Goal: Transaction & Acquisition: Obtain resource

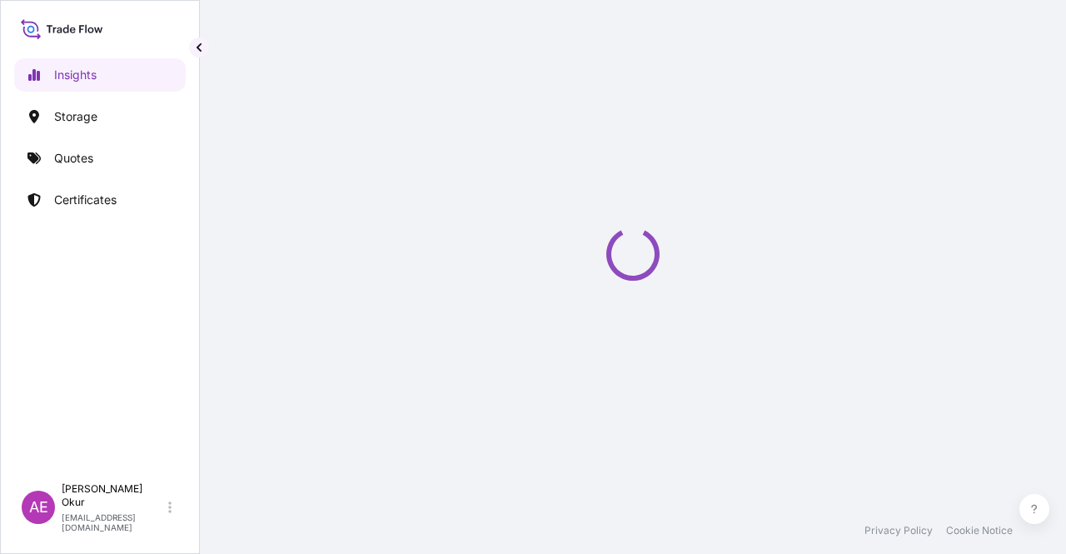
select select "2025"
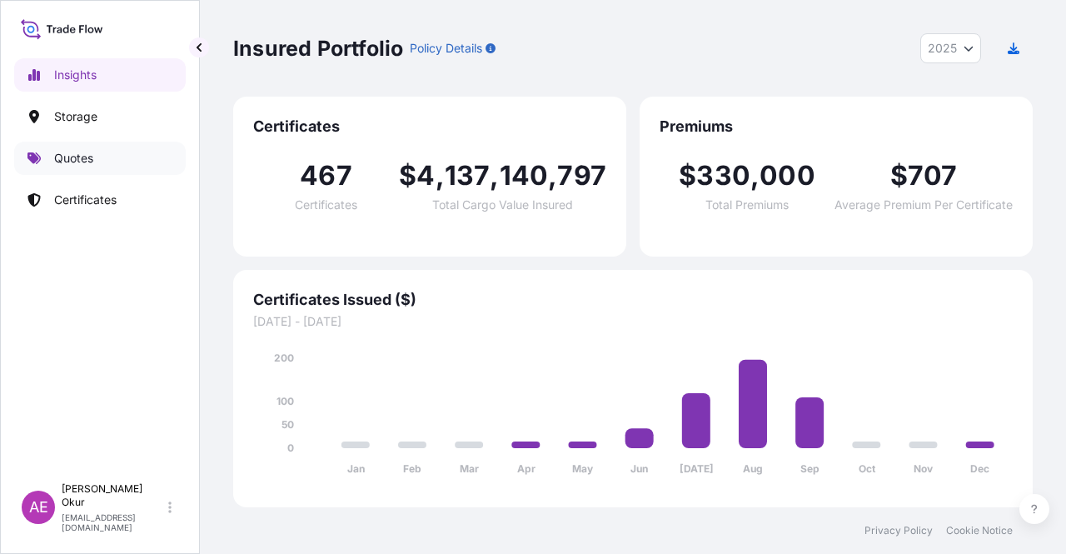
click at [68, 147] on link "Quotes" at bounding box center [100, 158] width 172 height 33
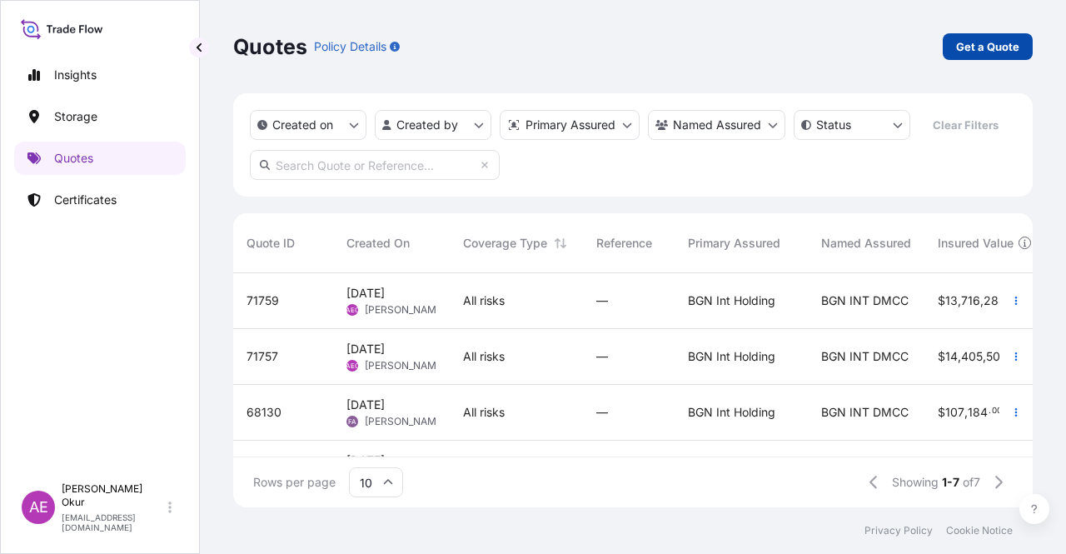
click at [984, 42] on p "Get a Quote" at bounding box center [987, 46] width 63 height 17
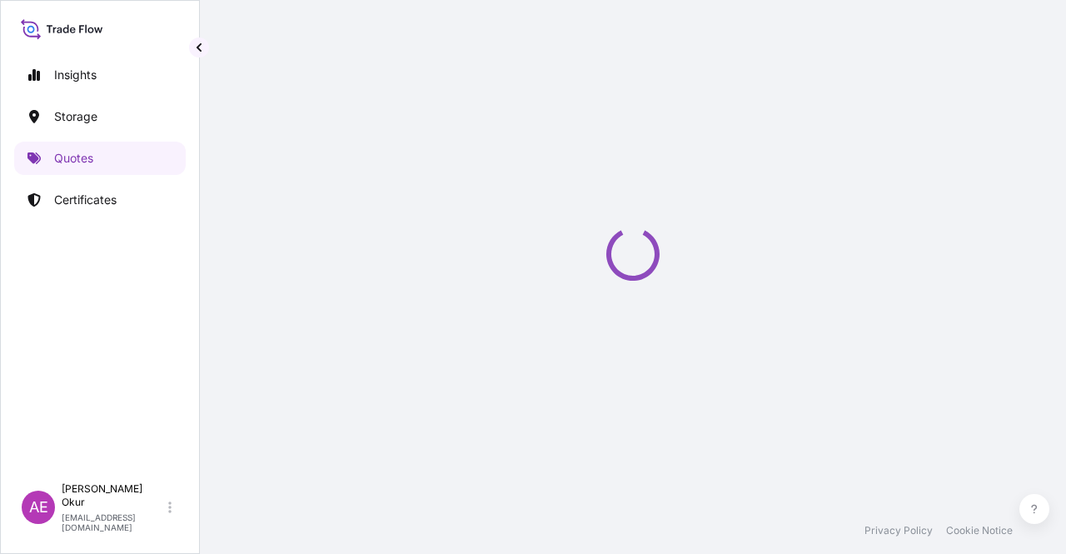
select select "Ocean Vessel"
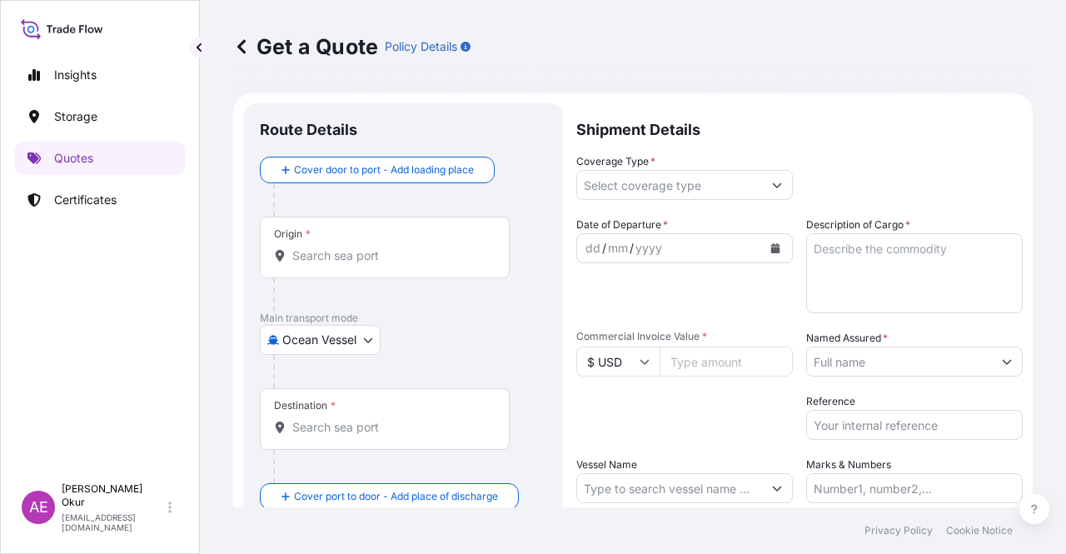
scroll to position [27, 0]
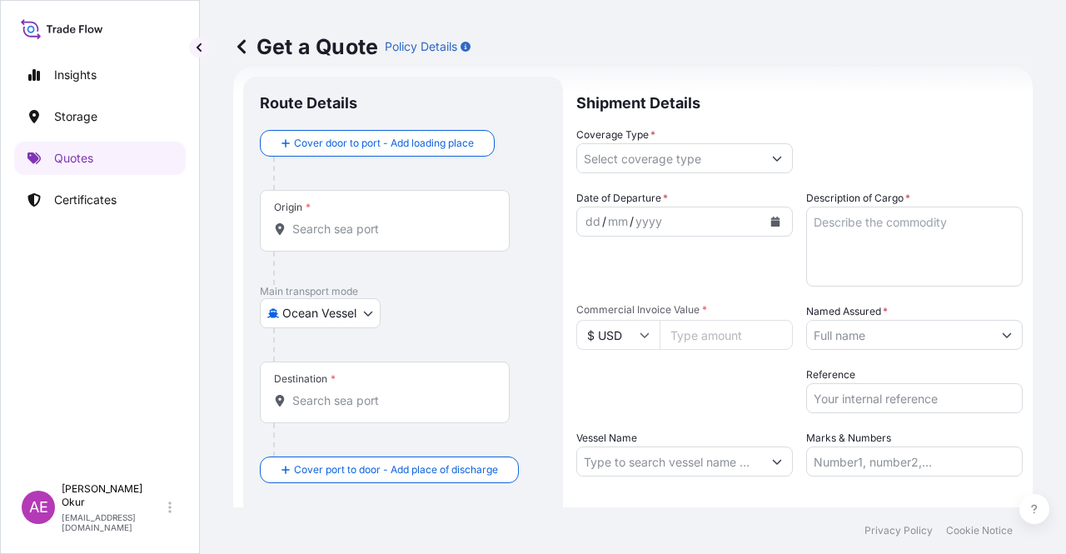
click at [344, 206] on div "Origin *" at bounding box center [385, 221] width 250 height 62
click at [344, 221] on input "Origin *" at bounding box center [390, 229] width 197 height 17
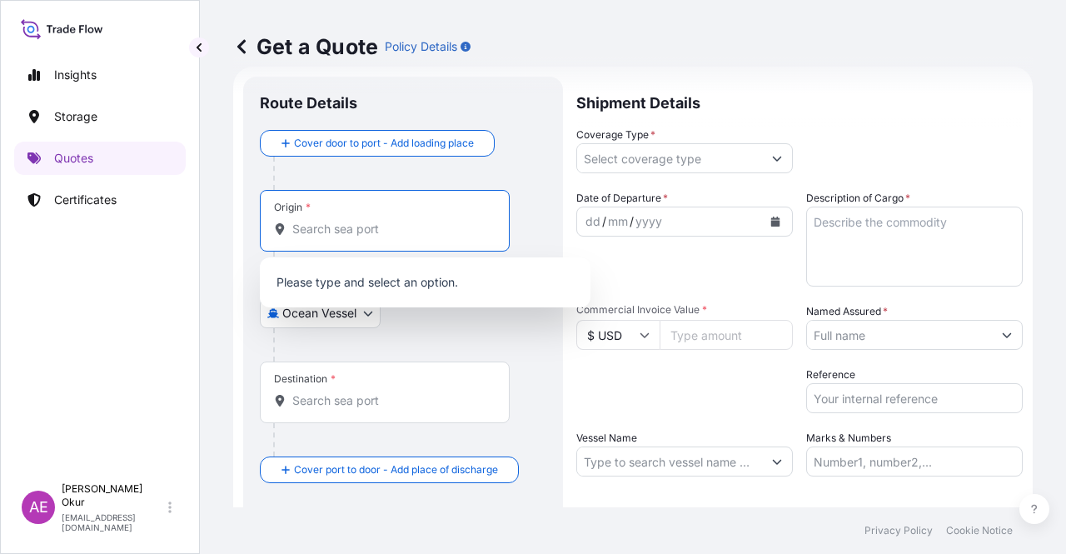
paste input "OPL [GEOGRAPHIC_DATA]"
drag, startPoint x: 383, startPoint y: 231, endPoint x: 205, endPoint y: 232, distance: 178.3
click at [205, 232] on div "Get a Quote Policy Details Route Details Cover door to port - Add loading place…" at bounding box center [633, 253] width 866 height 507
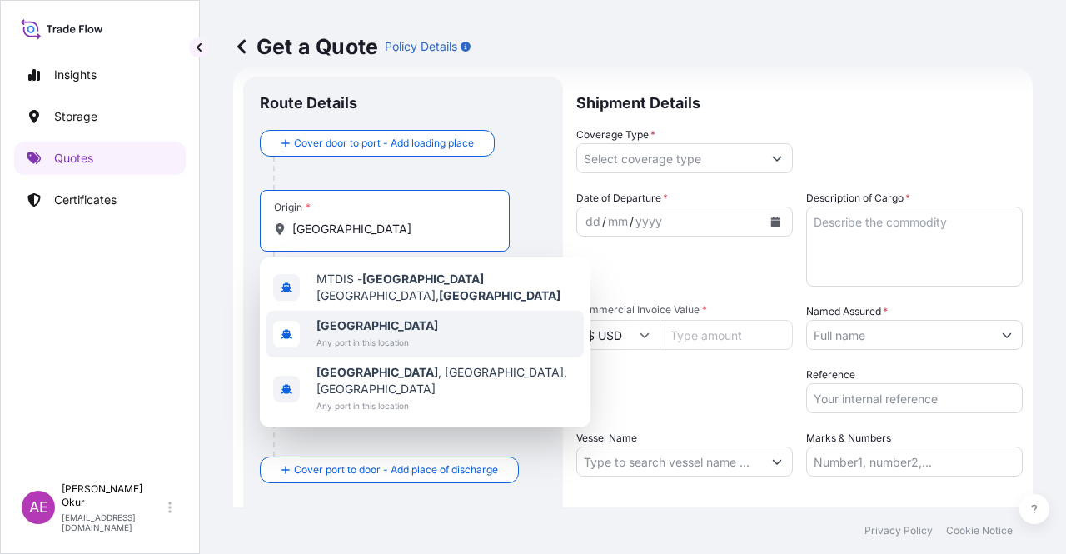
click at [382, 317] on span "[GEOGRAPHIC_DATA]" at bounding box center [378, 325] width 122 height 17
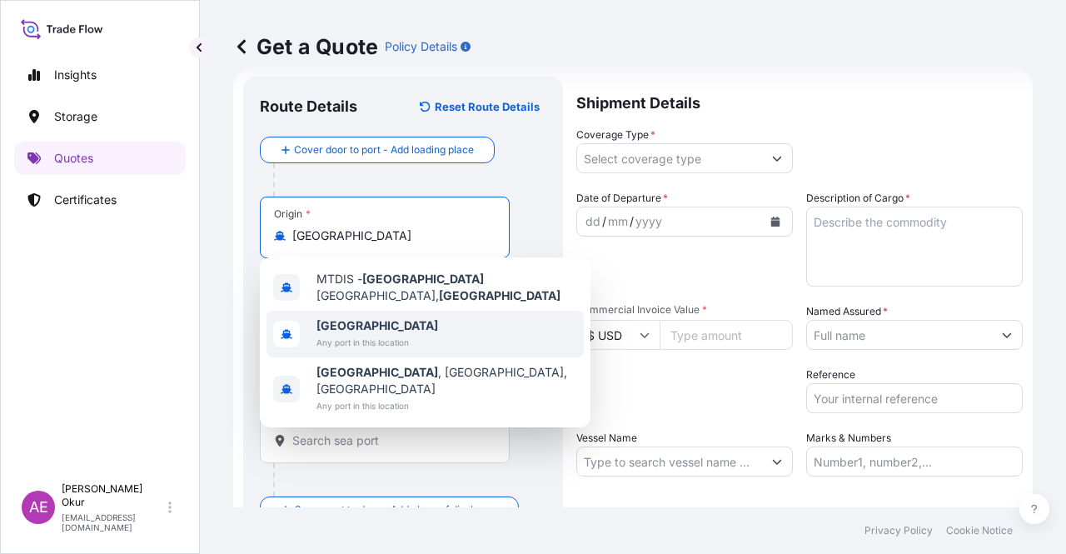
type input "[GEOGRAPHIC_DATA]"
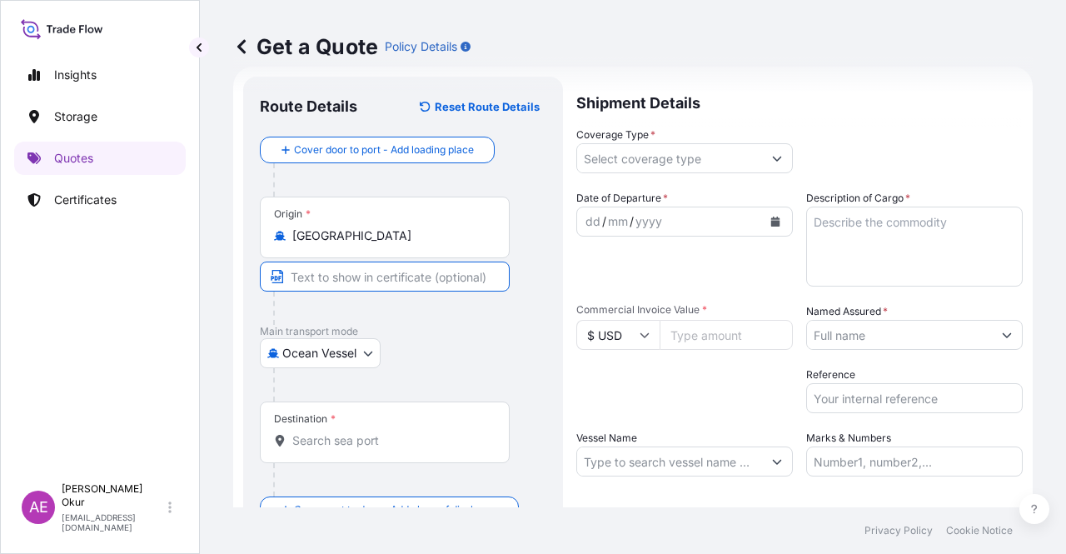
click at [367, 281] on input "Text to appear on certificate" at bounding box center [385, 277] width 250 height 30
paste input "OPL [GEOGRAPHIC_DATA]"
type input "OPL [GEOGRAPHIC_DATA] / [GEOGRAPHIC_DATA]"
click at [350, 454] on div "Destination *" at bounding box center [385, 433] width 250 height 62
click at [350, 449] on input "Destination *" at bounding box center [390, 440] width 197 height 17
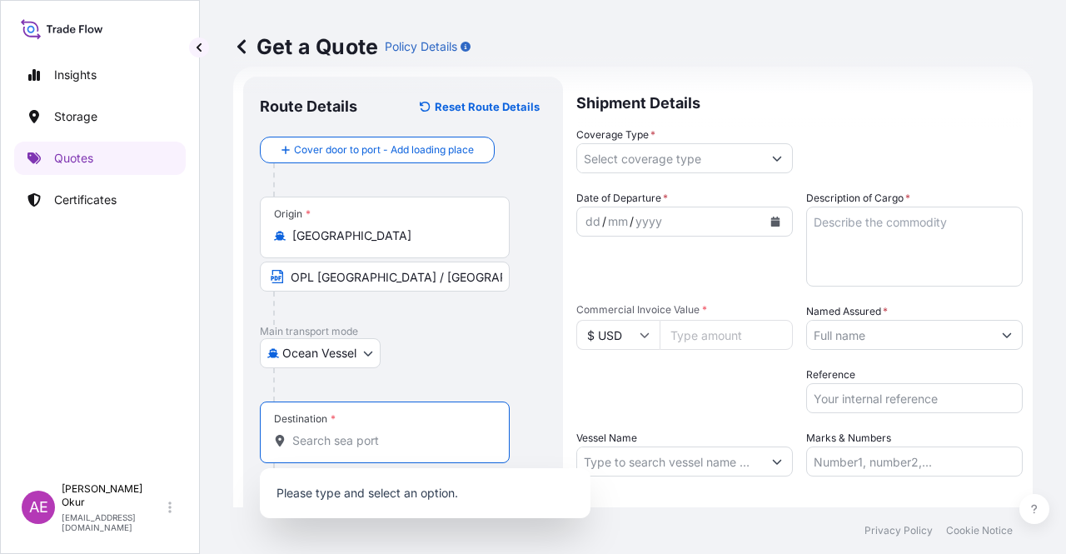
paste input "[GEOGRAPHIC_DATA]"
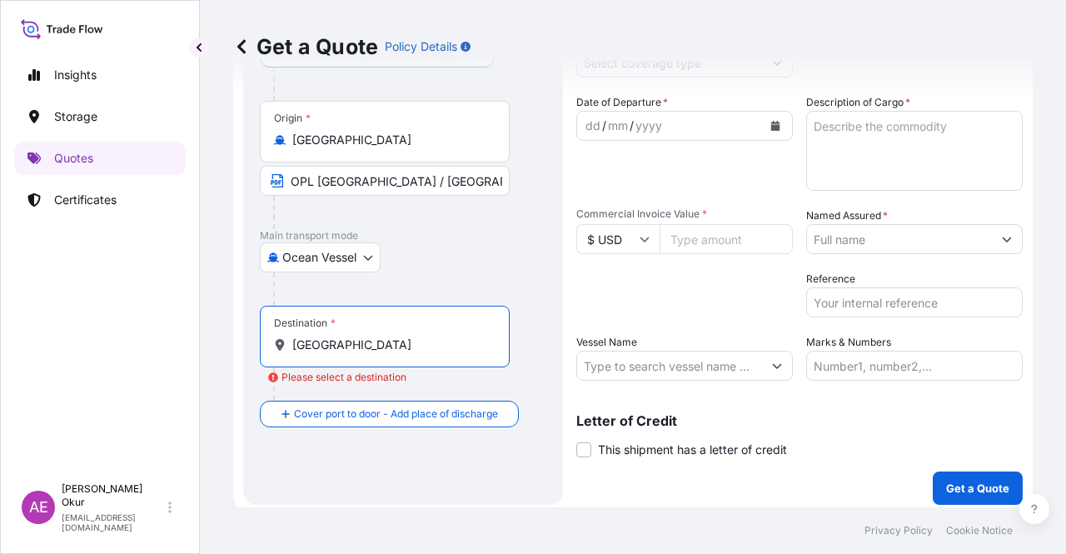
scroll to position [129, 0]
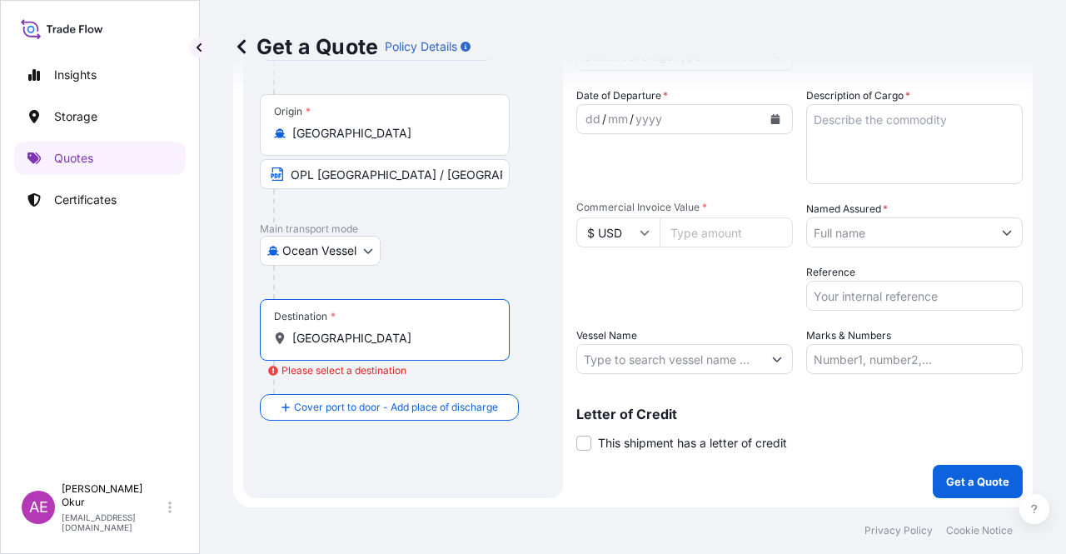
click at [378, 353] on div "Destination * [GEOGRAPHIC_DATA]" at bounding box center [385, 330] width 250 height 62
click at [378, 347] on input "[GEOGRAPHIC_DATA]" at bounding box center [390, 338] width 197 height 17
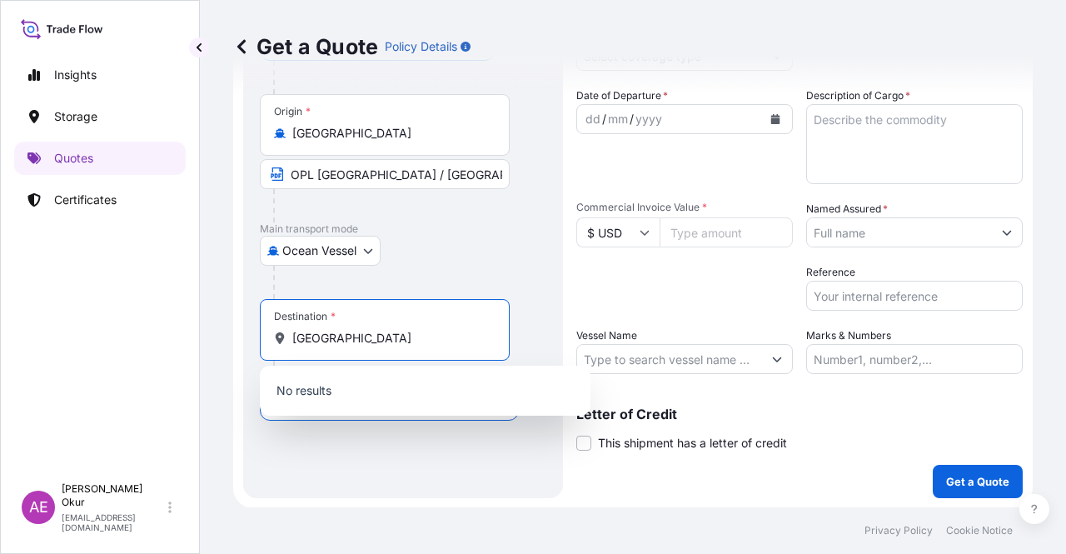
drag, startPoint x: 397, startPoint y: 341, endPoint x: 39, endPoint y: 328, distance: 357.6
click at [67, 331] on div "Insights Storage Quotes Certificates AE Alp Eren Okur [EMAIL_ADDRESS][DOMAIN_NA…" at bounding box center [533, 277] width 1066 height 554
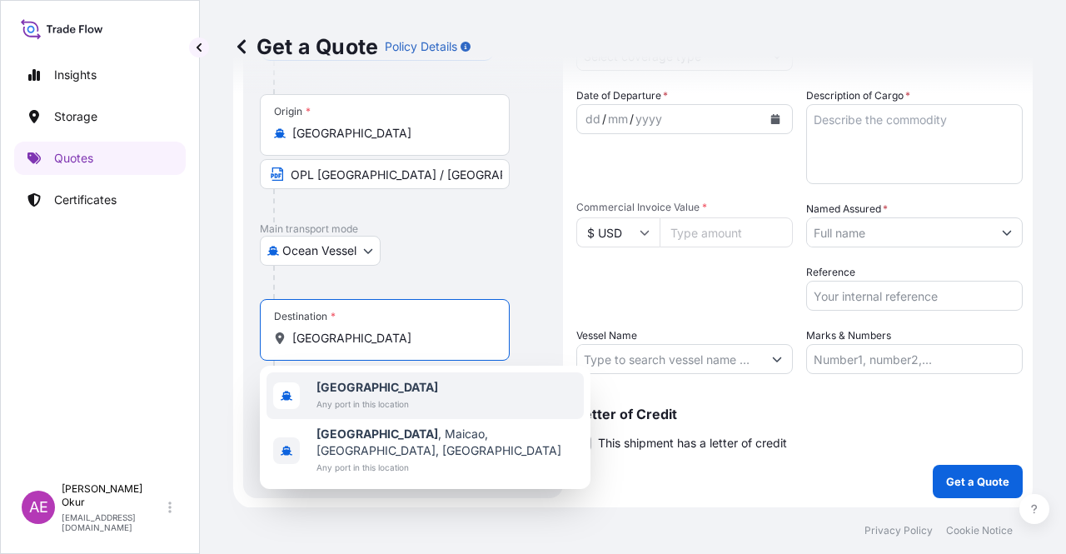
click at [399, 392] on span "[GEOGRAPHIC_DATA]" at bounding box center [378, 387] width 122 height 17
type input "[GEOGRAPHIC_DATA]"
click at [355, 399] on span "Any port in this location" at bounding box center [378, 404] width 122 height 17
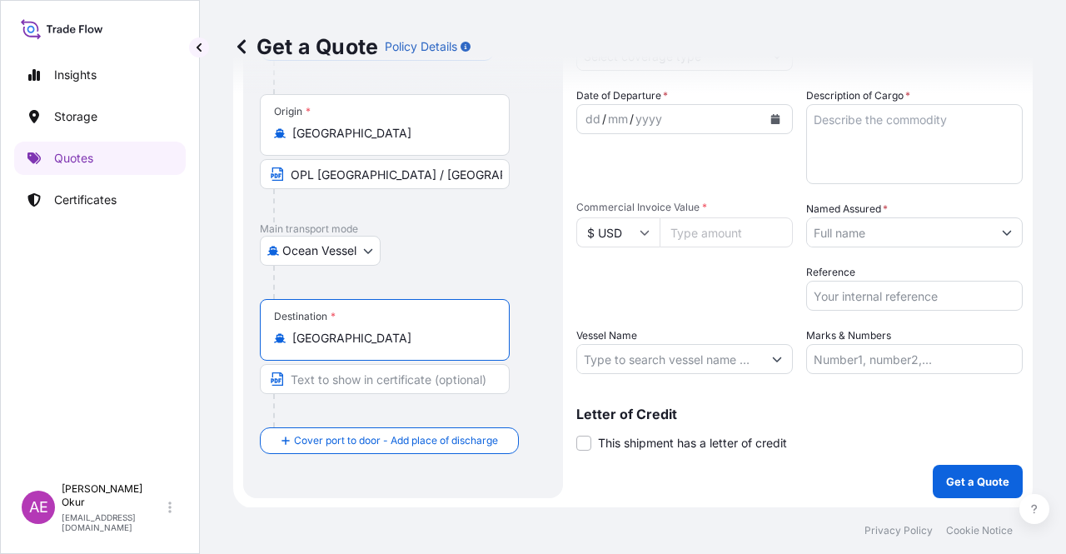
click at [337, 382] on input "Text to appear on certificate" at bounding box center [385, 379] width 250 height 30
paste input "[GEOGRAPHIC_DATA]"
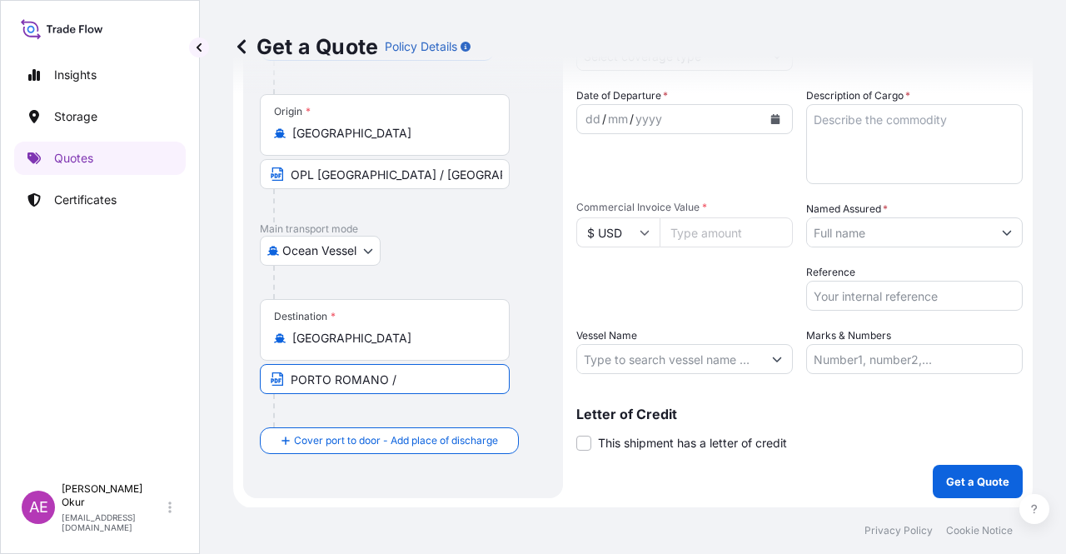
paste input "[GEOGRAPHIC_DATA]"
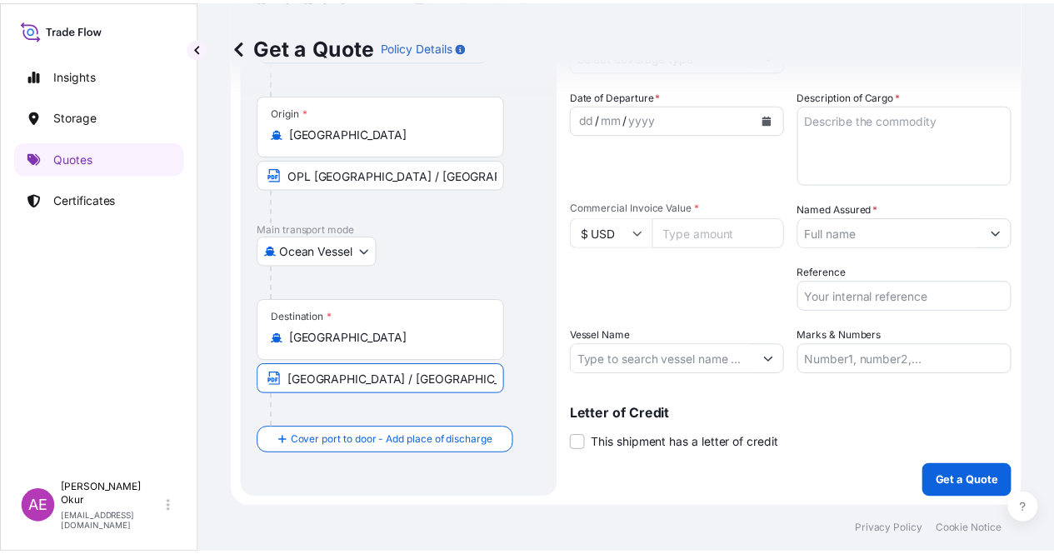
scroll to position [0, 0]
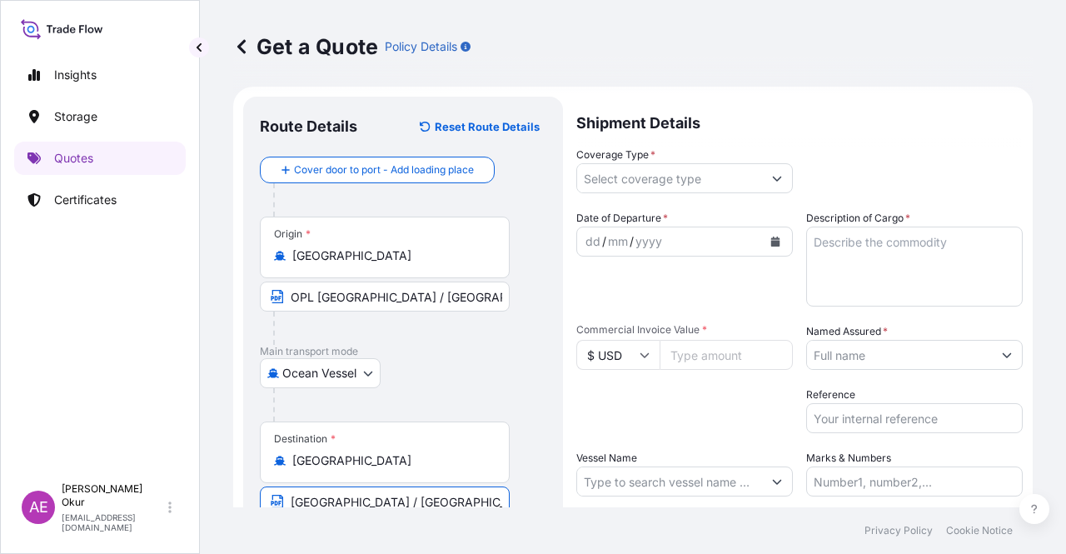
type input "[GEOGRAPHIC_DATA] / [GEOGRAPHIC_DATA]"
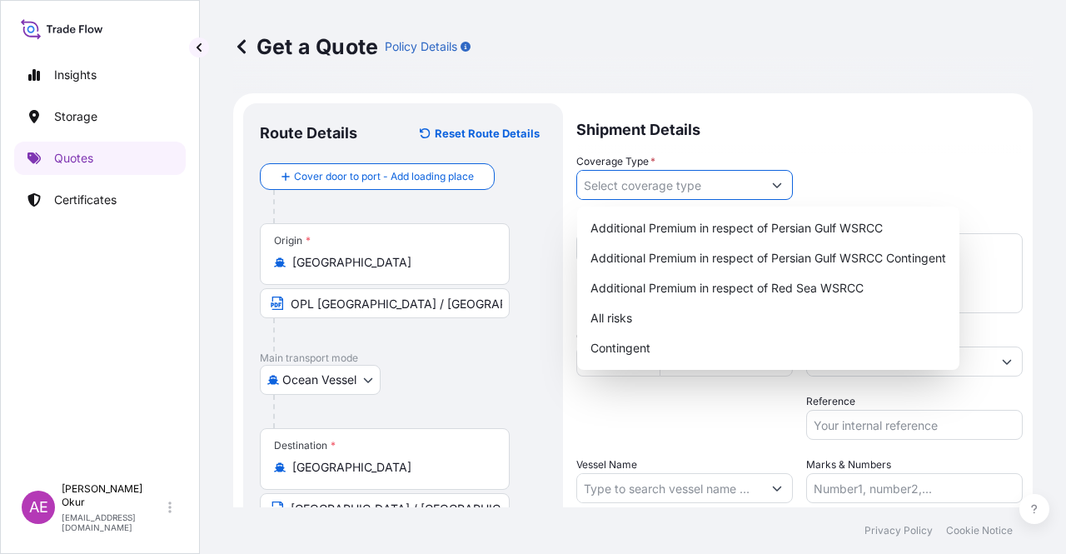
click at [712, 188] on input "Coverage Type *" at bounding box center [669, 185] width 185 height 30
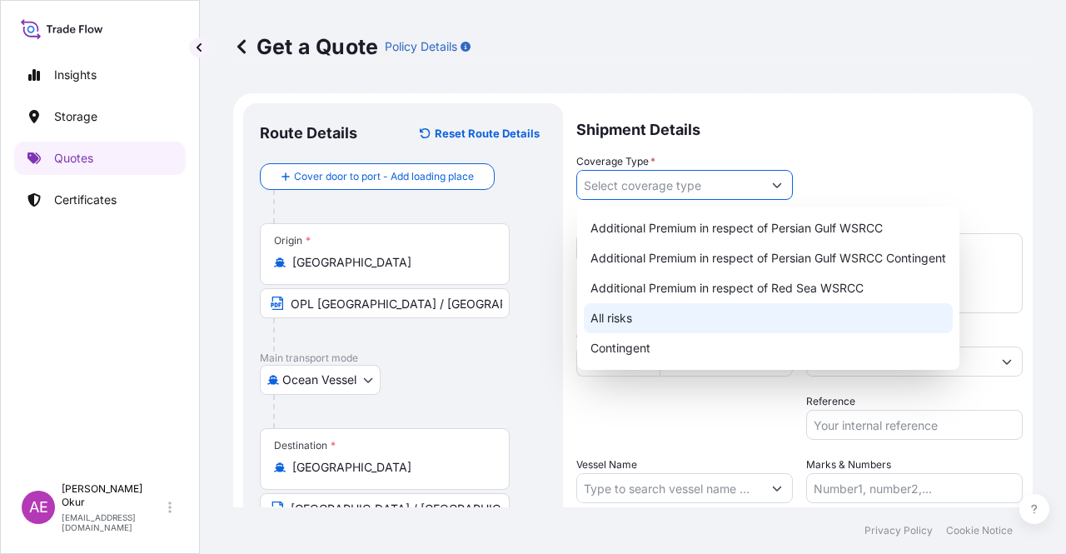
click at [614, 320] on div "All risks" at bounding box center [768, 318] width 369 height 30
type input "All risks"
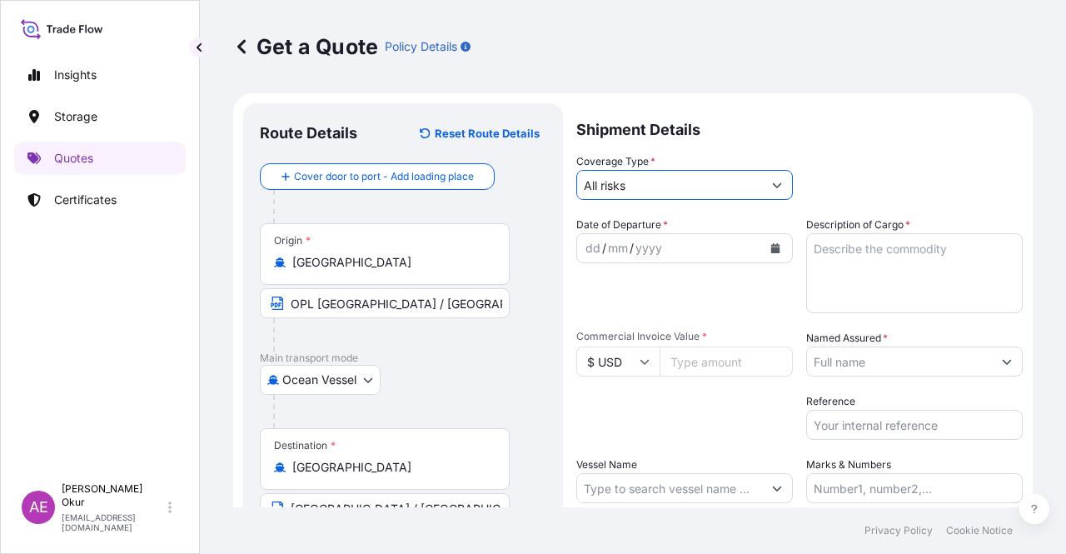
click at [588, 247] on div "dd" at bounding box center [593, 248] width 18 height 20
drag, startPoint x: 688, startPoint y: 366, endPoint x: 685, endPoint y: 381, distance: 15.4
click at [687, 366] on input "Commercial Invoice Value *" at bounding box center [726, 362] width 133 height 30
paste input "5929635.25"
type input "5929635.25"
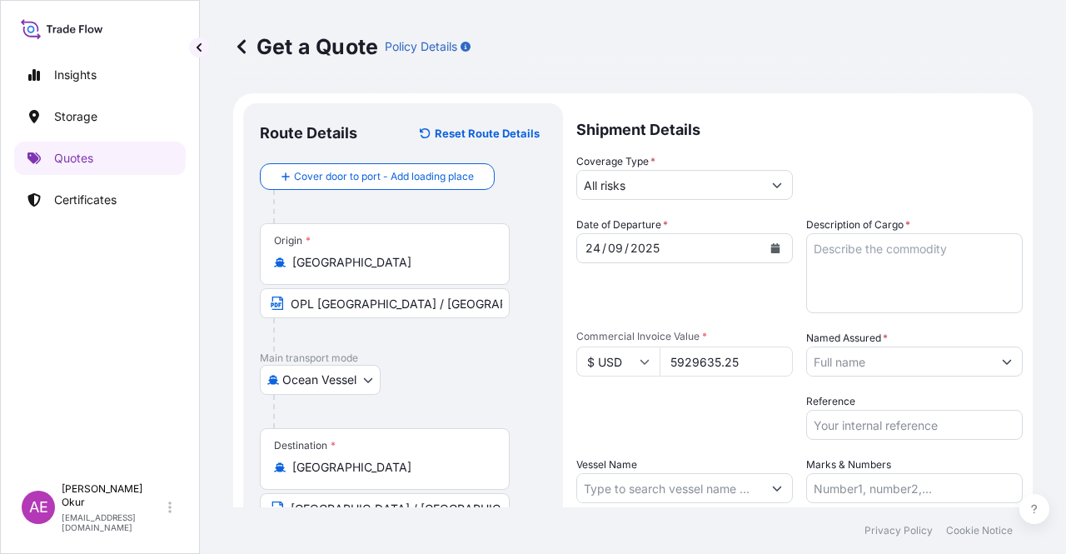
click at [855, 220] on label "Description of Cargo *" at bounding box center [859, 225] width 104 height 17
click at [855, 233] on textarea "Description of Cargo *" at bounding box center [915, 273] width 217 height 80
click at [846, 274] on textarea "Description of Cargo *" at bounding box center [915, 273] width 217 height 80
paste textarea "JET A-1"
type textarea "JET A-1"
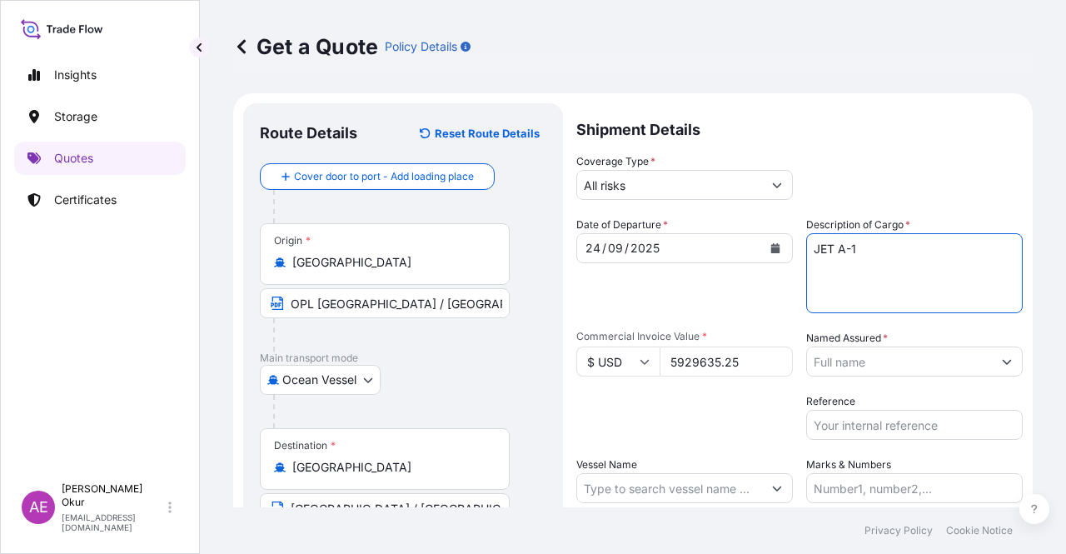
click at [870, 361] on input "Named Assured *" at bounding box center [899, 362] width 185 height 30
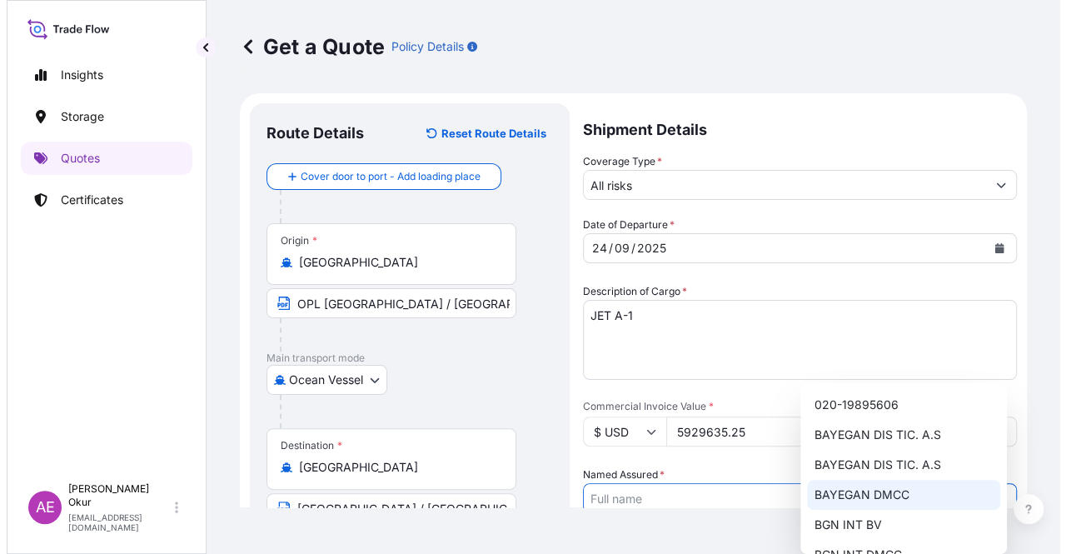
scroll to position [83, 0]
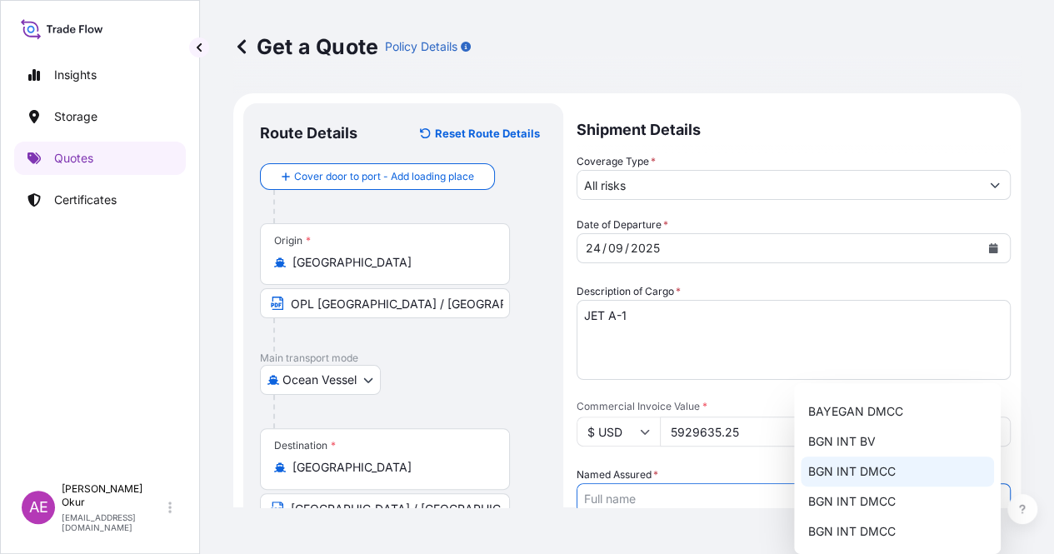
click at [876, 483] on div "BGN INT DMCC" at bounding box center [897, 472] width 193 height 30
type input "BGN INT DMCC"
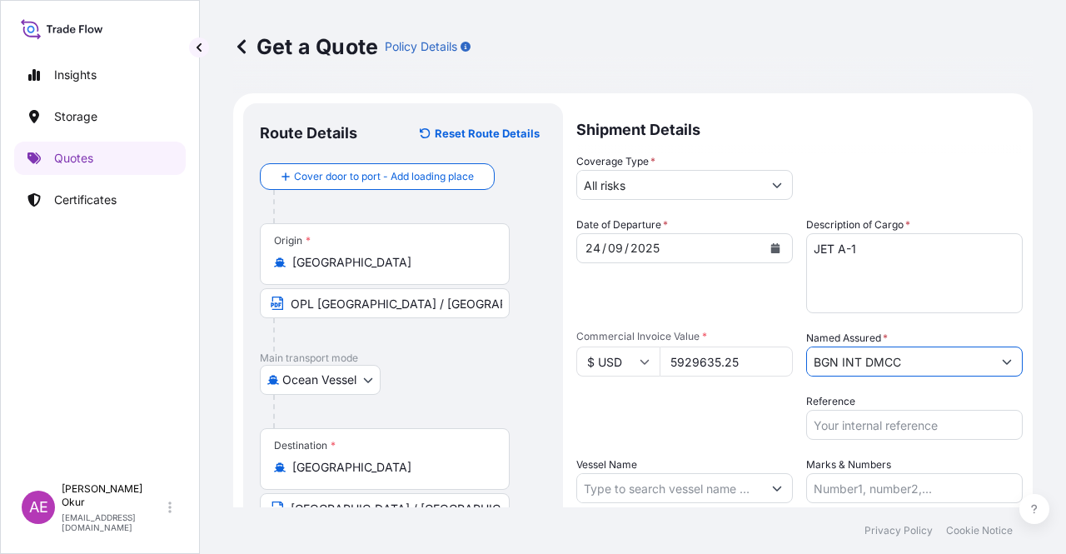
scroll to position [129, 0]
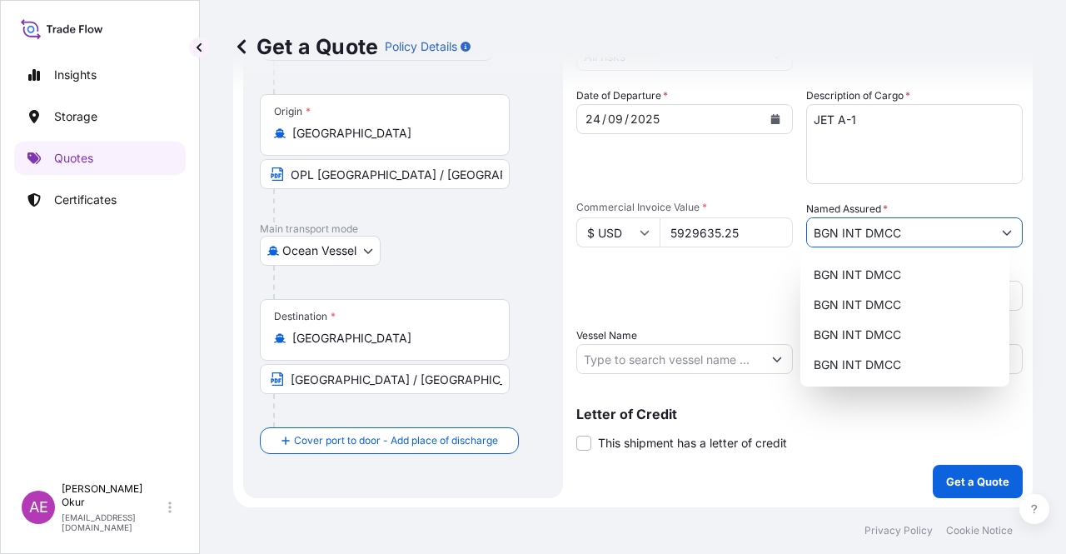
click at [662, 369] on input "Vessel Name" at bounding box center [669, 359] width 185 height 30
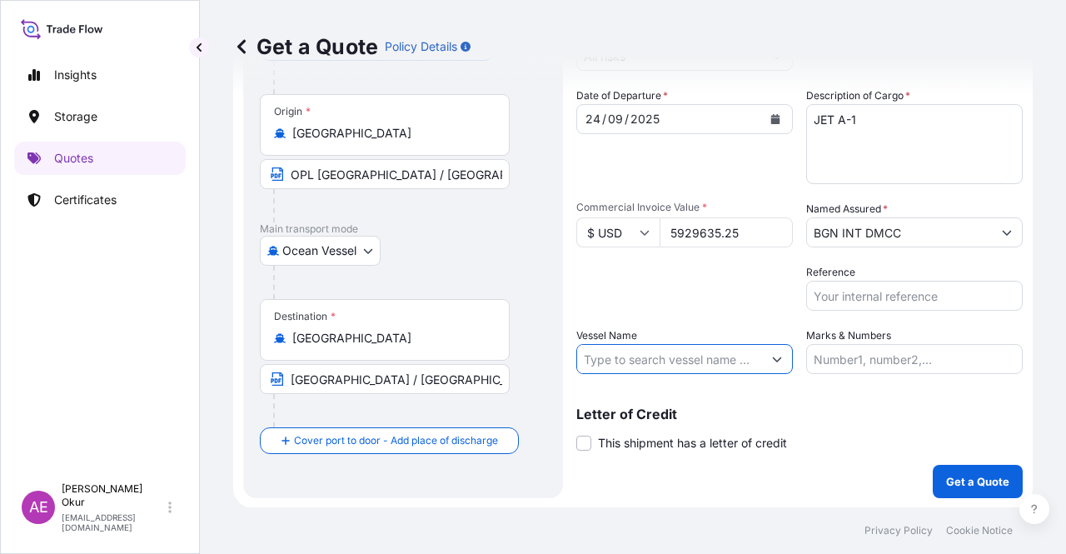
paste input "[PERSON_NAME]"
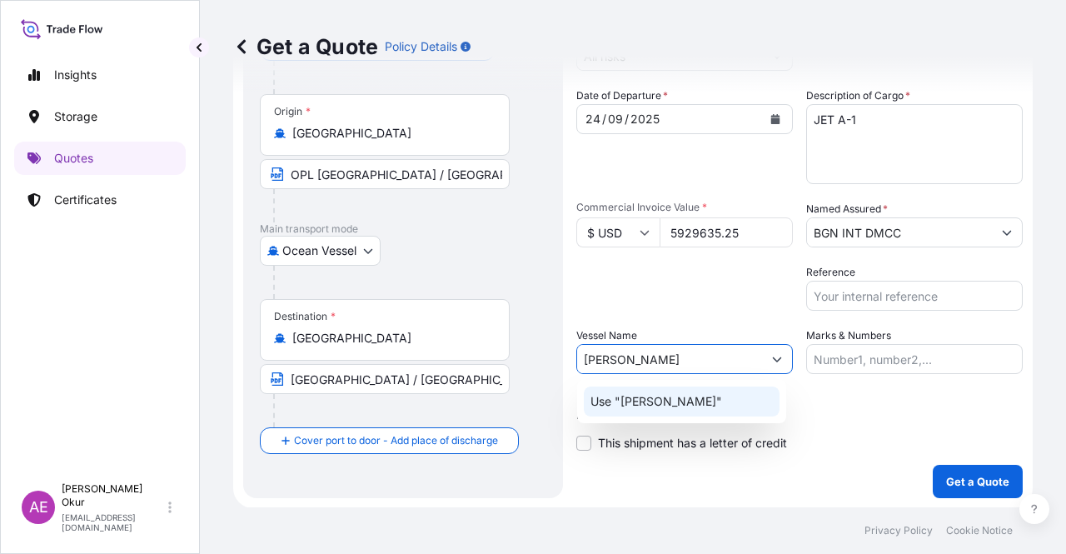
click at [652, 402] on p "Use "[PERSON_NAME]"" at bounding box center [657, 401] width 132 height 17
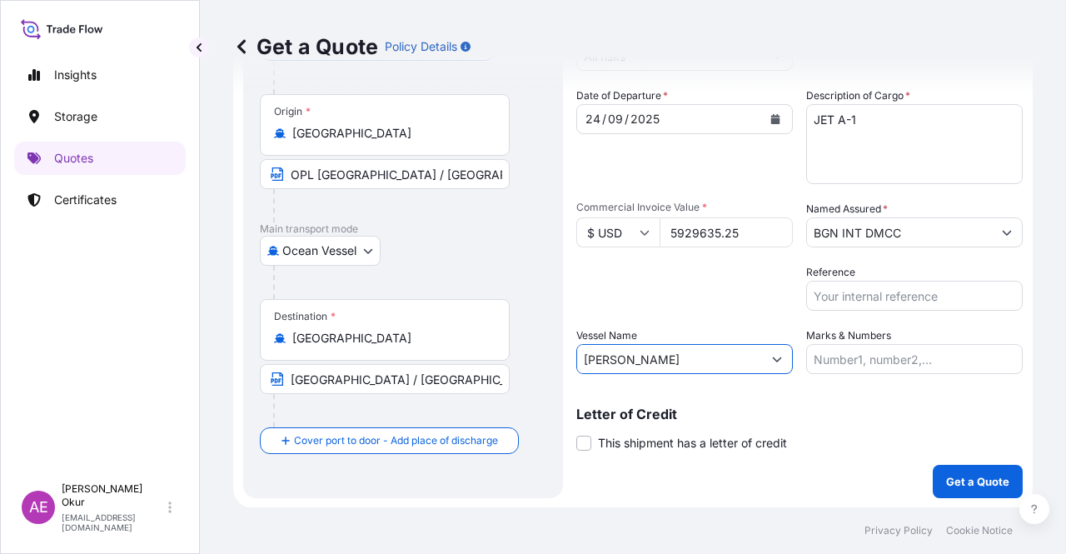
type input "[PERSON_NAME]"
click at [882, 340] on label "Marks & Numbers" at bounding box center [849, 335] width 85 height 17
click at [882, 344] on input "Marks & Numbers" at bounding box center [915, 359] width 217 height 30
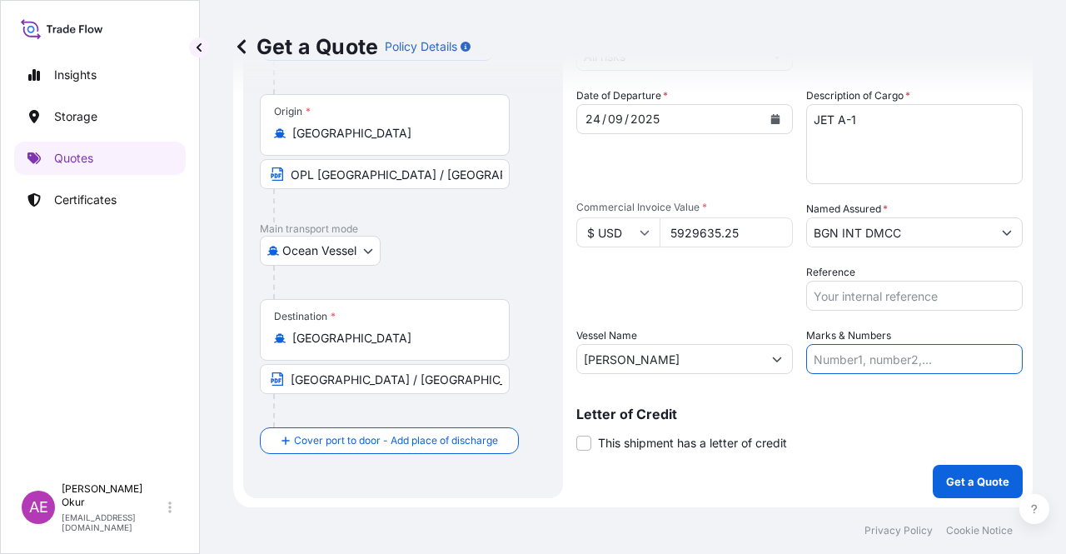
click at [865, 360] on input "Marks & Numbers" at bounding box center [915, 359] width 217 height 30
click at [920, 355] on input "PO NO:25Y0209800 Quantity M/[PERSON_NAME]: 30.020,99 Premium: USD 2.597,27" at bounding box center [915, 359] width 217 height 30
drag, startPoint x: 926, startPoint y: 355, endPoint x: 848, endPoint y: 354, distance: 78.3
click at [848, 354] on input "PO NO:25Y0209800 Quantity M/[PERSON_NAME]: 30.020,99 Premium: USD 2.597,27" at bounding box center [915, 359] width 217 height 30
paste input "47600"
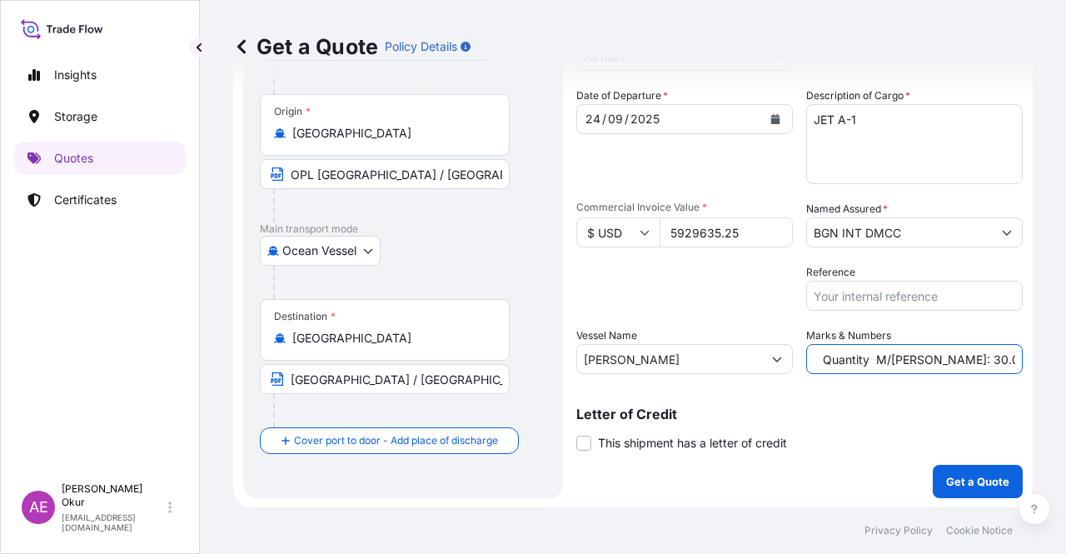
drag, startPoint x: 967, startPoint y: 351, endPoint x: 1018, endPoint y: 357, distance: 51.3
click at [1018, 357] on form "Route Details Reset Route Details Cover door to port - Add loading place Place …" at bounding box center [633, 236] width 800 height 544
click at [900, 354] on input "PO NO:25Y0247600 Quantity M/[PERSON_NAME]: 30.020,99 Premium: USD 2.597,27" at bounding box center [915, 359] width 217 height 30
drag, startPoint x: 861, startPoint y: 361, endPoint x: 917, endPoint y: 361, distance: 55.8
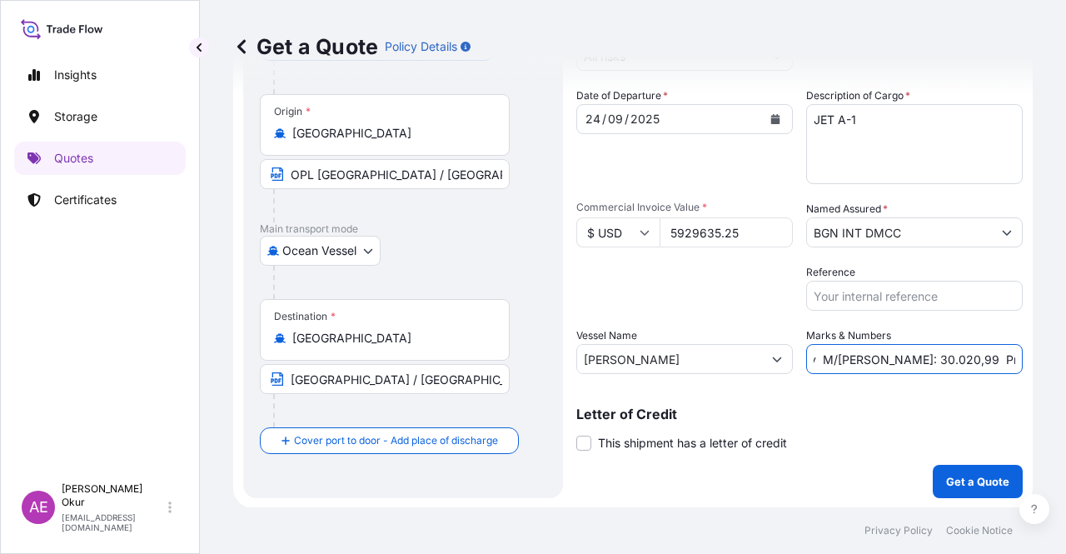
click at [917, 361] on input "PO NO:25Y0247600 Quantity M/[PERSON_NAME]: 30.020,99 Premium: USD 2.597,27" at bounding box center [915, 359] width 217 height 30
paste input "7.000,75"
drag, startPoint x: 964, startPoint y: 353, endPoint x: 1066, endPoint y: 352, distance: 101.6
click at [1066, 352] on div "Get a Quote Policy Details Route Details Reset Route Details Cover door to port…" at bounding box center [633, 253] width 866 height 507
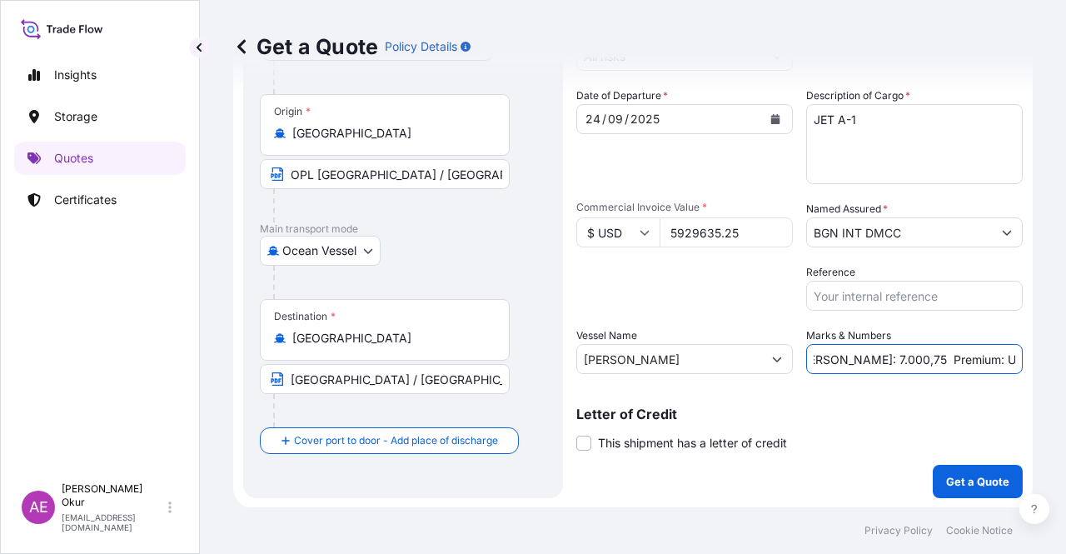
click at [971, 361] on input "PO NO:25Y0247600 Quantity M/[PERSON_NAME]: 7.000,75 Premium: USD 2.597,27" at bounding box center [915, 359] width 217 height 30
click at [959, 358] on input "PO NO:25Y0247600 Quantity M/[PERSON_NAME]: 7.000,75 Premium: USD 2.597,27" at bounding box center [915, 359] width 217 height 30
drag, startPoint x: 960, startPoint y: 357, endPoint x: 1066, endPoint y: 354, distance: 105.9
click at [1066, 354] on div "Get a Quote Policy Details Route Details Reset Route Details Cover door to port…" at bounding box center [633, 253] width 866 height 507
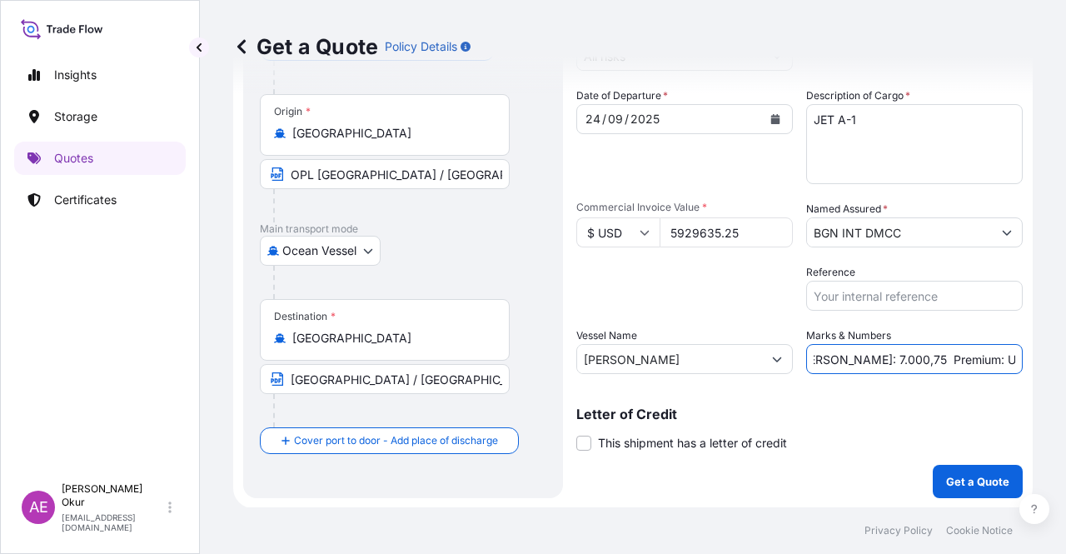
paste input "652,26"
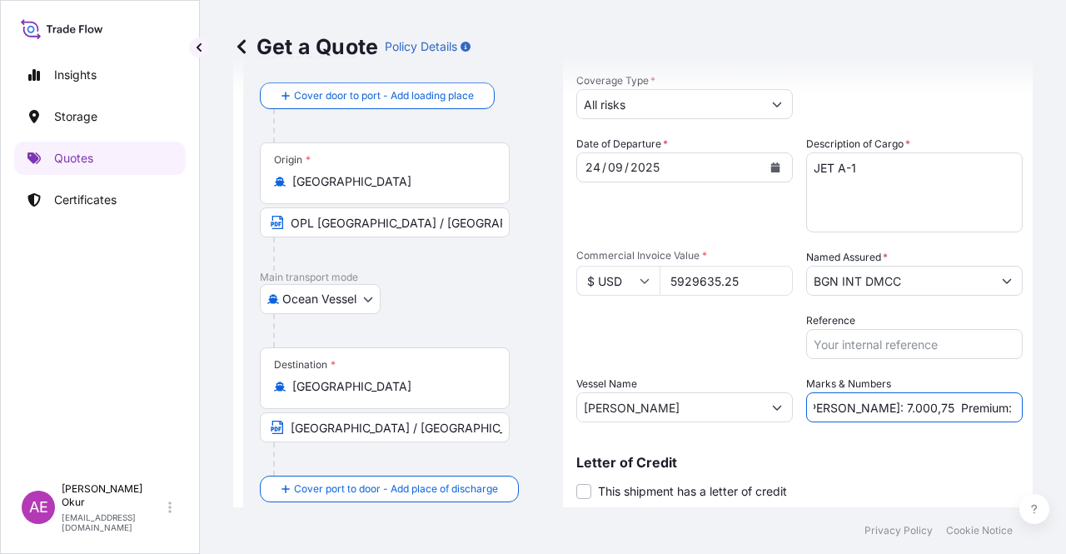
scroll to position [129, 0]
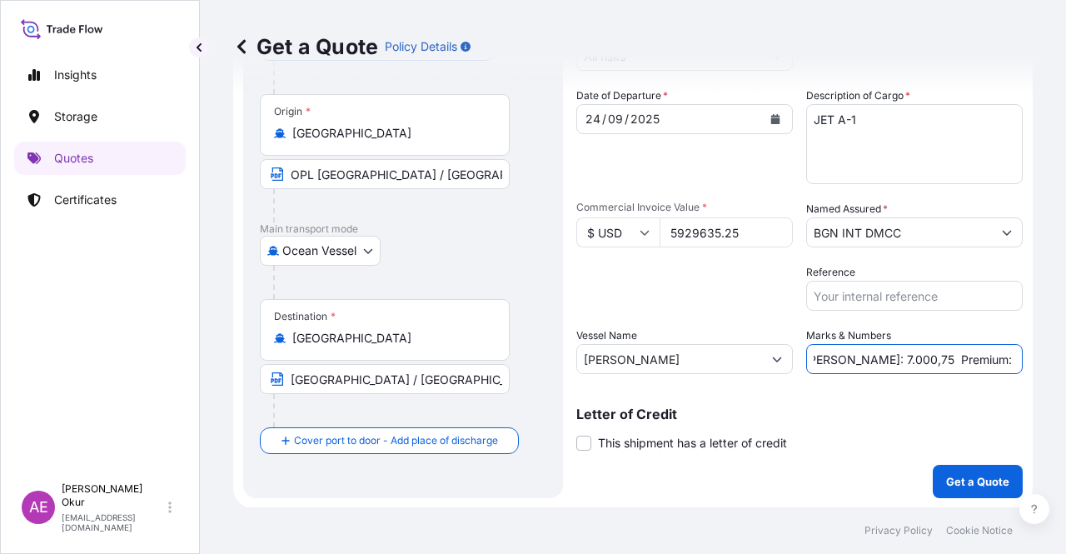
type input "PO NO:25Y0247600 Quantity M/[PERSON_NAME]: 7.000,75 Premium: USD 652,26"
click at [941, 491] on button "Get a Quote" at bounding box center [978, 481] width 90 height 33
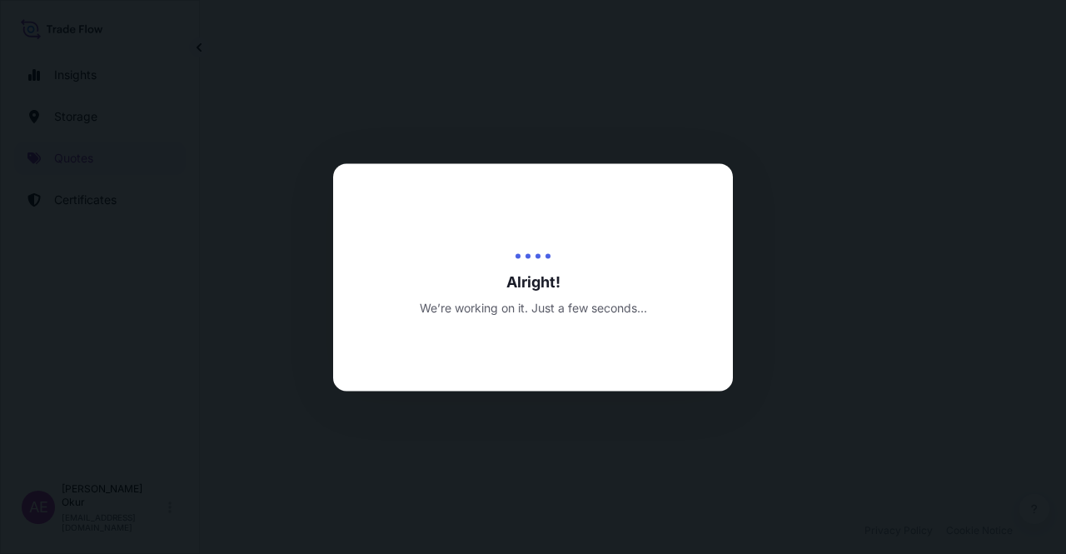
select select "Ocean Vessel"
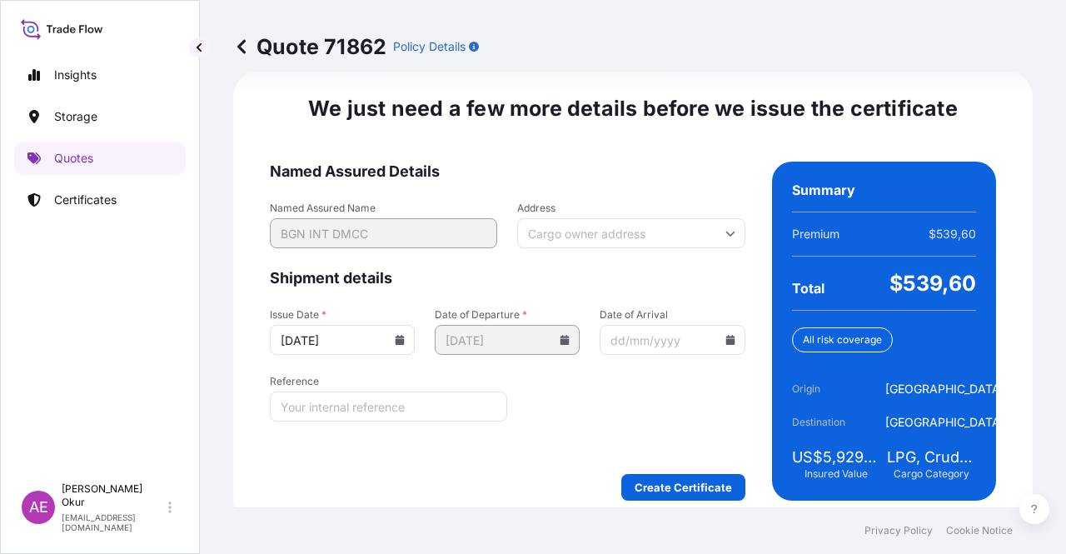
scroll to position [2086, 0]
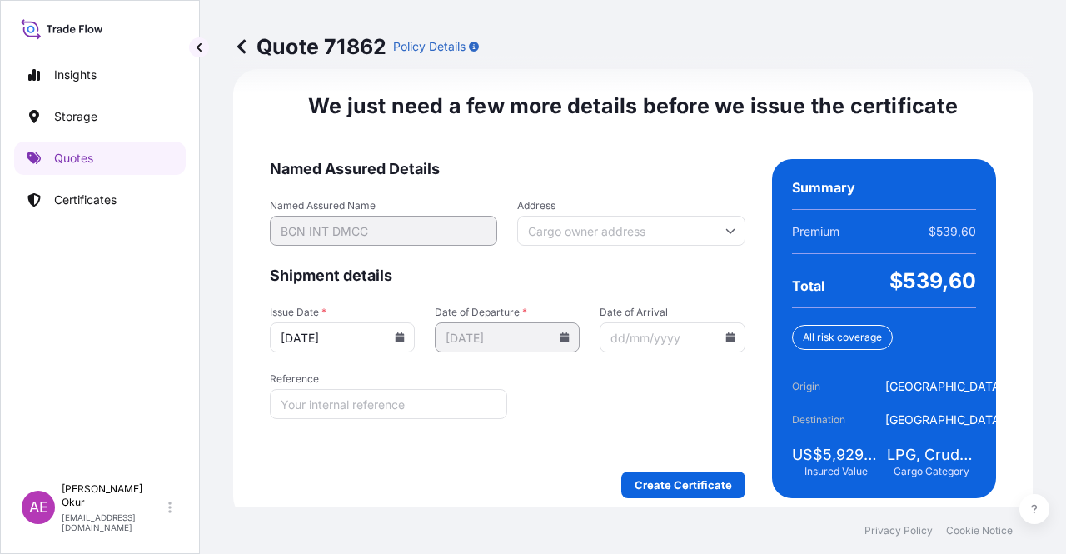
click at [660, 467] on form "Named Assured Details Named Assured Name BGN INT DMCC Address Shipment details …" at bounding box center [508, 328] width 476 height 339
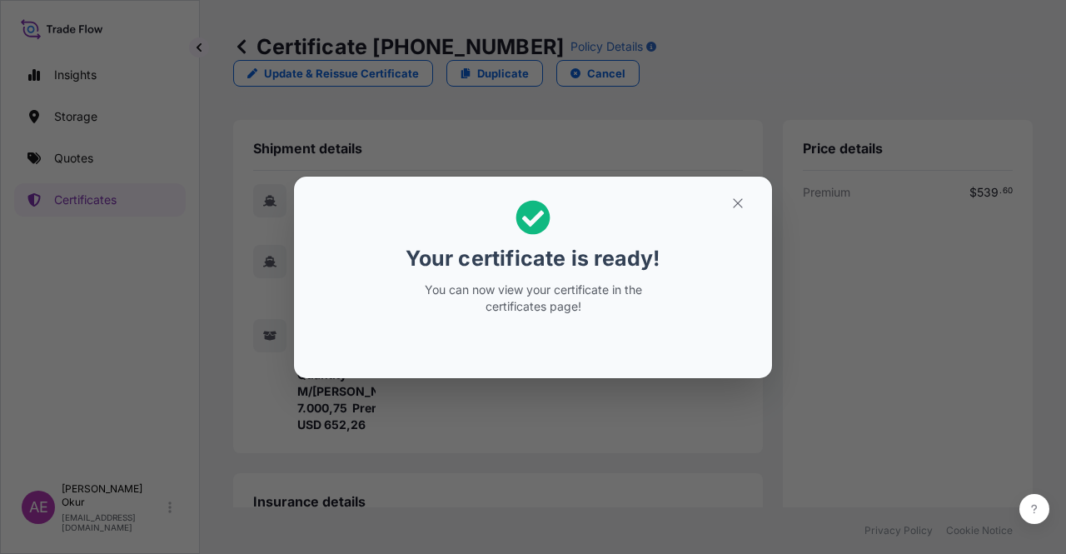
click at [738, 201] on div "Your certificate is ready! You can now view your certificate in the certificate…" at bounding box center [533, 277] width 1066 height 554
click at [727, 209] on button "button" at bounding box center [738, 203] width 42 height 27
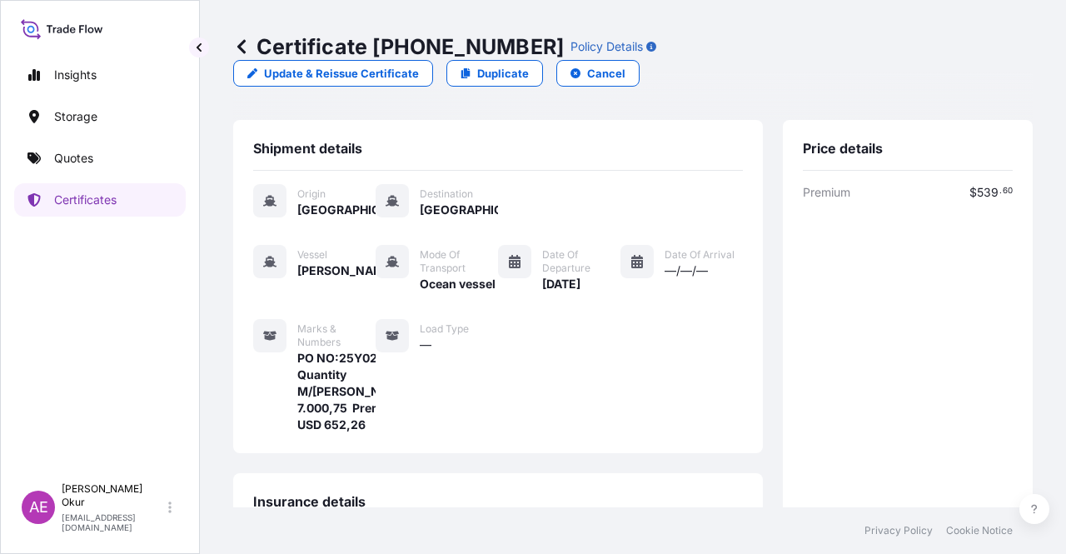
scroll to position [400, 0]
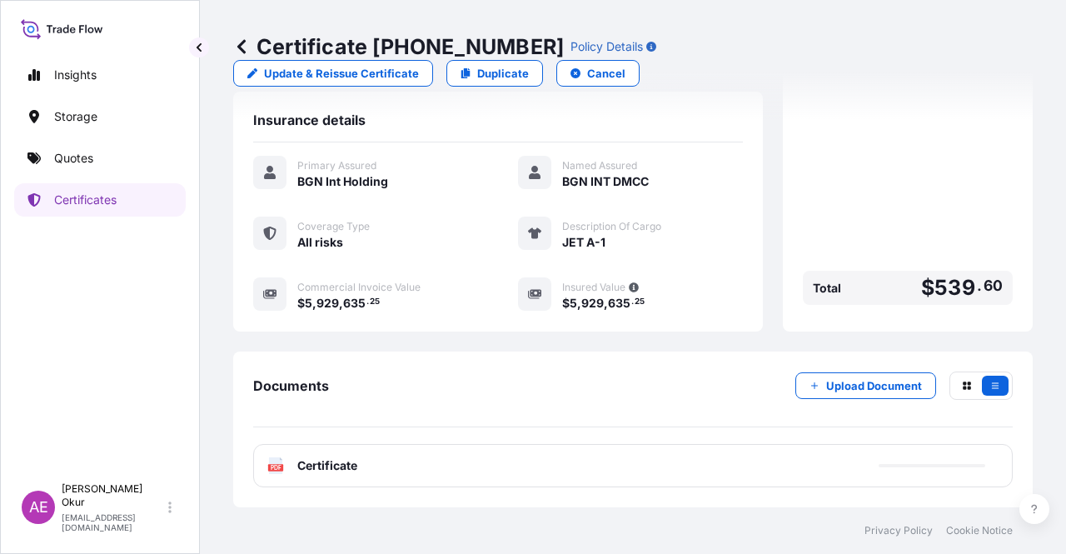
click at [328, 472] on span "Certificate" at bounding box center [327, 465] width 60 height 17
click at [334, 463] on span "Certificate" at bounding box center [327, 465] width 60 height 17
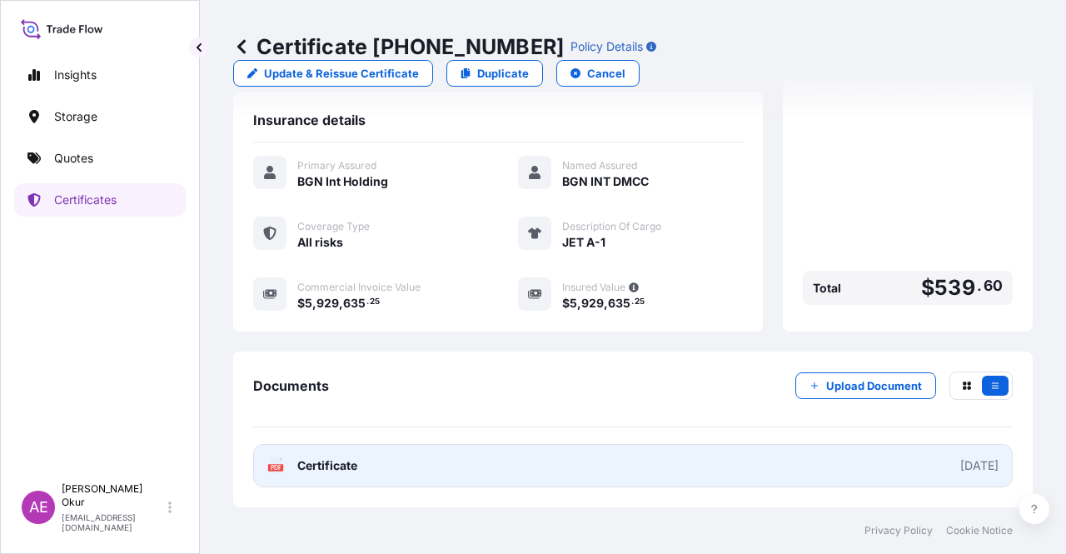
click at [333, 470] on span "Certificate" at bounding box center [327, 465] width 60 height 17
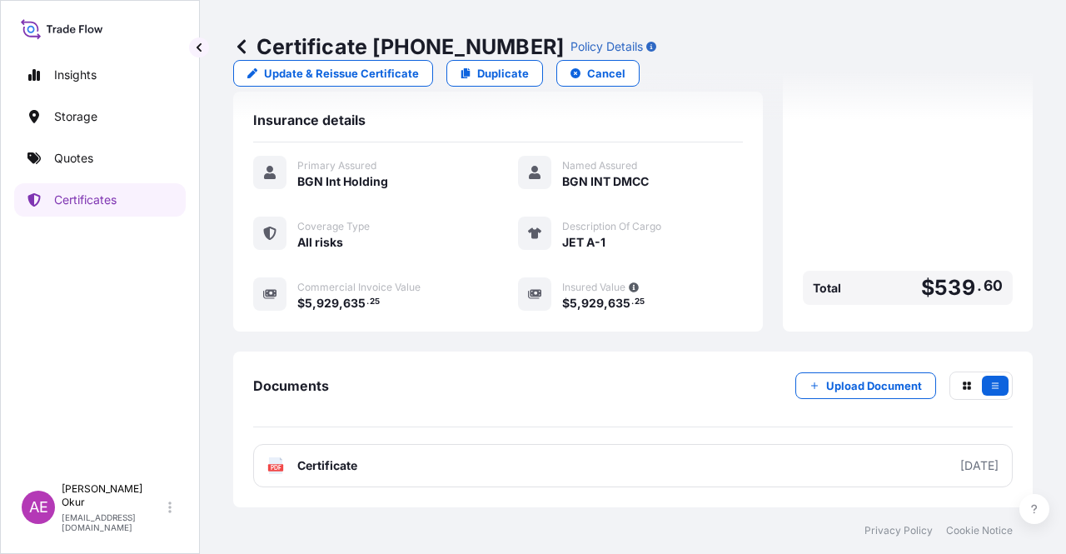
click at [94, 165] on link "Quotes" at bounding box center [100, 158] width 172 height 33
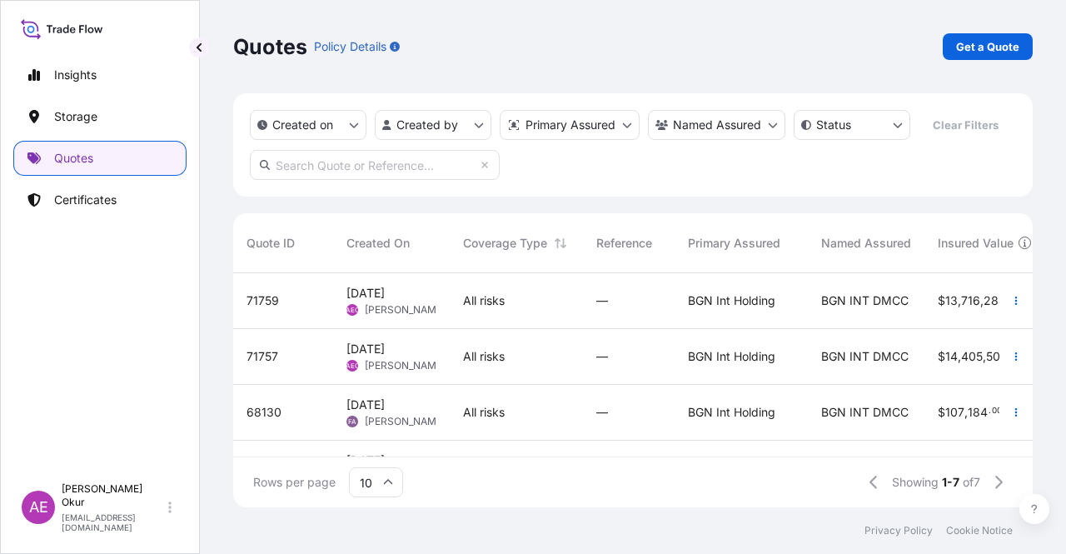
drag, startPoint x: 998, startPoint y: 74, endPoint x: 995, endPoint y: 54, distance: 20.3
click at [998, 73] on div "Quotes Policy Details Get a Quote" at bounding box center [633, 46] width 800 height 93
click at [995, 53] on p "Get a Quote" at bounding box center [987, 46] width 63 height 17
select select "Ocean Vessel"
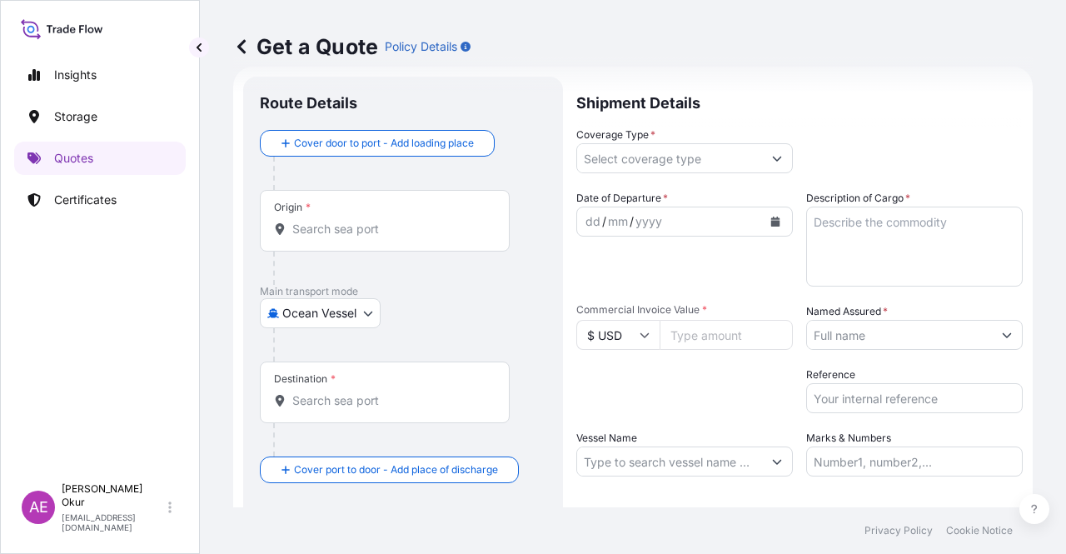
click at [387, 227] on input "Origin *" at bounding box center [390, 229] width 197 height 17
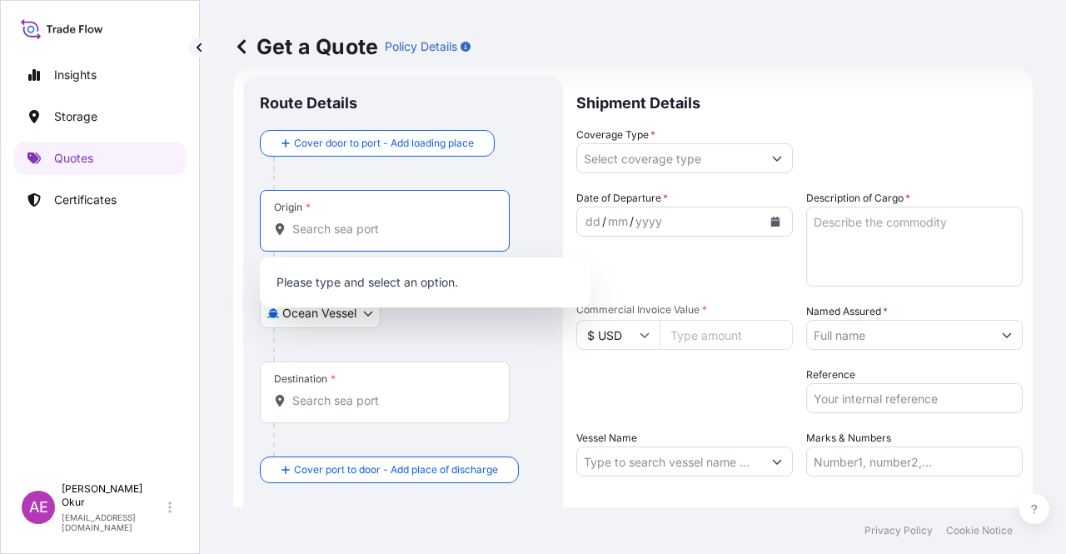
paste input "[GEOGRAPHIC_DATA], [GEOGRAPHIC_DATA]"
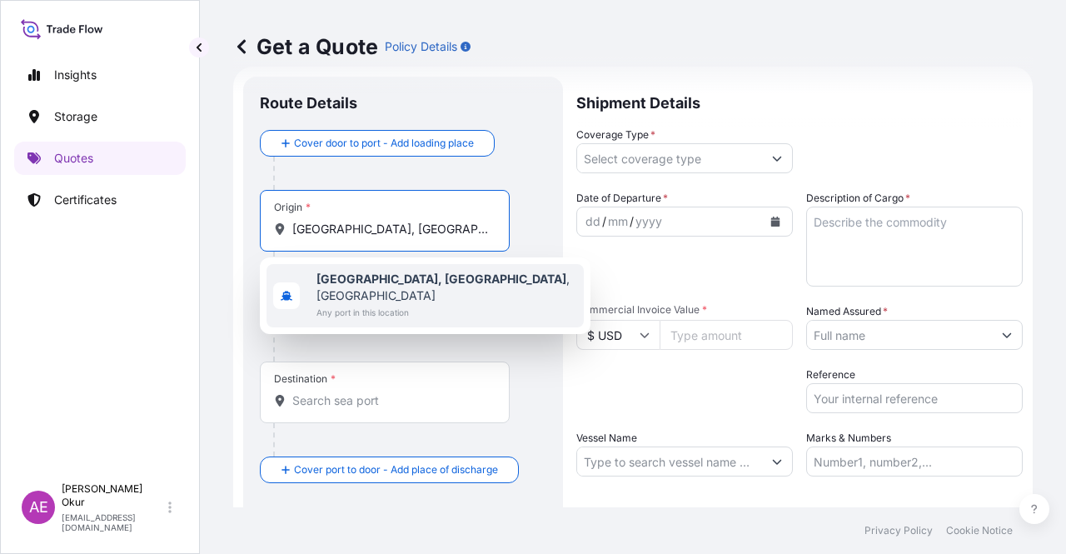
click at [392, 304] on span "Any port in this location" at bounding box center [447, 312] width 261 height 17
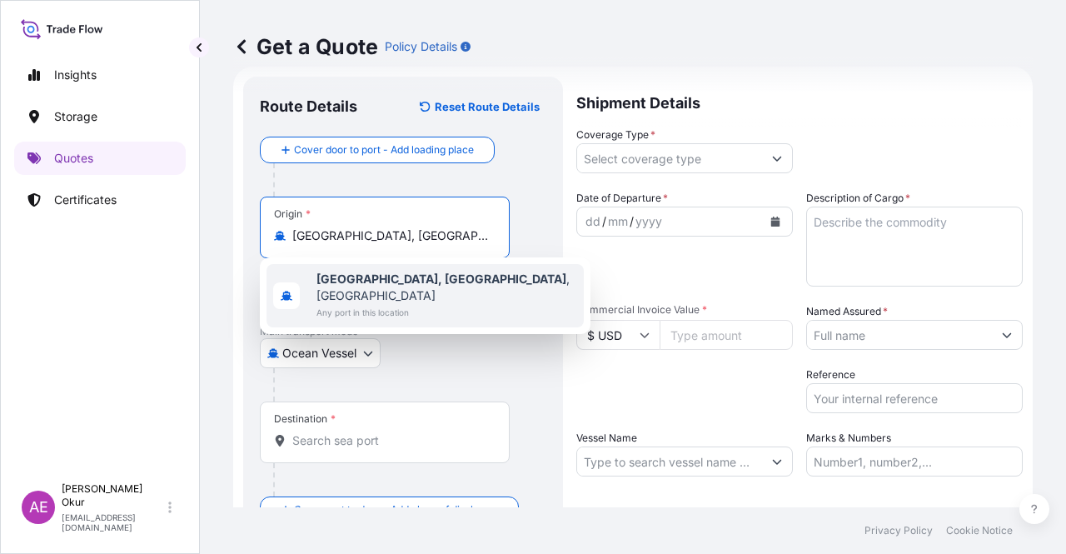
type input "[GEOGRAPHIC_DATA], [GEOGRAPHIC_DATA], [GEOGRAPHIC_DATA]"
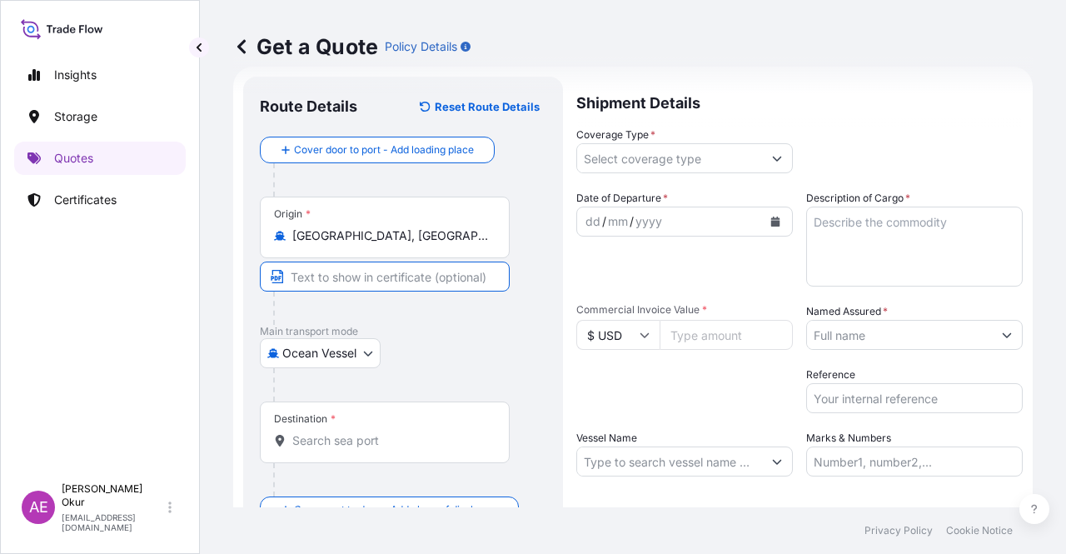
click at [378, 264] on input "Text to appear on certificate" at bounding box center [385, 277] width 250 height 30
paste input "[GEOGRAPHIC_DATA], [GEOGRAPHIC_DATA]"
type input "[GEOGRAPHIC_DATA], [GEOGRAPHIC_DATA] / [GEOGRAPHIC_DATA]"
click at [390, 435] on input "Destination *" at bounding box center [390, 440] width 197 height 17
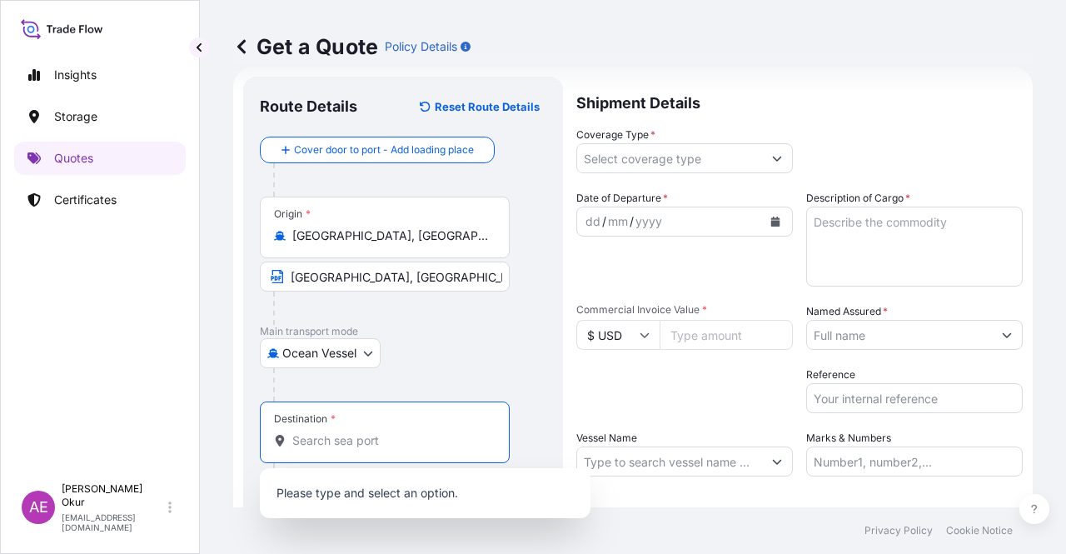
paste input "ARUN"
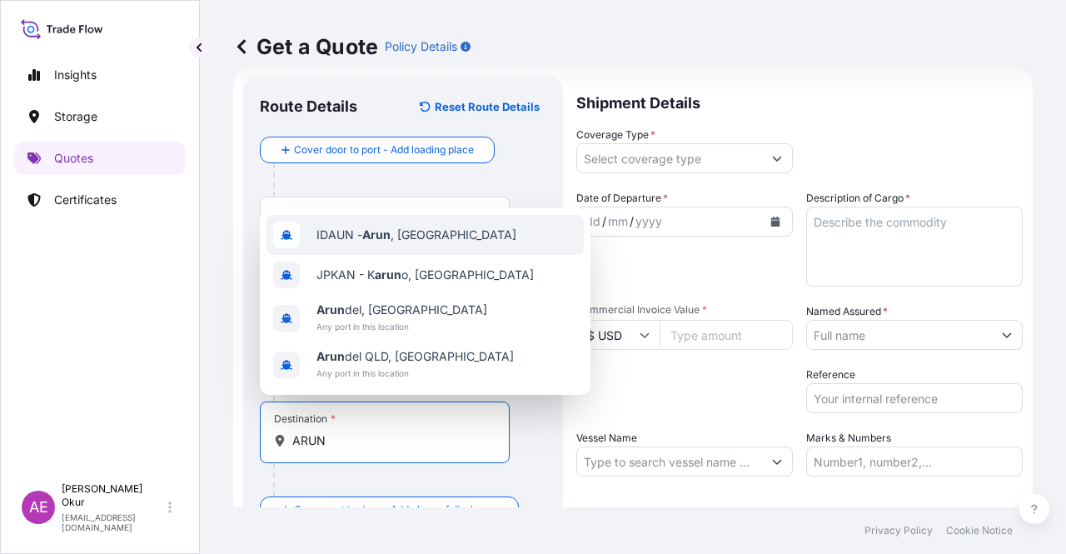
click at [425, 234] on span "IDAUN - Arun , [GEOGRAPHIC_DATA]" at bounding box center [417, 235] width 200 height 17
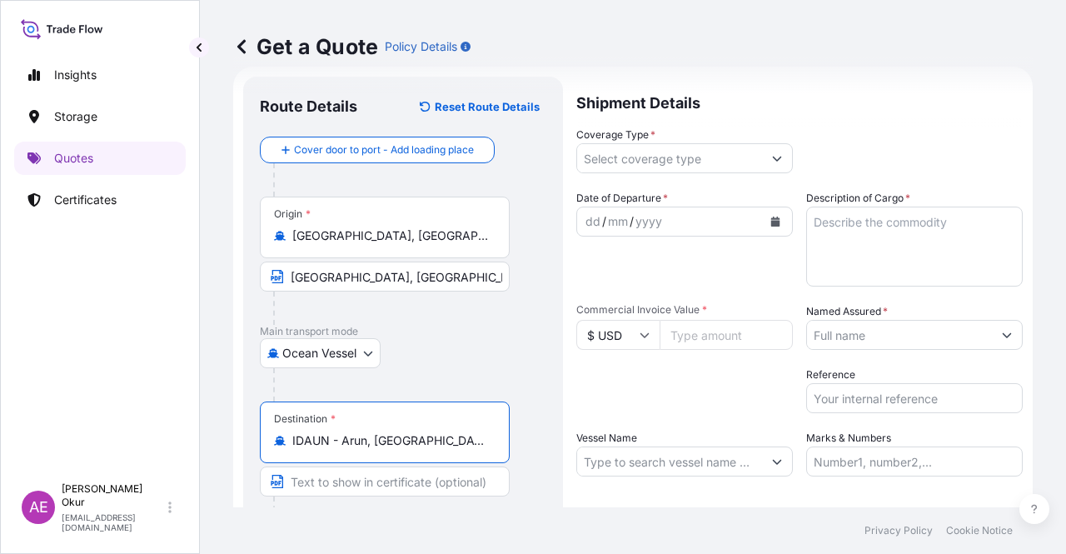
type input "IDAUN - Arun, [GEOGRAPHIC_DATA]"
click at [350, 479] on input "Text to appear on certificate" at bounding box center [385, 482] width 250 height 30
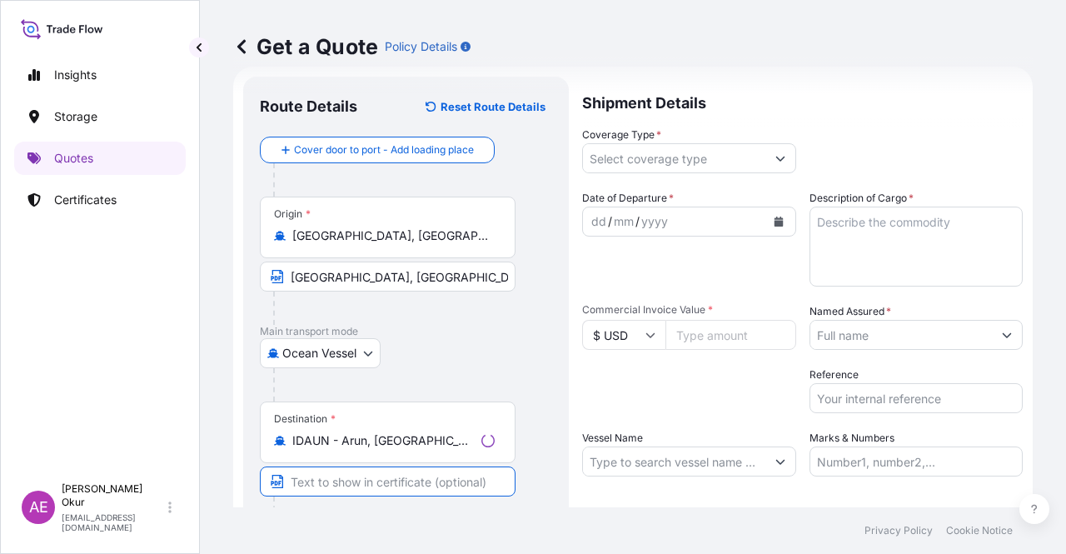
paste input "ARUN"
type input "ARUN / [GEOGRAPHIC_DATA]"
click at [699, 159] on input "Coverage Type *" at bounding box center [669, 158] width 185 height 30
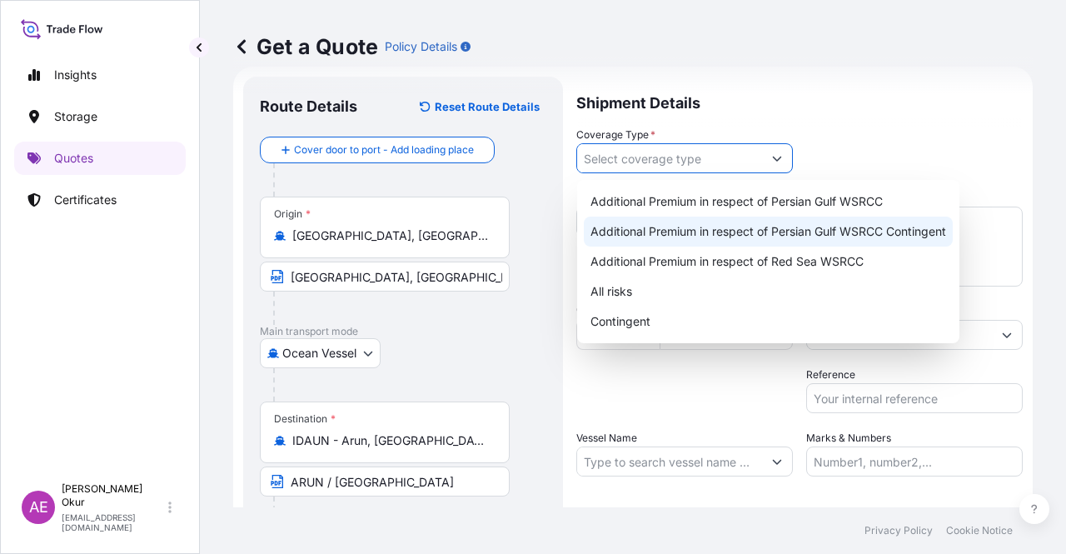
click at [693, 234] on div "Additional Premium in respect of Persian Gulf WSRCC Contingent" at bounding box center [768, 232] width 369 height 30
type input "Additional Premium in respect of Persian Gulf WSRCC Contingent"
click at [719, 231] on div "Additional Premium in respect of Persian Gulf WSRCC Contingent" at bounding box center [768, 232] width 369 height 30
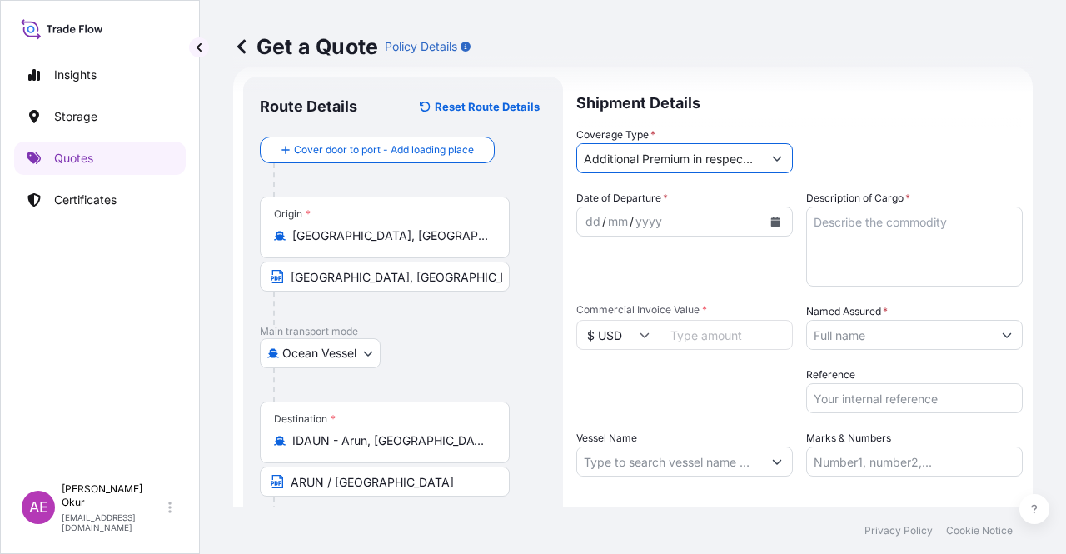
click at [587, 216] on div "dd" at bounding box center [593, 222] width 18 height 20
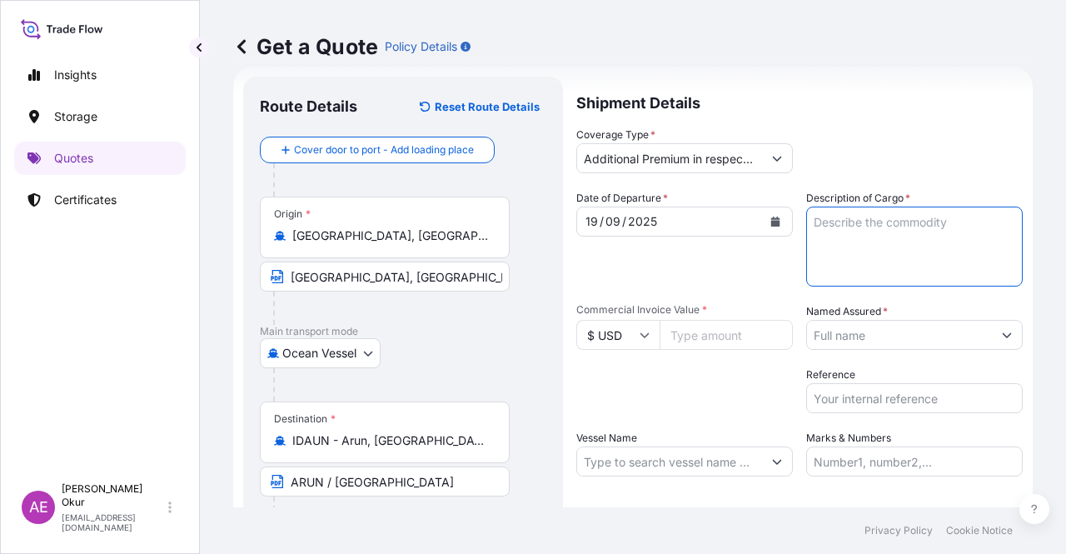
click at [866, 261] on textarea "Description of Cargo *" at bounding box center [915, 247] width 217 height 80
paste textarea "PROPANE"
type textarea "PROPANE"
click at [707, 345] on input "Commercial Invoice Value *" at bounding box center [726, 335] width 133 height 30
paste input "14860012.44"
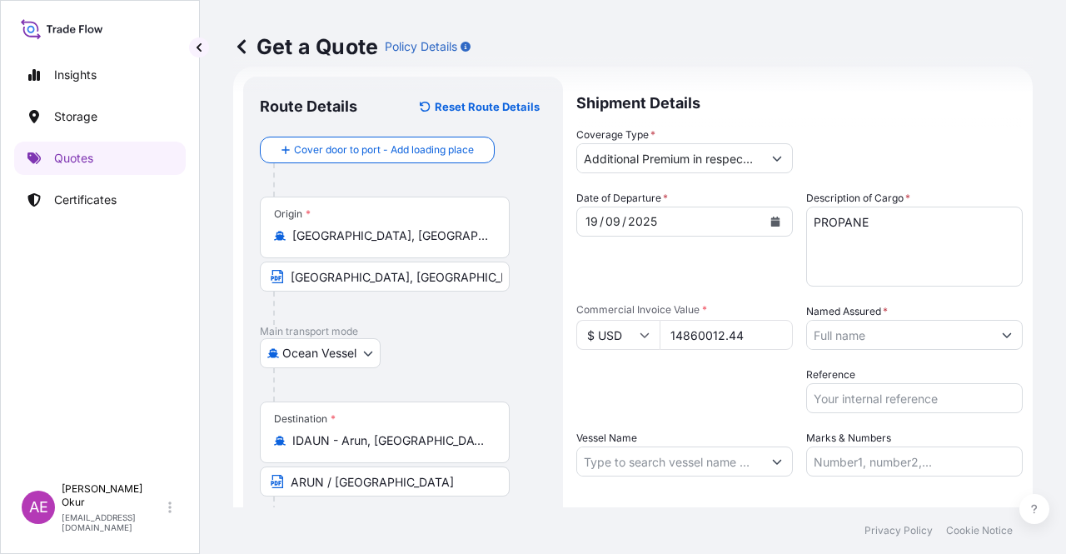
type input "14860012.44"
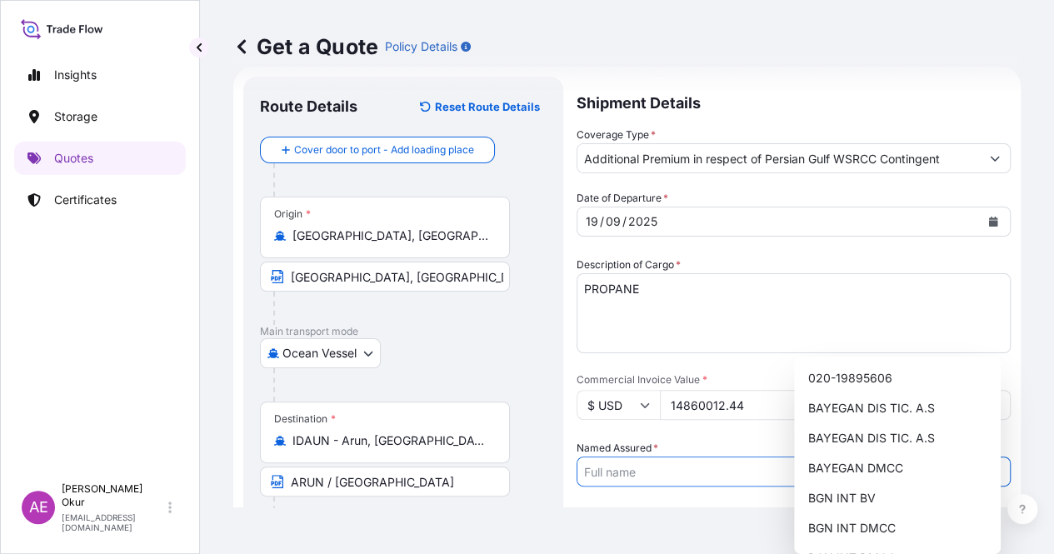
click at [925, 457] on input "Named Assured *" at bounding box center [778, 472] width 402 height 30
click at [890, 522] on span "BGN INT DMCC" at bounding box center [850, 528] width 87 height 17
type input "BGN INT DMCC"
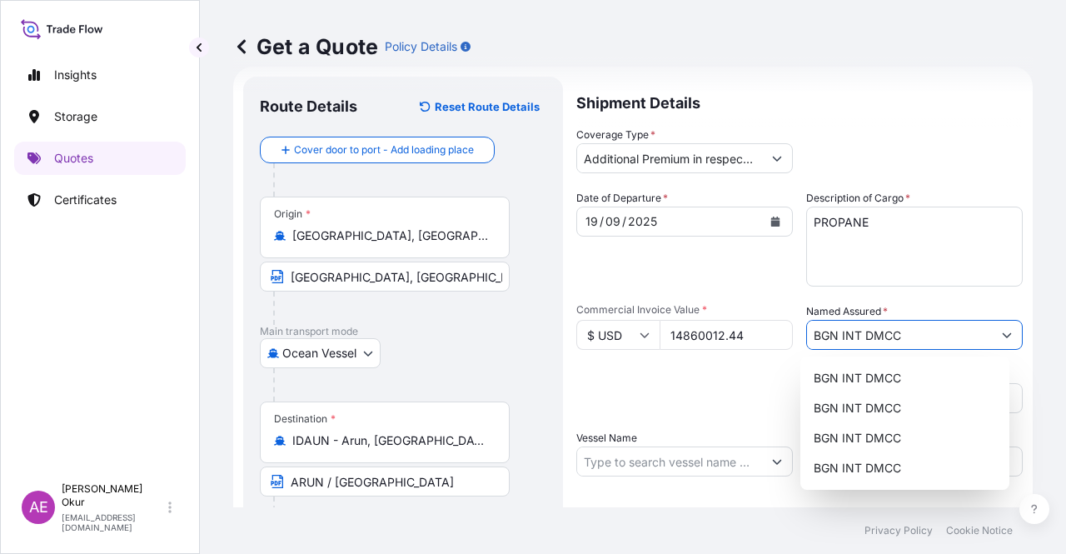
click at [621, 471] on input "Vessel Name" at bounding box center [669, 462] width 185 height 30
paste input "GAS GARNET"
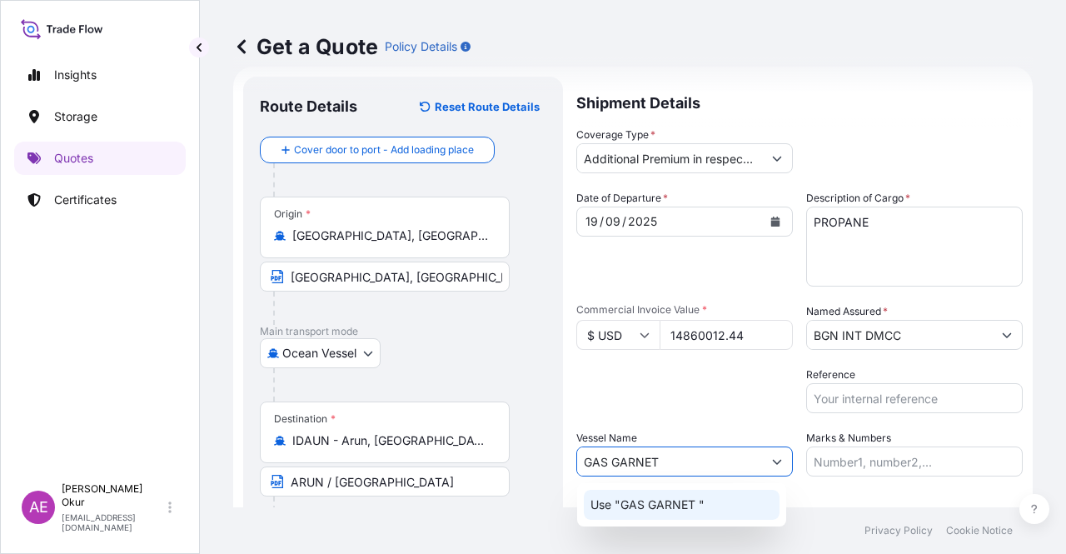
click at [669, 509] on p "Use "GAS GARNET "" at bounding box center [648, 505] width 114 height 17
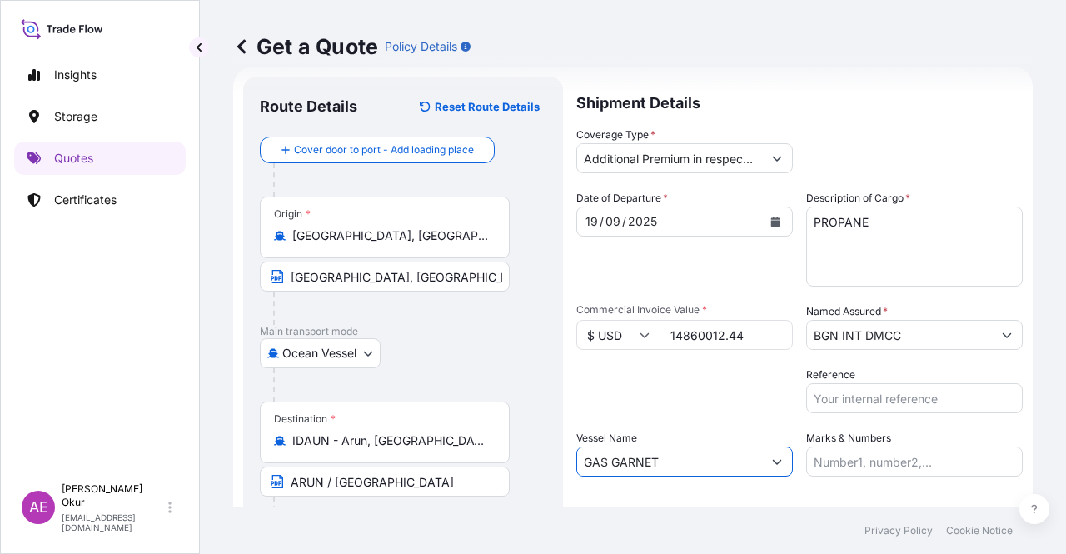
type input "GAS GARNET"
click at [857, 459] on input "Marks & Numbers" at bounding box center [915, 462] width 217 height 30
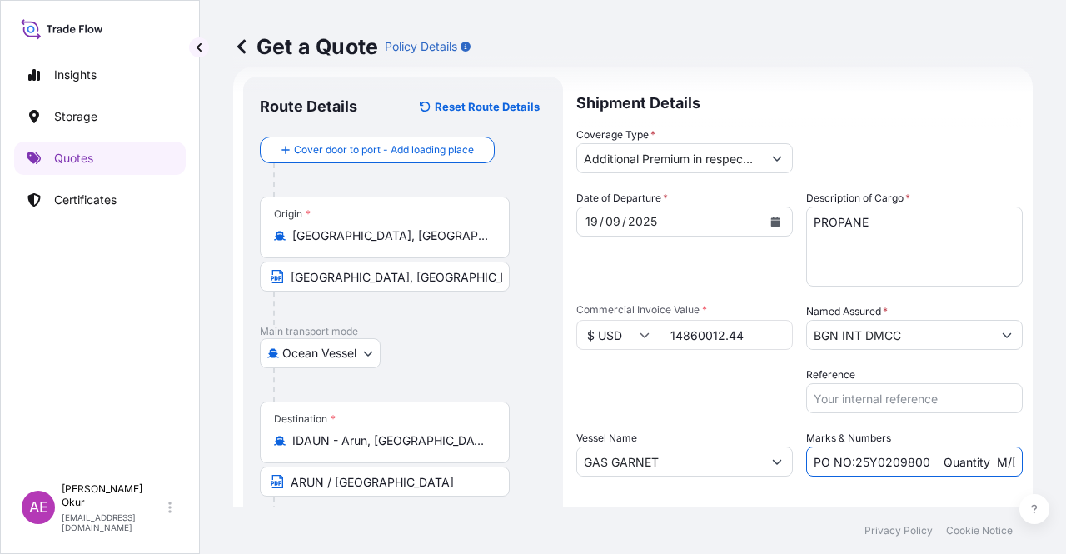
drag, startPoint x: 924, startPoint y: 462, endPoint x: 851, endPoint y: 462, distance: 73.3
click at [851, 462] on input "PO NO:25Y0209800 Quantity M/[PERSON_NAME]: 30.020,99 Premium: USD 2.597,27" at bounding box center [915, 462] width 217 height 30
paste input "190600"
drag, startPoint x: 921, startPoint y: 462, endPoint x: 847, endPoint y: 463, distance: 74.2
click at [847, 463] on input "PO NO:25Y0190600 Quantity M/[PERSON_NAME]: 30.020,99 Premium: USD 2.597,27" at bounding box center [915, 462] width 217 height 30
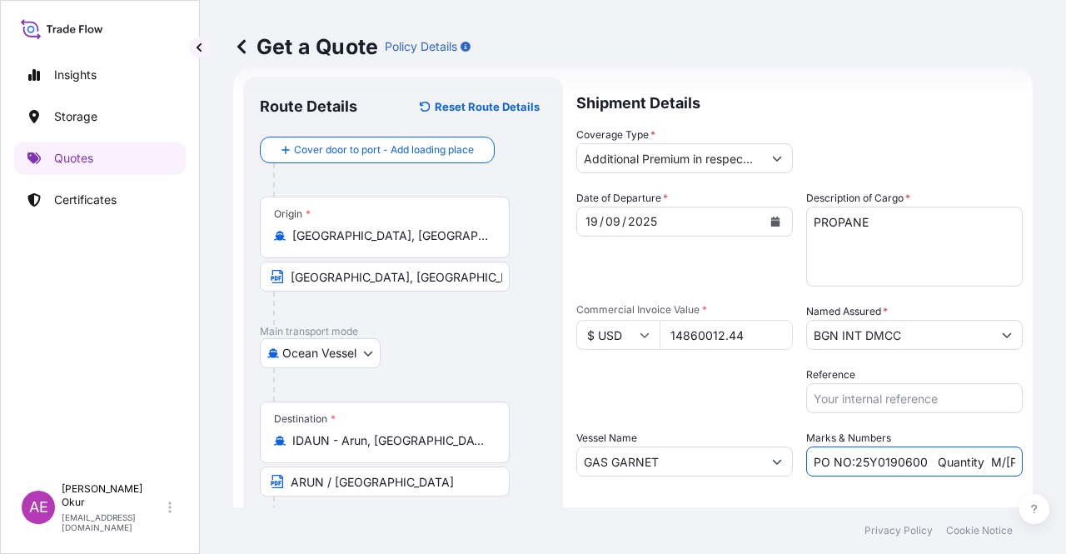
paste input "500"
drag, startPoint x: 994, startPoint y: 450, endPoint x: 1009, endPoint y: 451, distance: 15.0
click at [1009, 451] on input "PO NO:25Y0190500 Quantity M/[PERSON_NAME]: 30.020,99 Premium: USD 2.597,27" at bounding box center [915, 462] width 217 height 30
click at [881, 461] on input "PO NO:25Y0190500 Quantity M/[PERSON_NAME]: 30.020,99 Premium: USD 2.597,27" at bounding box center [915, 462] width 217 height 30
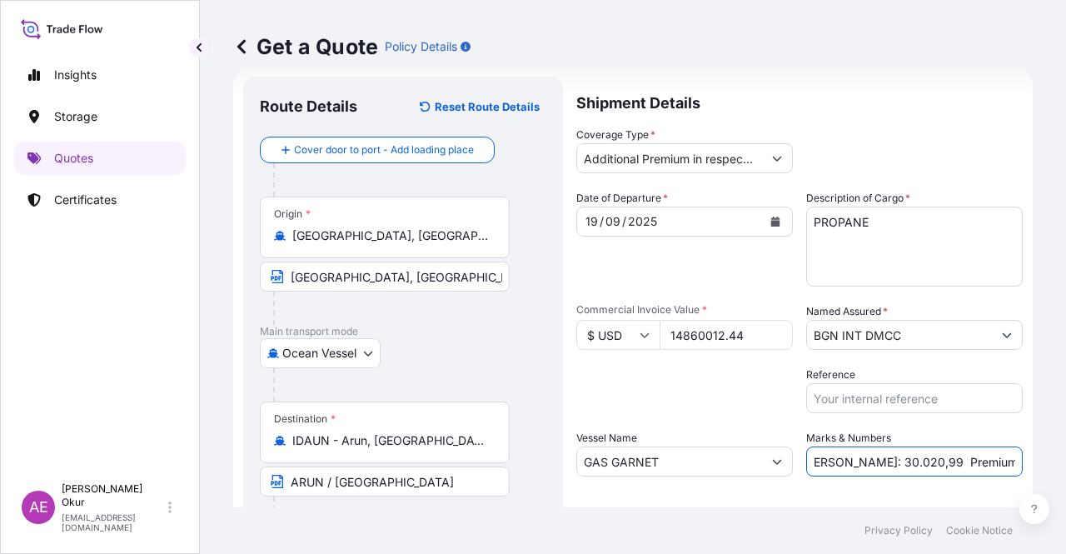
click at [814, 460] on input "PO NO:25Y0190500 Quantity M/[PERSON_NAME]: 30.020,99 Premium: USD 2.597,27" at bounding box center [915, 462] width 217 height 30
drag, startPoint x: 828, startPoint y: 460, endPoint x: 885, endPoint y: 460, distance: 56.7
click at [885, 460] on input "PO NO:25Y0190500 Quantity M/[PERSON_NAME]: 30.020,99 Premium: USD 2.597,27" at bounding box center [915, 462] width 217 height 30
paste input "23.518,63"
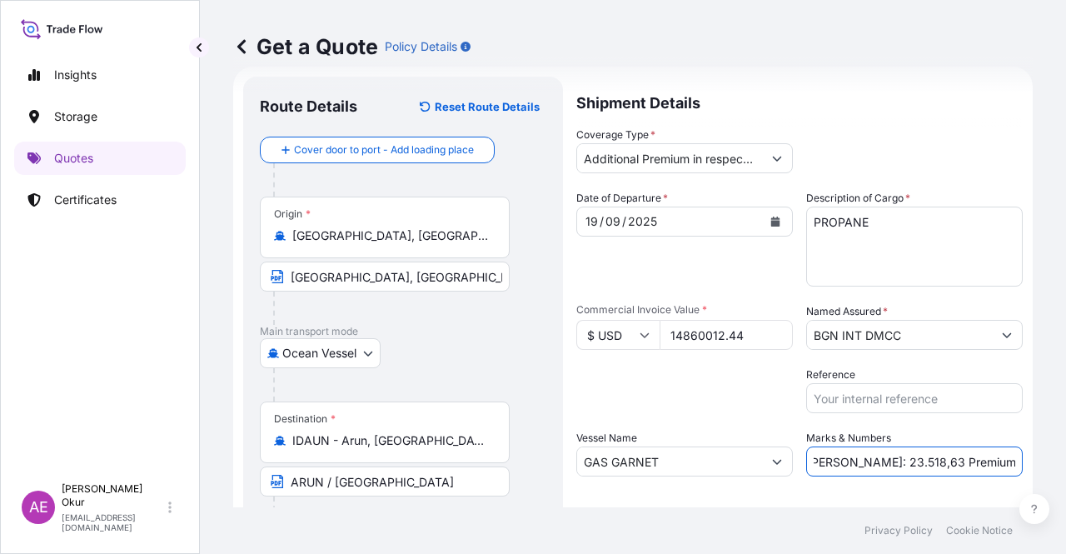
drag, startPoint x: 948, startPoint y: 465, endPoint x: 1040, endPoint y: 463, distance: 91.7
click at [1040, 463] on div "Get a Quote Policy Details Route Details Reset Route Details Cover door to port…" at bounding box center [633, 253] width 866 height 507
click at [891, 472] on input "PO NO:25Y0190500 Quantity M/[PERSON_NAME]: 23.518,63 Premium: USD 2.597,27" at bounding box center [915, 462] width 217 height 30
drag, startPoint x: 821, startPoint y: 458, endPoint x: 865, endPoint y: 460, distance: 44.2
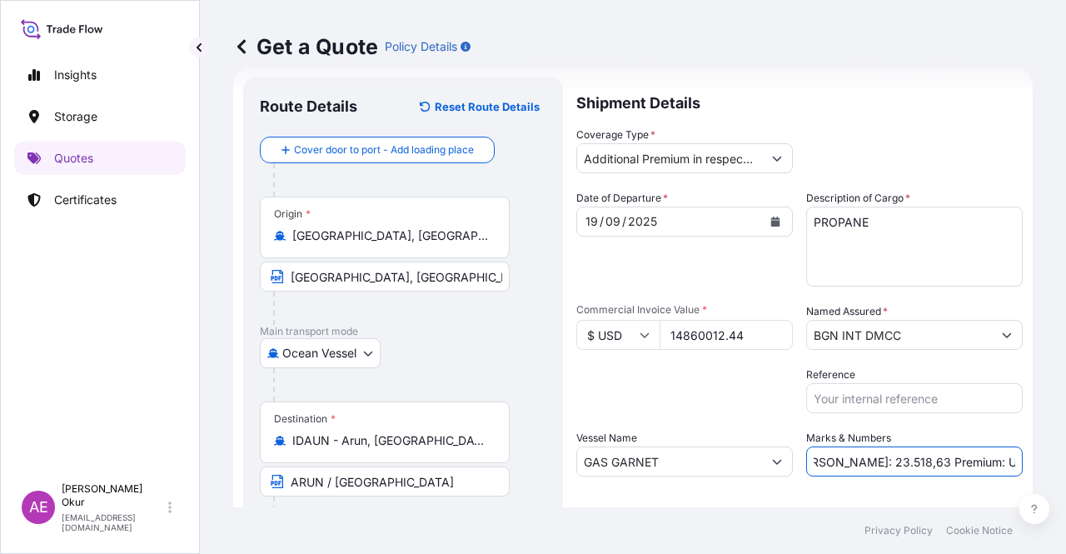
click at [865, 460] on input "PO NO:25Y0190500 Quantity M/[PERSON_NAME]: 23.518,63 Premium: USD 2.597,27" at bounding box center [915, 462] width 217 height 30
drag, startPoint x: 818, startPoint y: 462, endPoint x: 867, endPoint y: 462, distance: 49.2
click at [867, 462] on input "PO NO:25Y0190500 Quantity M/[PERSON_NAME]: 23.518,63 Premium: USD 2.597,27" at bounding box center [915, 462] width 217 height 30
drag, startPoint x: 924, startPoint y: 456, endPoint x: 1066, endPoint y: 454, distance: 141.6
click at [1066, 454] on div "Get a Quote Policy Details Route Details Reset Route Details Cover door to port…" at bounding box center [633, 253] width 866 height 507
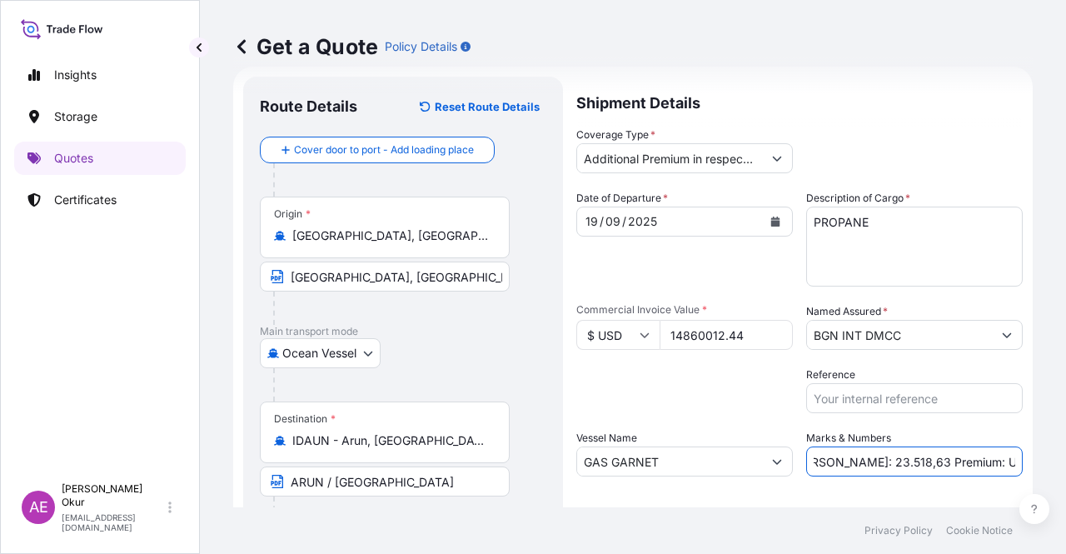
click at [964, 457] on input "PO NO:25Y0190500 Quantity M/[PERSON_NAME]: 23.518,63 Premium: USD 2.597,27" at bounding box center [915, 462] width 217 height 30
drag, startPoint x: 958, startPoint y: 462, endPoint x: 1066, endPoint y: 456, distance: 107.7
click at [1066, 457] on div "Get a Quote Policy Details Route Details Reset Route Details Cover door to port…" at bounding box center [633, 253] width 866 height 507
paste input "1.486,00"
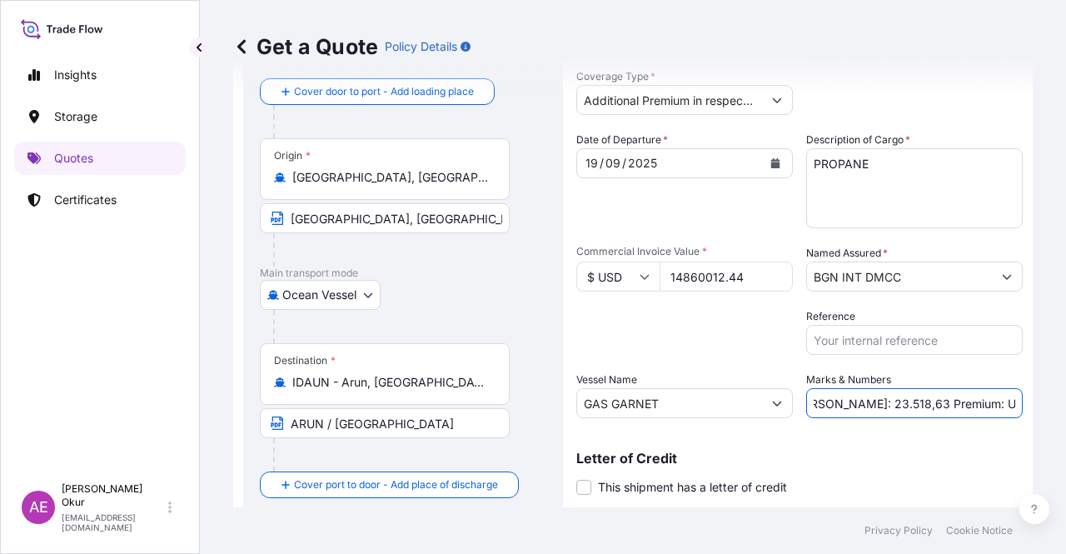
scroll to position [129, 0]
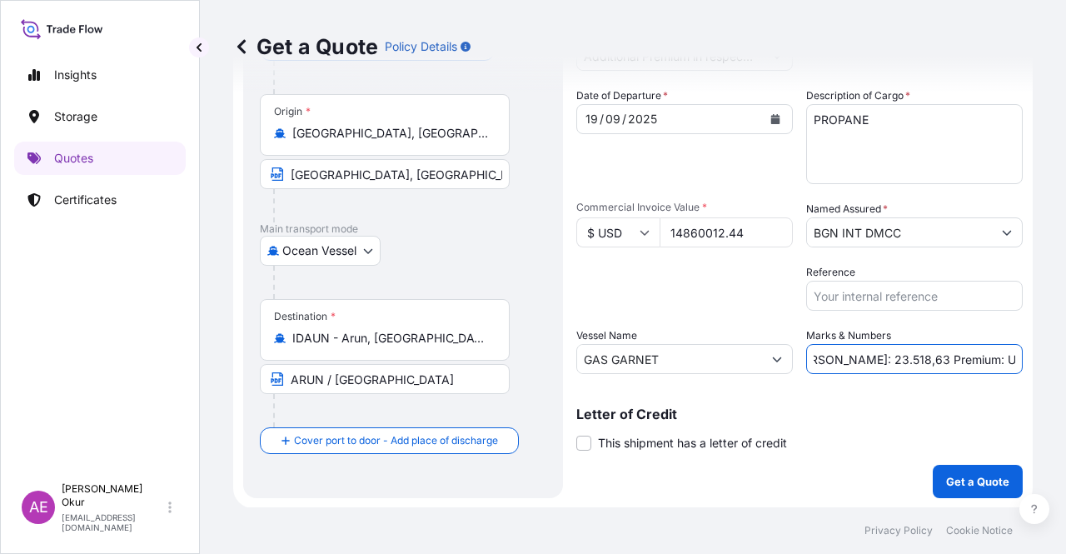
type input "PO NO:25Y0190500 Quantity M/[PERSON_NAME]: 23.518,63 Premium: USD 1.486,00"
click at [933, 469] on button "Get a Quote" at bounding box center [978, 481] width 90 height 33
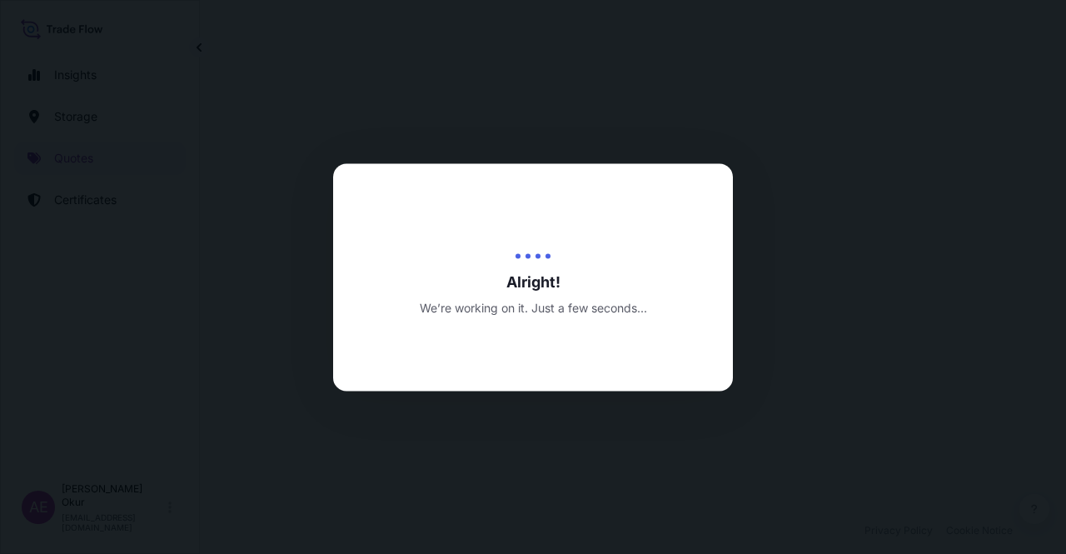
select select "Ocean Vessel"
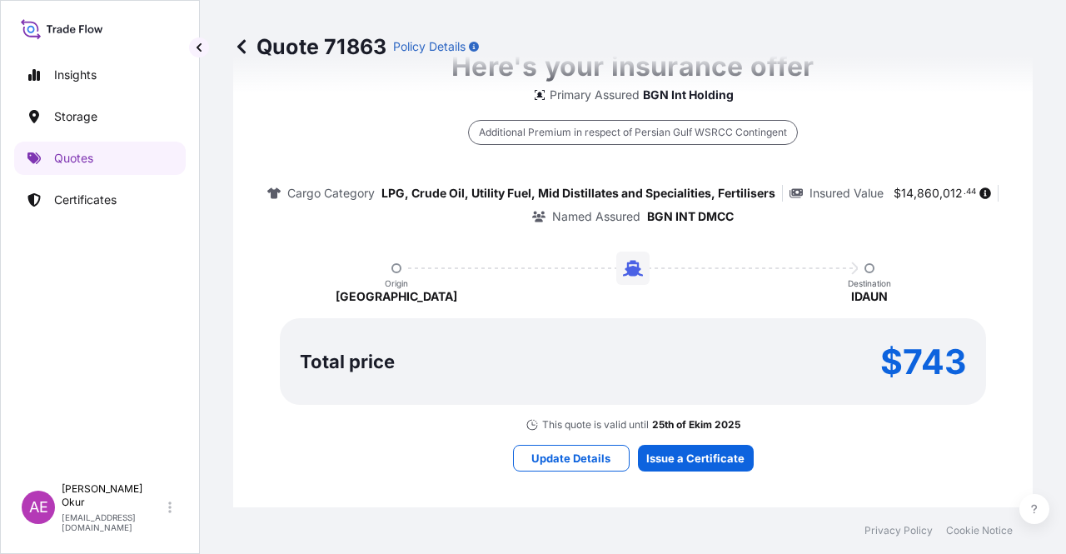
click at [712, 441] on div "Here's your insurance offer Primary Assured BGN Int Holding Additional Premium …" at bounding box center [633, 258] width 753 height 969
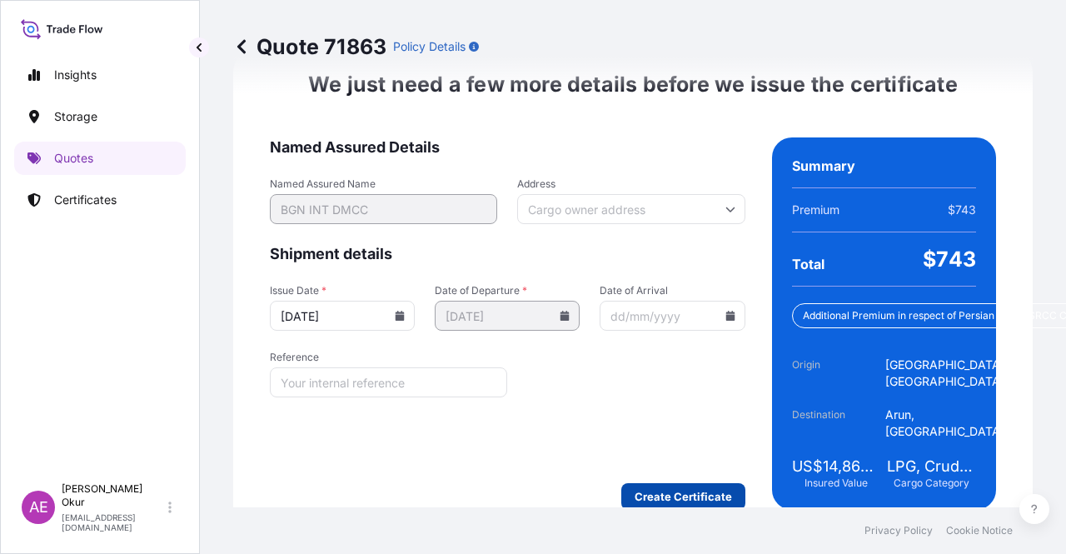
scroll to position [2142, 0]
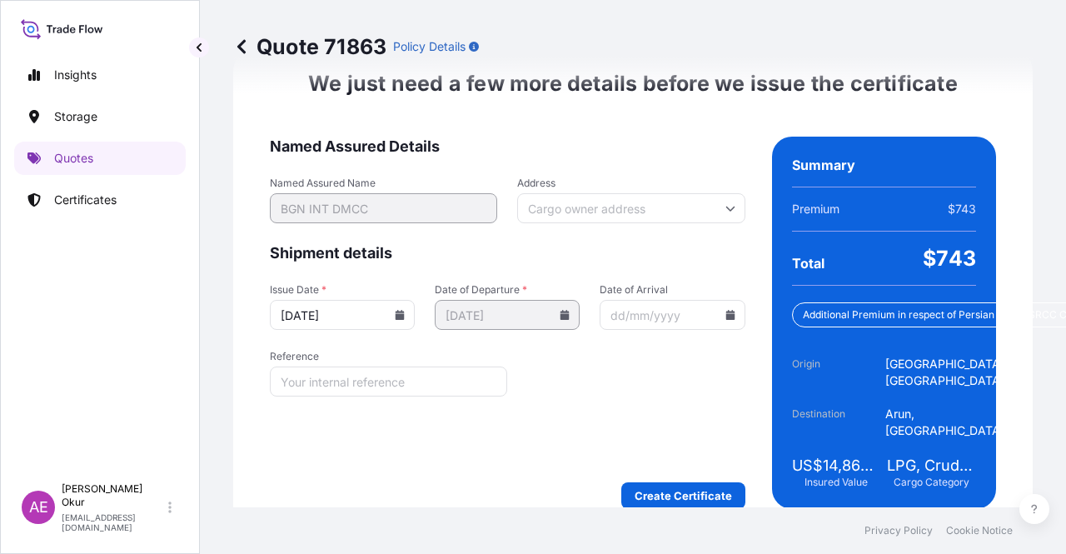
click at [669, 473] on div "We just need a few more details before we issue the certificate Named Assured D…" at bounding box center [633, 290] width 800 height 486
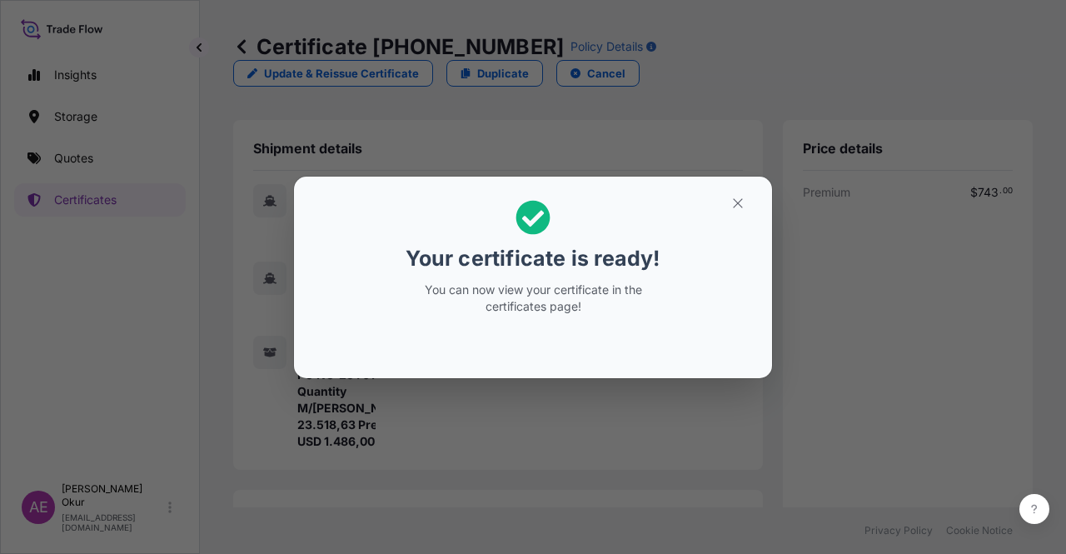
drag, startPoint x: 706, startPoint y: 200, endPoint x: 723, endPoint y: 196, distance: 18.0
click at [707, 201] on h2 "Your certificate is ready! You can now view your certificate in the certificate…" at bounding box center [533, 257] width 452 height 135
click at [732, 194] on button "button" at bounding box center [738, 203] width 42 height 27
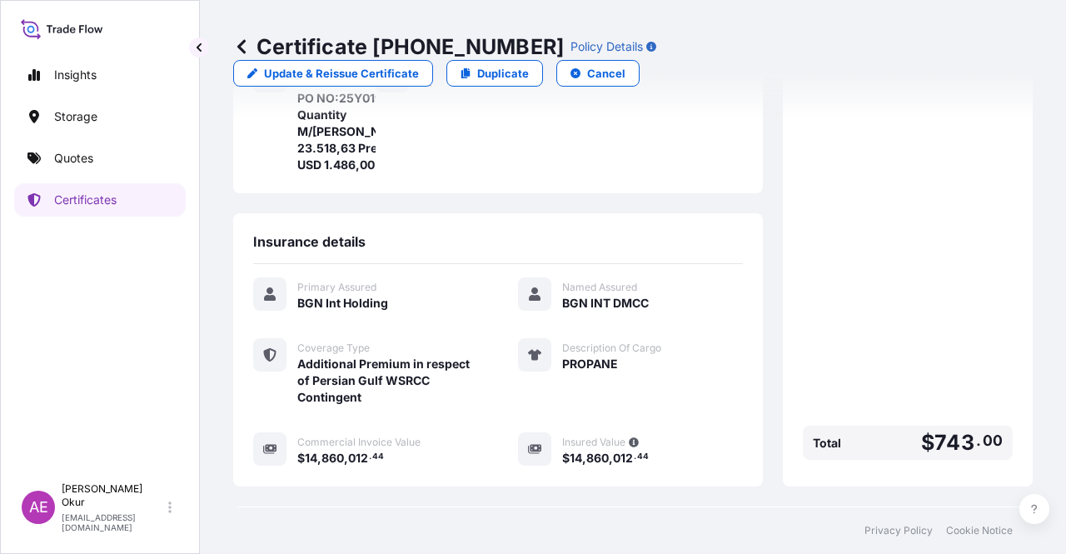
scroll to position [467, 0]
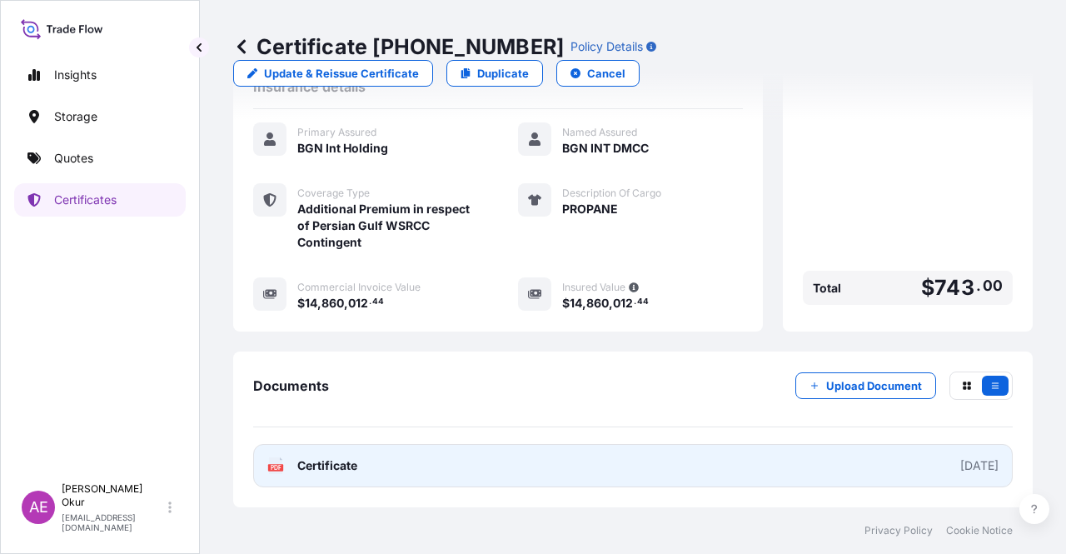
click at [314, 479] on link "PDF Certificate [DATE]" at bounding box center [633, 465] width 760 height 43
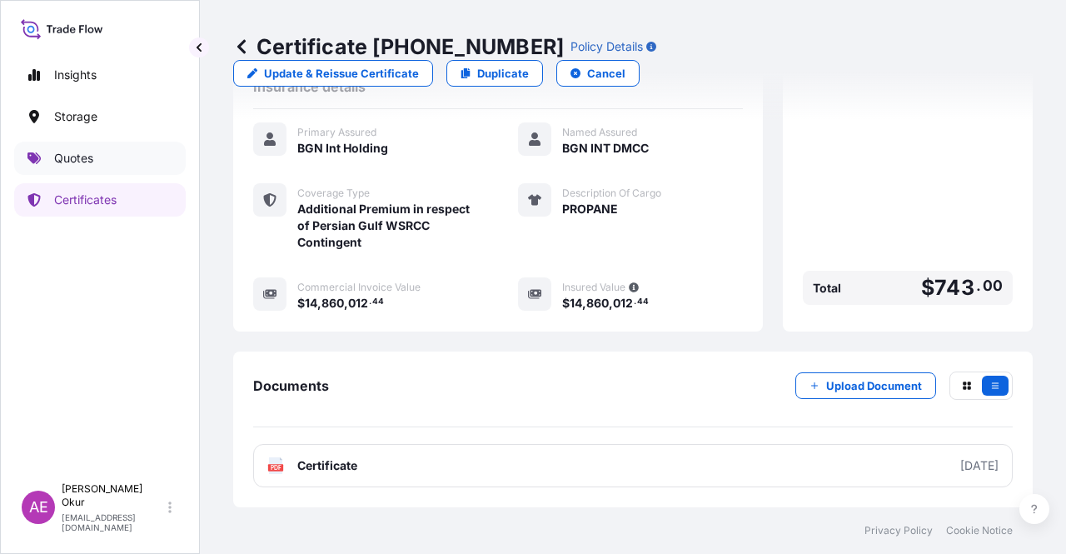
click at [117, 169] on link "Quotes" at bounding box center [100, 158] width 172 height 33
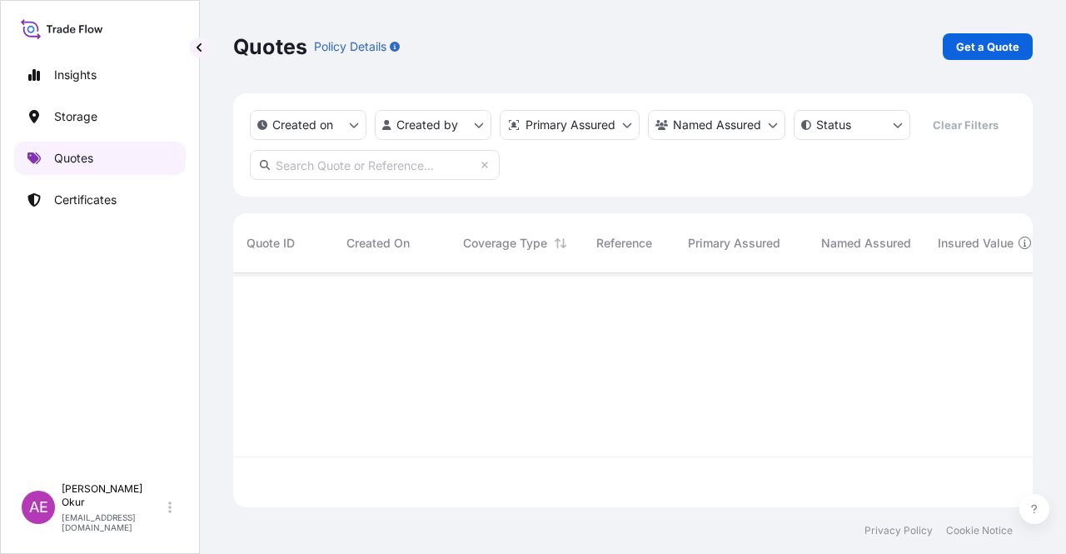
scroll to position [231, 787]
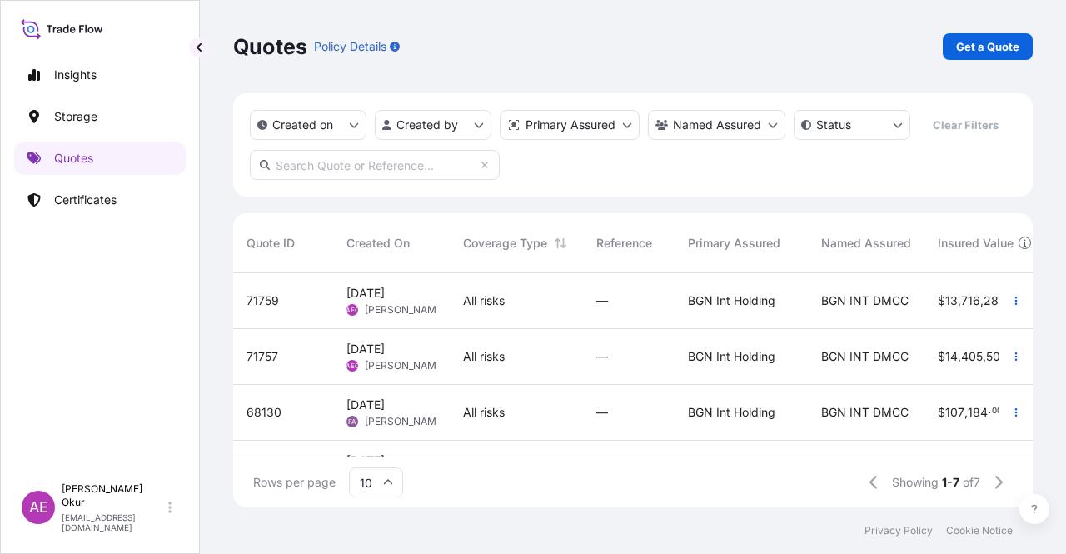
click at [573, 462] on div "Rows per page 10 Showing 1-7 of 7" at bounding box center [633, 482] width 800 height 50
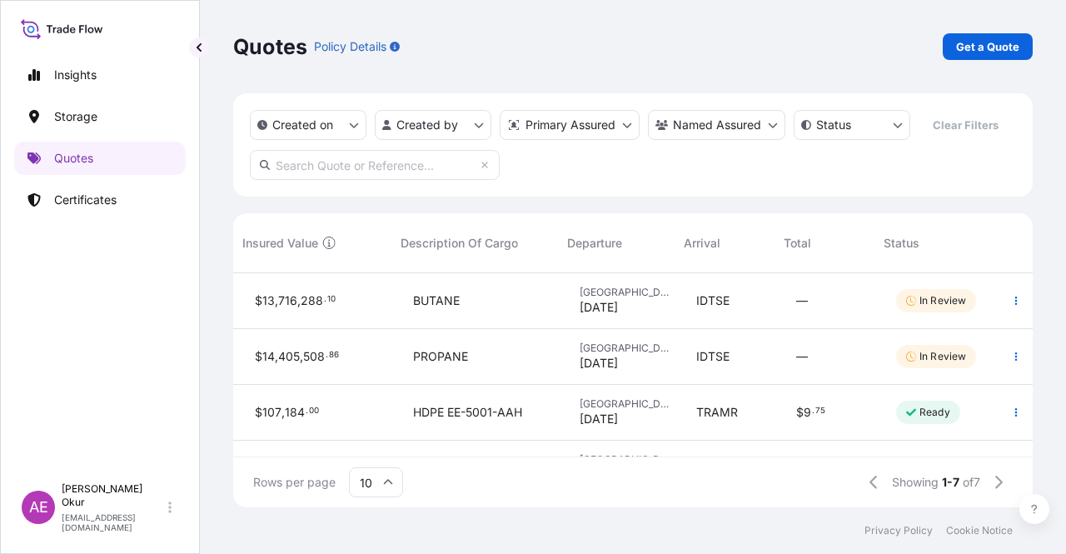
scroll to position [0, 0]
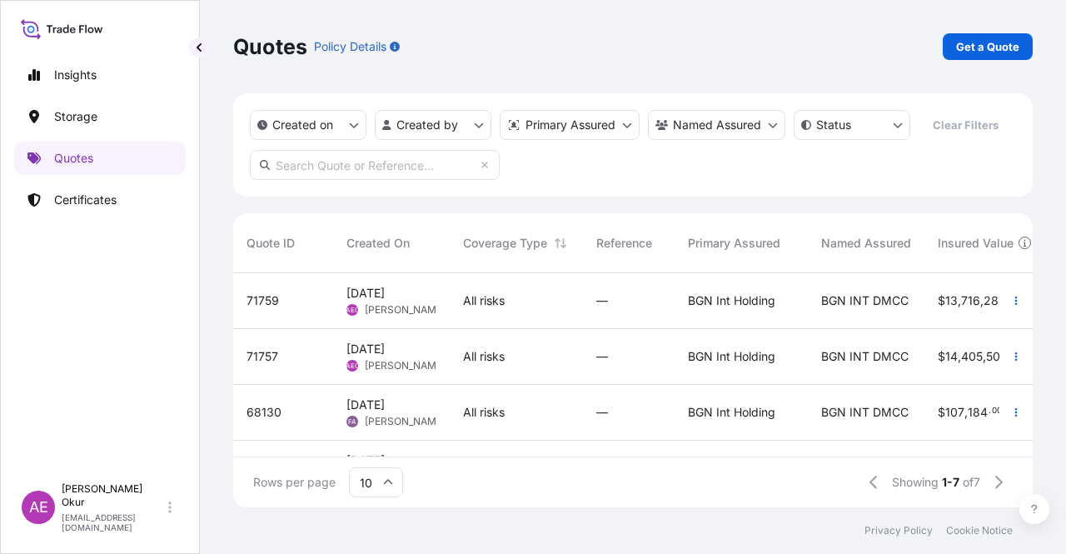
click at [988, 68] on div "Quotes Policy Details Get a Quote" at bounding box center [633, 46] width 800 height 93
click at [990, 46] on p "Get a Quote" at bounding box center [987, 46] width 63 height 17
select select "Ocean Vessel"
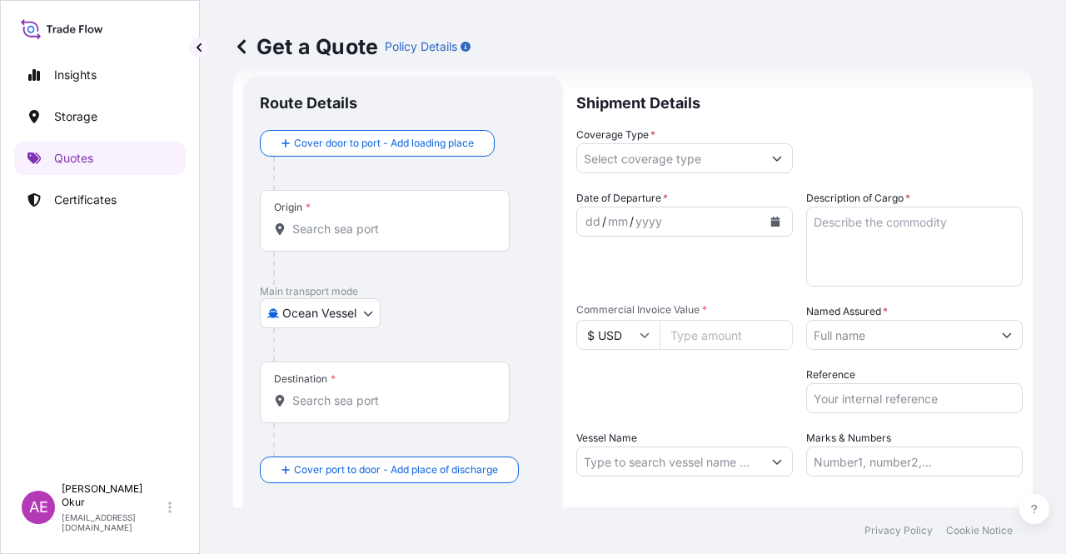
click at [411, 217] on div "Origin *" at bounding box center [385, 221] width 250 height 62
click at [411, 221] on input "Origin *" at bounding box center [390, 229] width 197 height 17
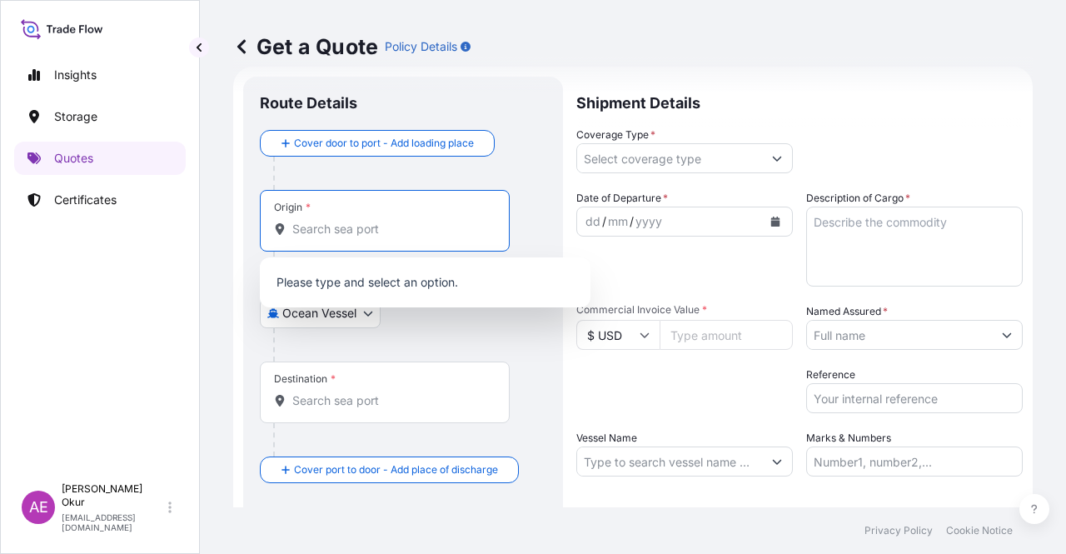
paste input "[GEOGRAPHIC_DATA], [GEOGRAPHIC_DATA]"
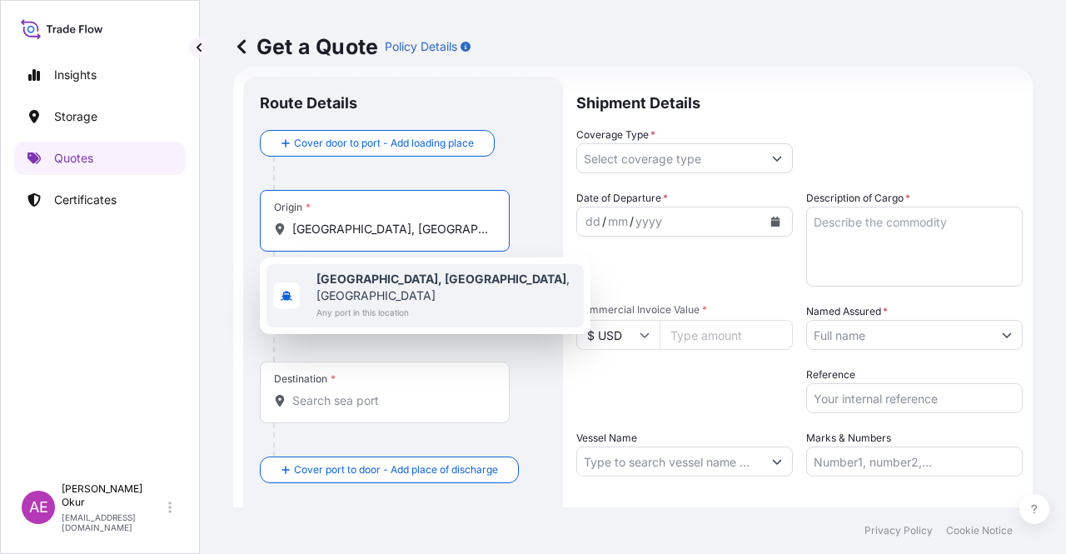
click at [408, 304] on span "Any port in this location" at bounding box center [447, 312] width 261 height 17
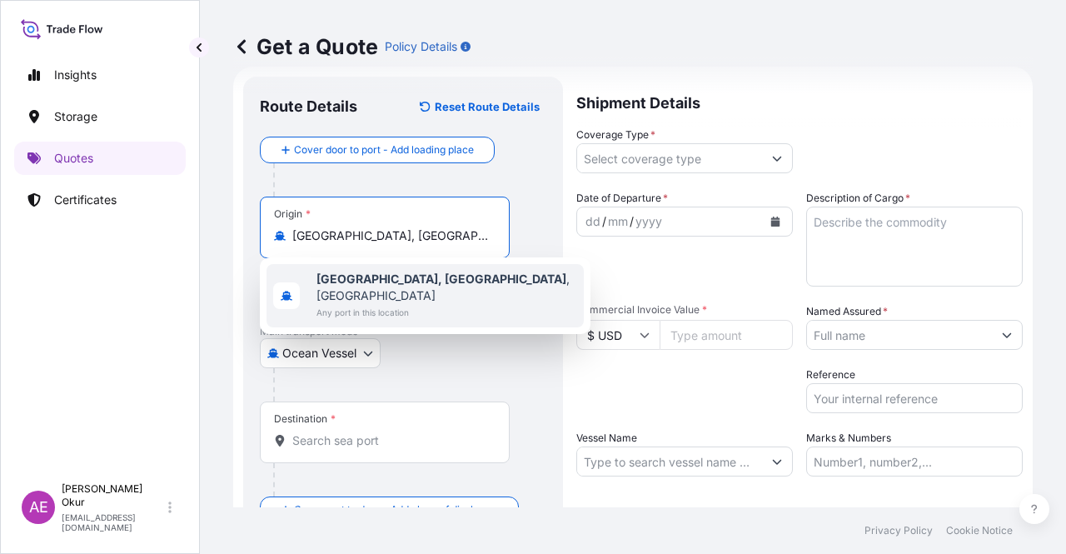
type input "[GEOGRAPHIC_DATA], [GEOGRAPHIC_DATA], [GEOGRAPHIC_DATA]"
click at [397, 267] on input "Text to appear on certificate" at bounding box center [385, 277] width 250 height 30
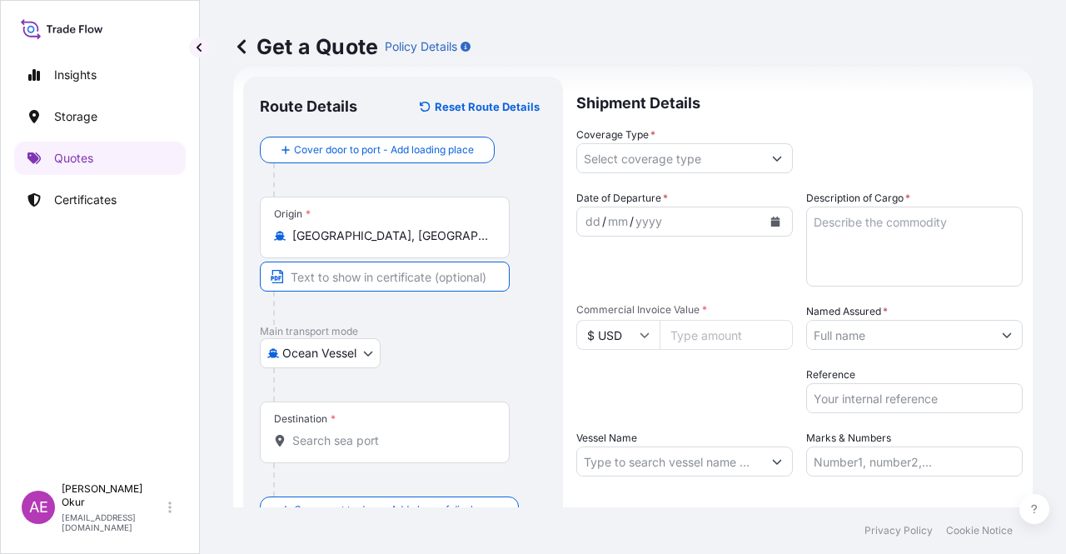
paste input "[GEOGRAPHIC_DATA], [GEOGRAPHIC_DATA]"
type input "[GEOGRAPHIC_DATA], [GEOGRAPHIC_DATA] / [GEOGRAPHIC_DATA]"
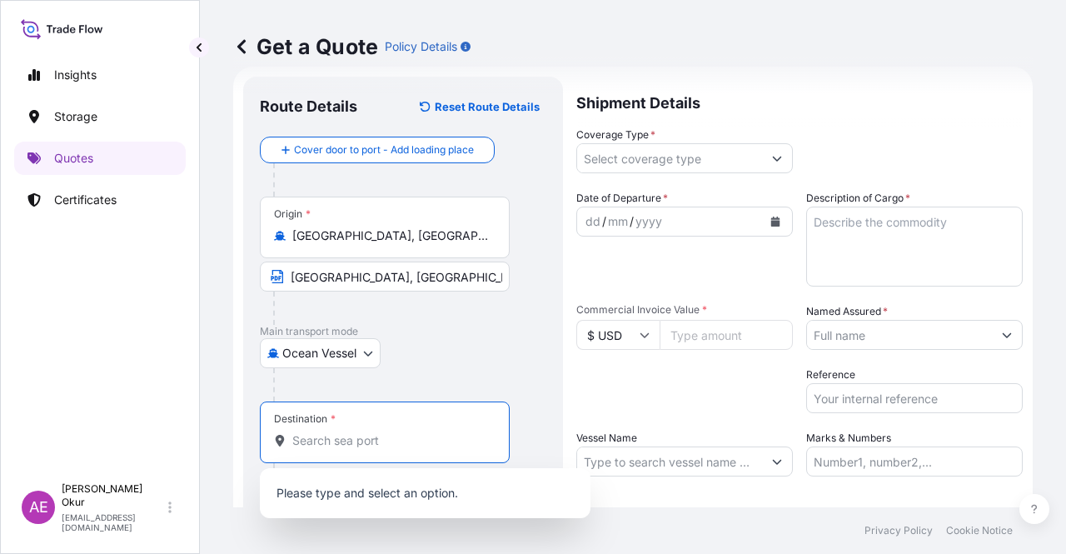
click at [328, 440] on input "Destination *" at bounding box center [390, 440] width 197 height 17
paste input "ARUN"
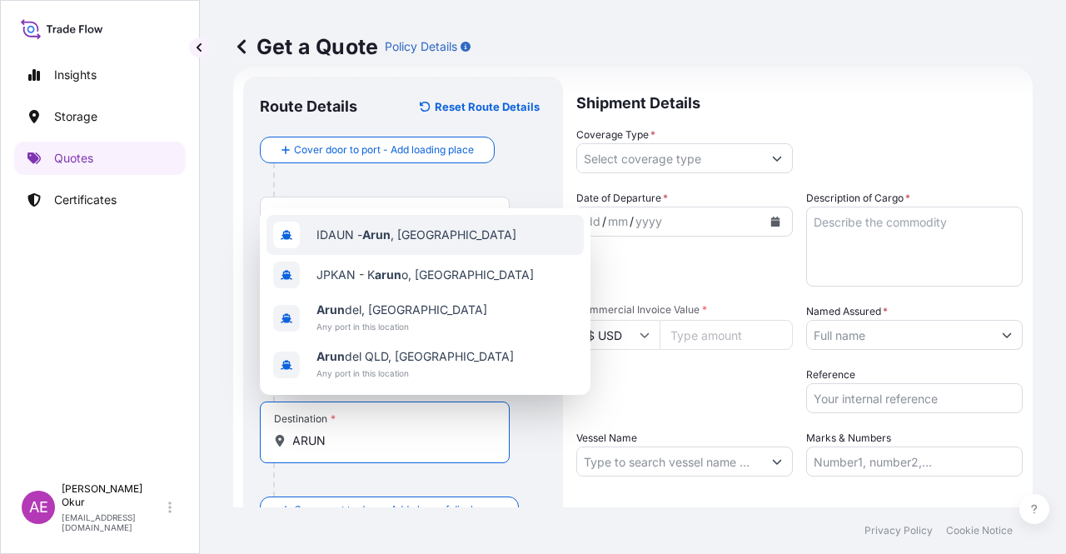
click at [421, 237] on span "IDAUN - Arun , [GEOGRAPHIC_DATA]" at bounding box center [417, 235] width 200 height 17
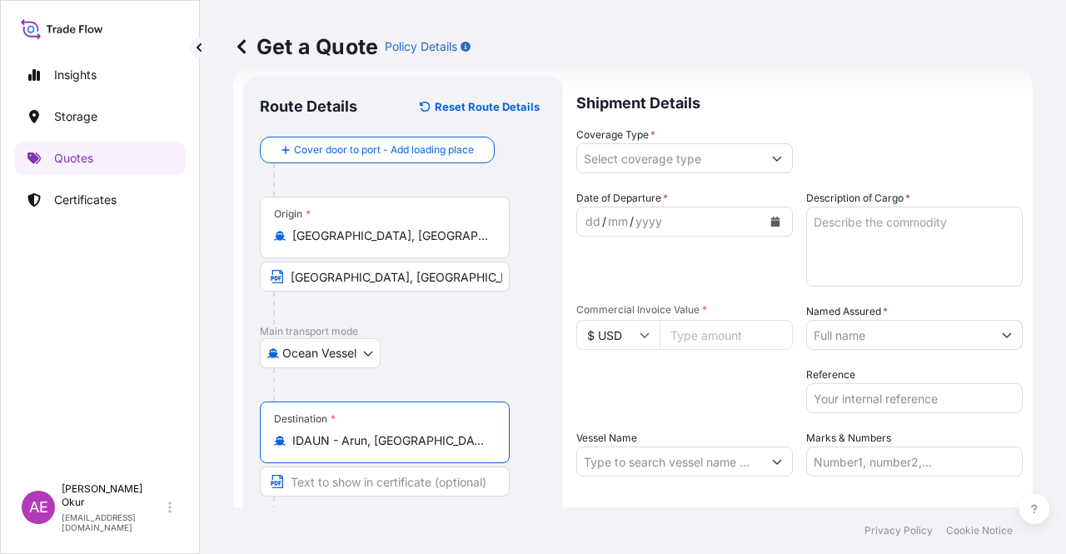
type input "IDAUN - Arun, [GEOGRAPHIC_DATA]"
click at [350, 472] on input "Text to appear on certificate" at bounding box center [385, 482] width 250 height 30
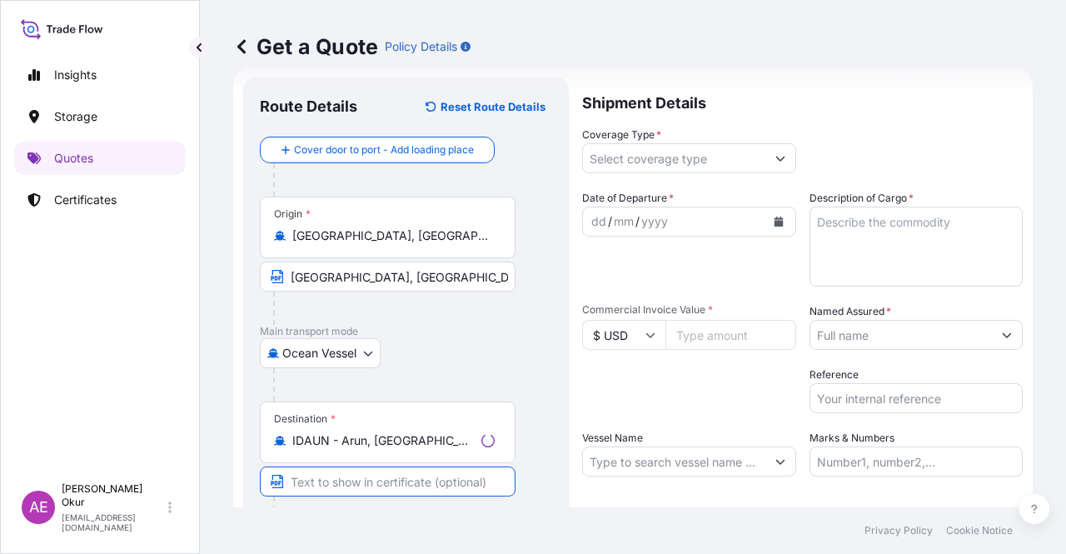
paste input "ARUN"
type input "ARUN / [GEOGRAPHIC_DATA]"
click at [698, 167] on input "Coverage Type *" at bounding box center [669, 158] width 185 height 30
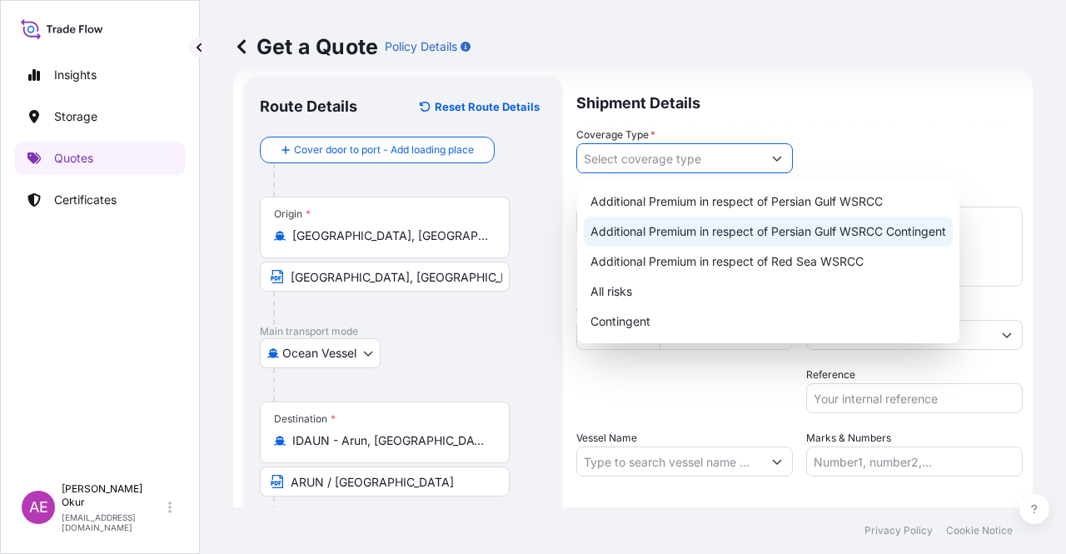
click at [742, 227] on div "Additional Premium in respect of Persian Gulf WSRCC Contingent" at bounding box center [768, 232] width 369 height 30
type input "Additional Premium in respect of Persian Gulf WSRCC Contingent"
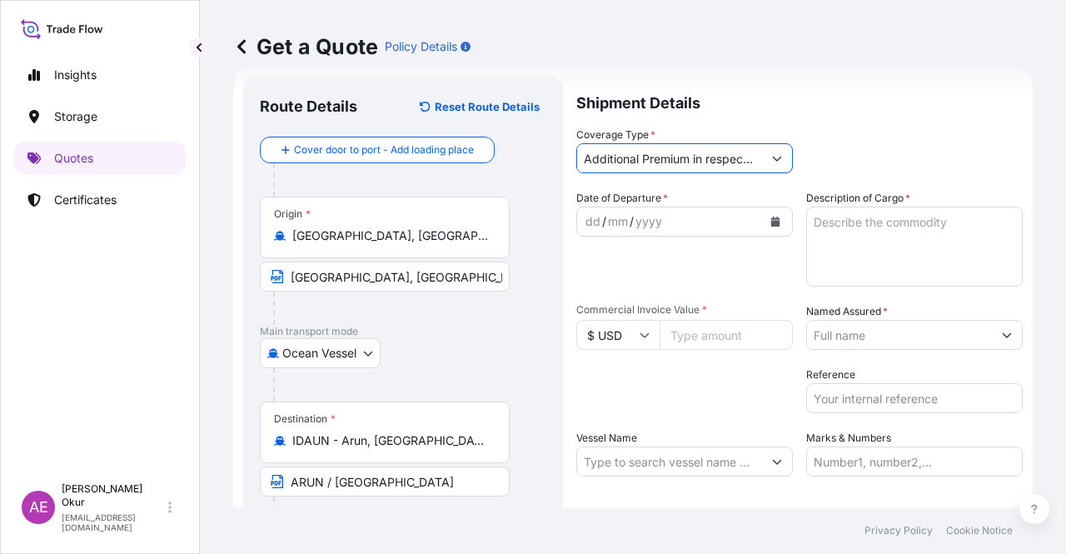
click at [590, 224] on div "dd" at bounding box center [593, 222] width 18 height 20
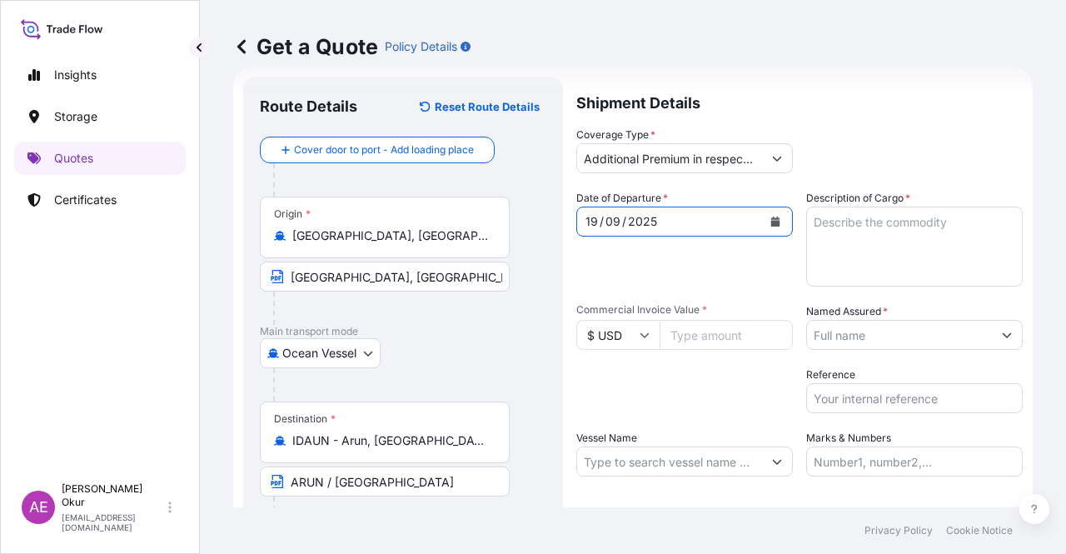
click at [692, 342] on input "Commercial Invoice Value *" at bounding box center [726, 335] width 133 height 30
paste input "14939568.82"
type input "14939568.82"
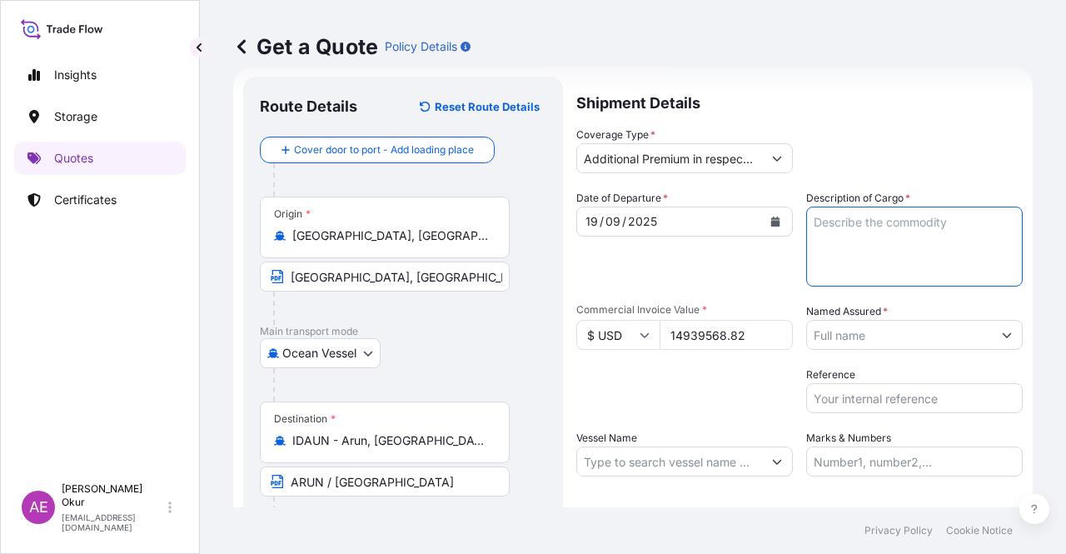
click at [863, 247] on textarea "Description of Cargo *" at bounding box center [915, 247] width 217 height 80
paste textarea "BUTANE"
type textarea "BUTANE"
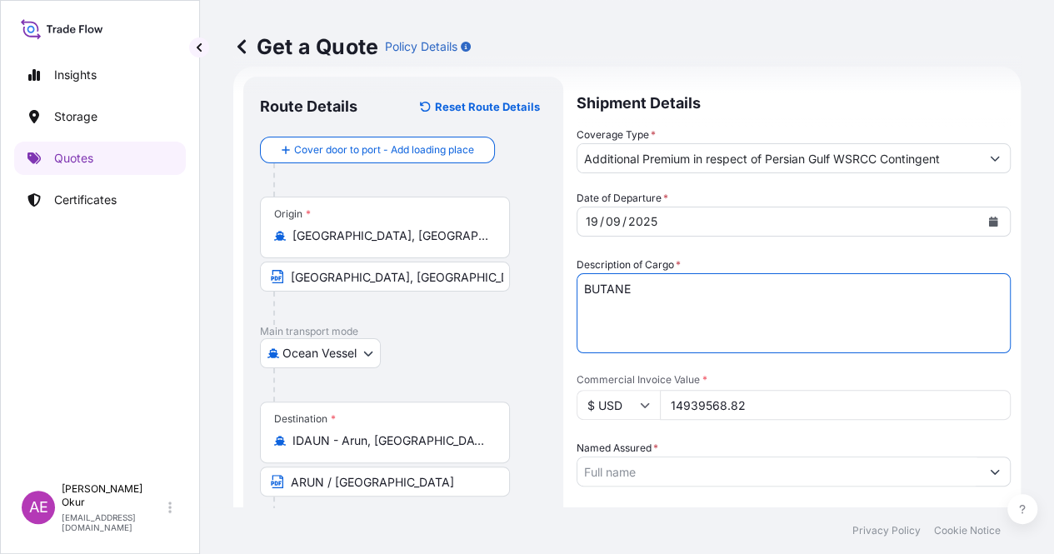
click at [892, 457] on input "Named Assured *" at bounding box center [778, 472] width 402 height 30
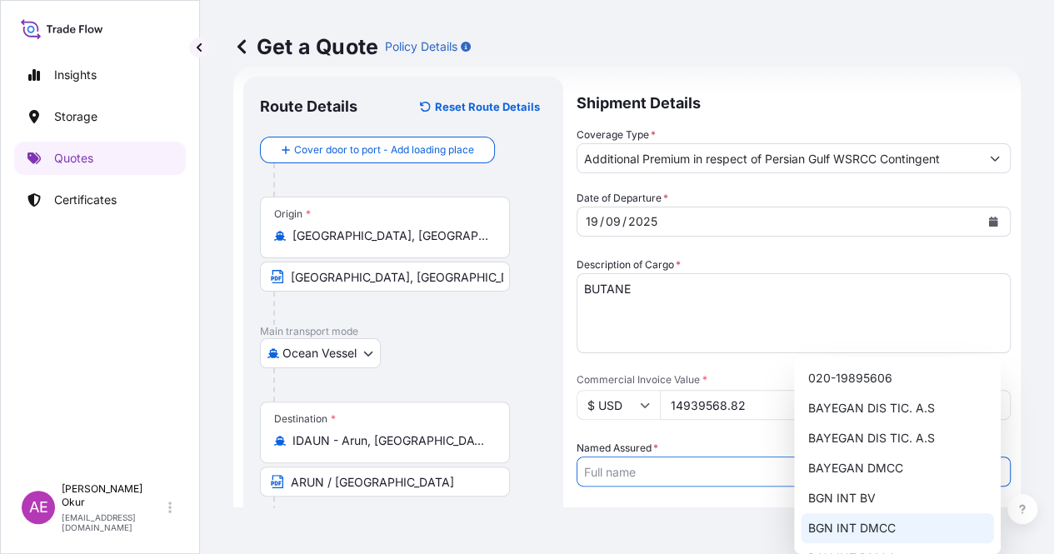
click at [883, 527] on span "BGN INT DMCC" at bounding box center [850, 528] width 87 height 17
type input "BGN INT DMCC"
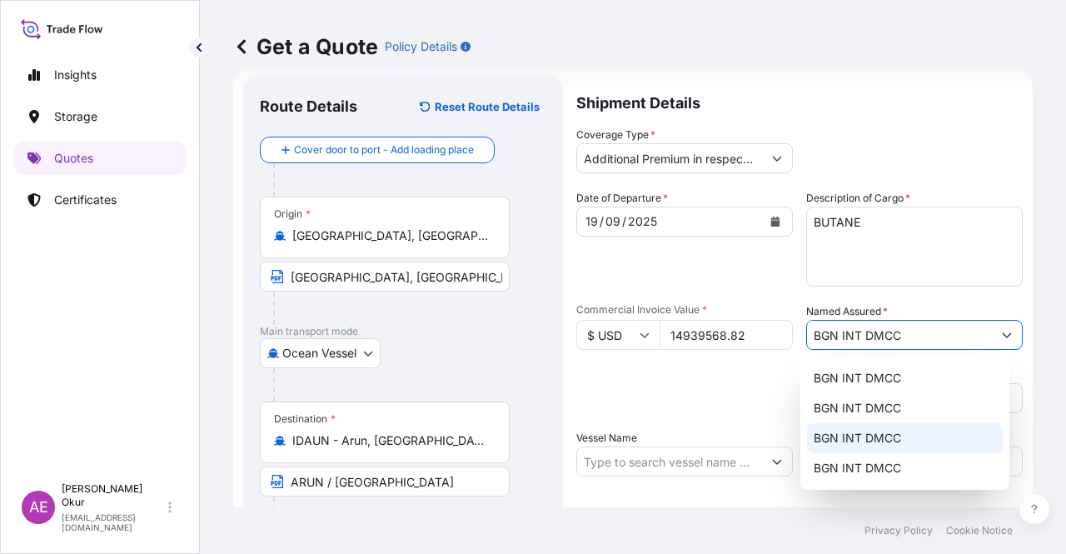
click at [647, 451] on input "Vessel Name" at bounding box center [669, 462] width 185 height 30
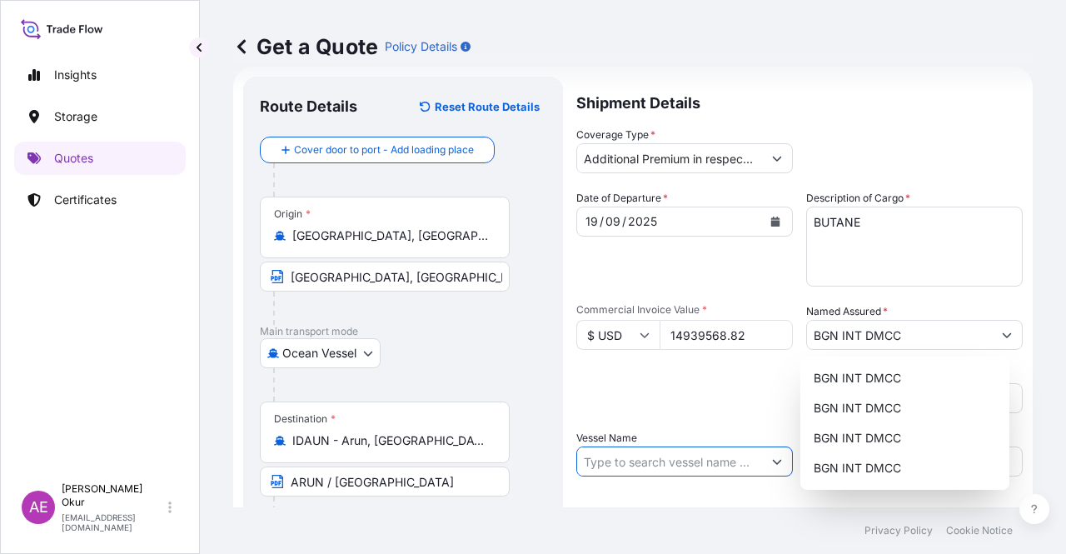
paste input "GAS GARNET"
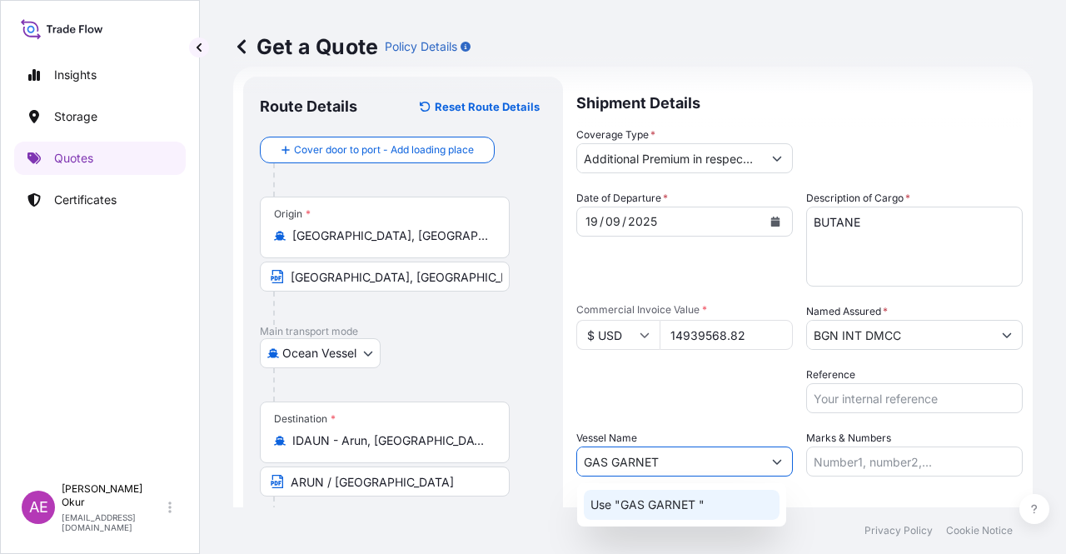
click at [683, 502] on p "Use "GAS GARNET "" at bounding box center [648, 505] width 114 height 17
type input "GAS GARNET"
click at [838, 467] on input "Marks & Numbers" at bounding box center [915, 462] width 217 height 30
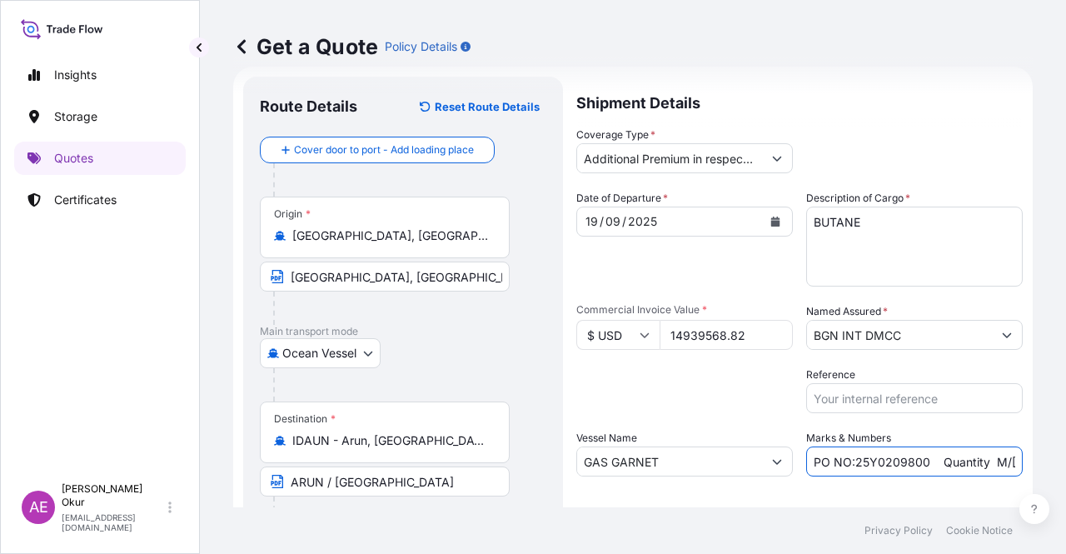
drag, startPoint x: 925, startPoint y: 460, endPoint x: 849, endPoint y: 464, distance: 75.9
click at [849, 464] on input "PO NO:25Y0209800 Quantity M/[PERSON_NAME]: 30.020,99 Premium: USD 2.597,27" at bounding box center [915, 462] width 217 height 30
paste input "190600"
drag, startPoint x: 931, startPoint y: 451, endPoint x: 981, endPoint y: 454, distance: 49.3
click at [981, 454] on input "PO NO:25Y0190600 Quantity M/[PERSON_NAME]: 30.020,99 Premium: USD 2.597,27" at bounding box center [915, 462] width 217 height 30
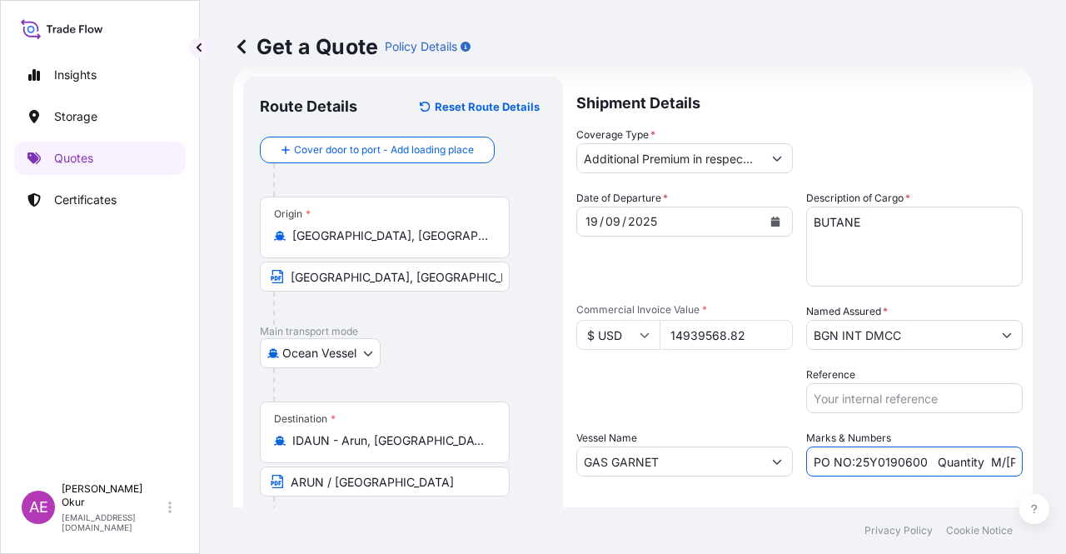
click at [975, 460] on input "PO NO:25Y0190600 Quantity M/[PERSON_NAME]: 30.020,99 Premium: USD 2.597,27" at bounding box center [915, 462] width 217 height 30
drag, startPoint x: 990, startPoint y: 458, endPoint x: 1048, endPoint y: 459, distance: 58.3
click at [1048, 459] on div "Get a Quote Policy Details Route Details Reset Route Details Cover door to port…" at bounding box center [633, 253] width 866 height 507
click at [943, 463] on input "PO NO:25Y0190600 Quantity M/[PERSON_NAME]: 30.020,99 Premium: USD 2.597,27" at bounding box center [915, 462] width 217 height 30
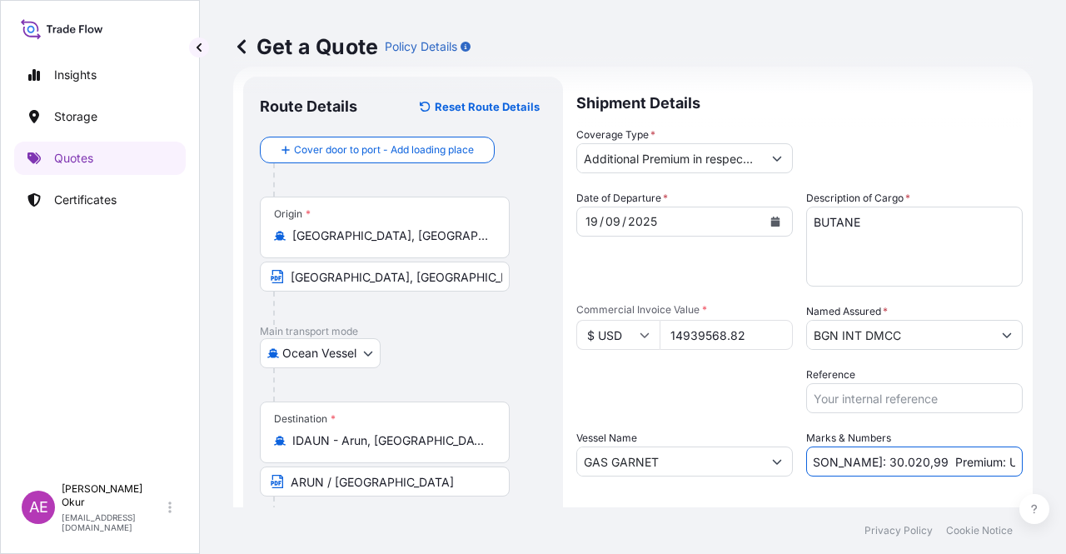
scroll to position [0, 210]
drag, startPoint x: 856, startPoint y: 461, endPoint x: 878, endPoint y: 462, distance: 21.7
click at [878, 462] on input "PO NO:25Y0190600 Quantity M/[PERSON_NAME]: 30.020,99 Premium: USD 2.597,27" at bounding box center [915, 462] width 217 height 30
paste input "24.497,52"
click at [817, 460] on input "PO NO:25Y0190600 Quantity M/[PERSON_NAME]:24.497,52 Premium: USD 2.597,27" at bounding box center [915, 462] width 217 height 30
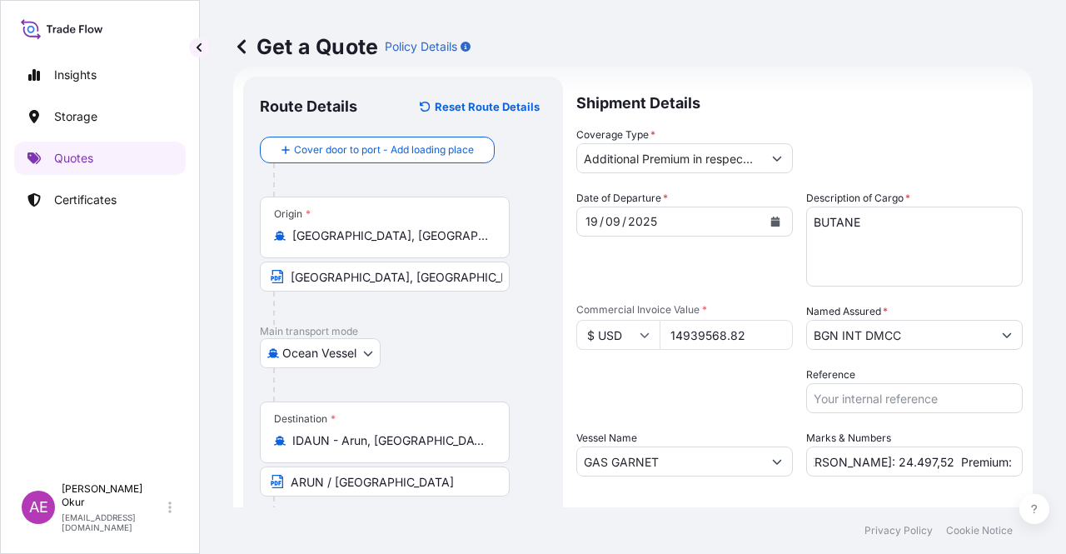
scroll to position [0, 0]
drag, startPoint x: 950, startPoint y: 443, endPoint x: 966, endPoint y: 451, distance: 18.3
click at [966, 451] on div "Marks & Numbers PO NO:25Y0190600 Quantity M/[PERSON_NAME]: 24.497,52 Premium: U…" at bounding box center [915, 453] width 217 height 47
drag, startPoint x: 956, startPoint y: 467, endPoint x: 1066, endPoint y: 464, distance: 110.0
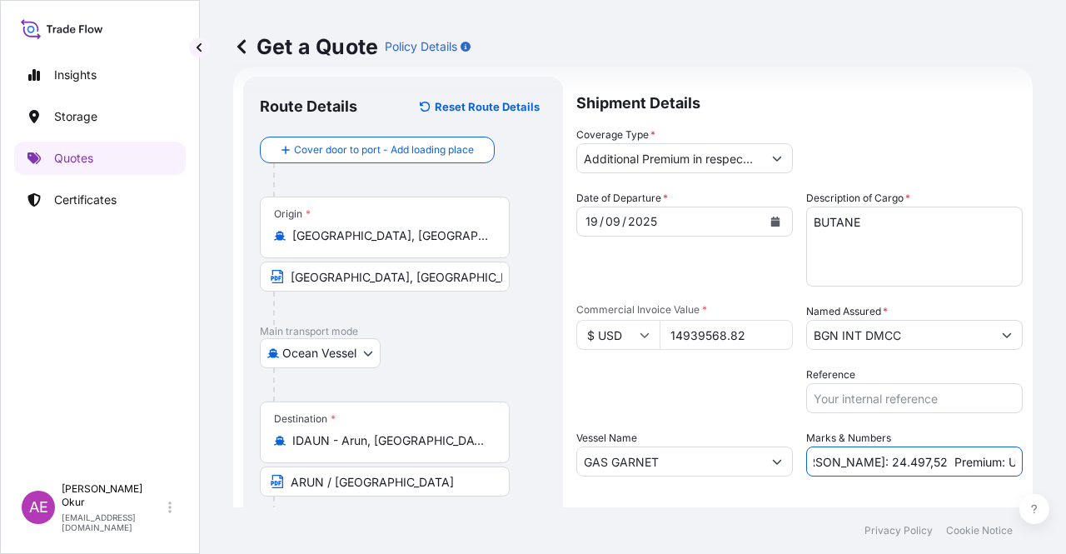
click at [1066, 464] on div "Get a Quote Policy Details Route Details Reset Route Details Cover door to port…" at bounding box center [633, 253] width 866 height 507
click at [899, 461] on input "PO NO:25Y0190600 Quantity M/[PERSON_NAME]: 24.497,52 Premium: USD 2.597,27" at bounding box center [915, 462] width 217 height 30
click at [961, 454] on input "PO NO:25Y0190600 Quantity M/[PERSON_NAME]: 24.497,52 Premium: USD 2.597,27" at bounding box center [915, 462] width 217 height 30
click at [954, 457] on input "PO NO:25Y0190600 Quantity M/[PERSON_NAME]: 24.497,52 Premium: USD 2.597,27" at bounding box center [915, 462] width 217 height 30
drag, startPoint x: 1001, startPoint y: 459, endPoint x: 1066, endPoint y: 459, distance: 65.0
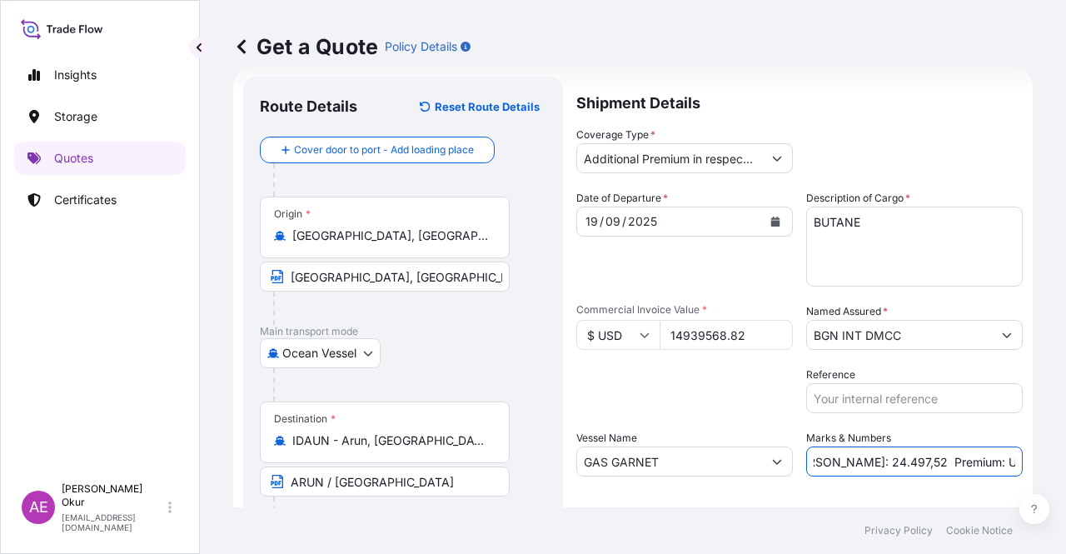
click at [1066, 459] on div "Get a Quote Policy Details Route Details Reset Route Details Cover door to port…" at bounding box center [633, 253] width 866 height 507
paste input "1.493,96"
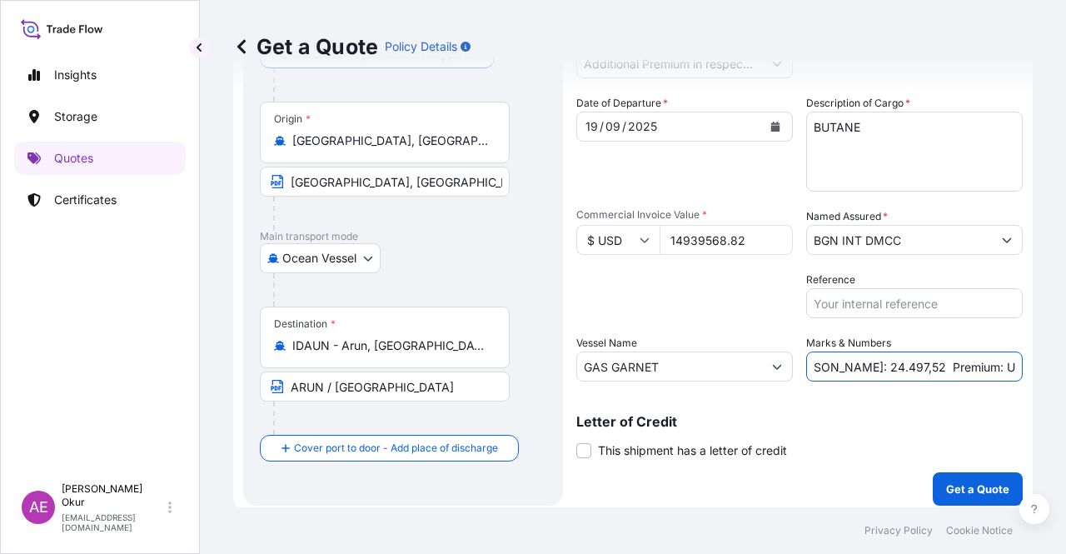
scroll to position [129, 0]
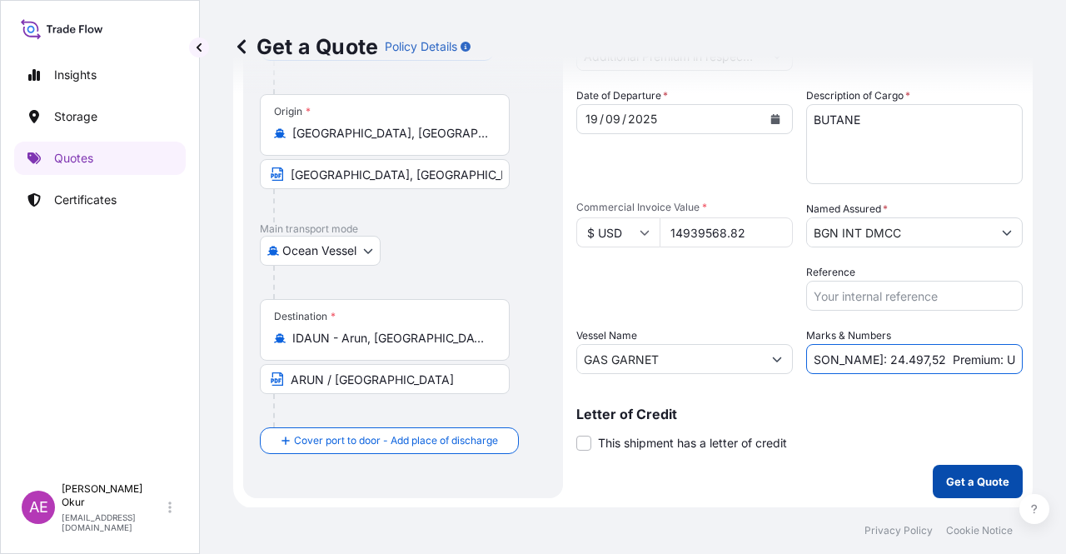
type input "PO NO:25Y0190600 Quantity M/[PERSON_NAME]: 24.497,52 Premium: USD 1.493,96"
click at [979, 494] on button "Get a Quote" at bounding box center [978, 481] width 90 height 33
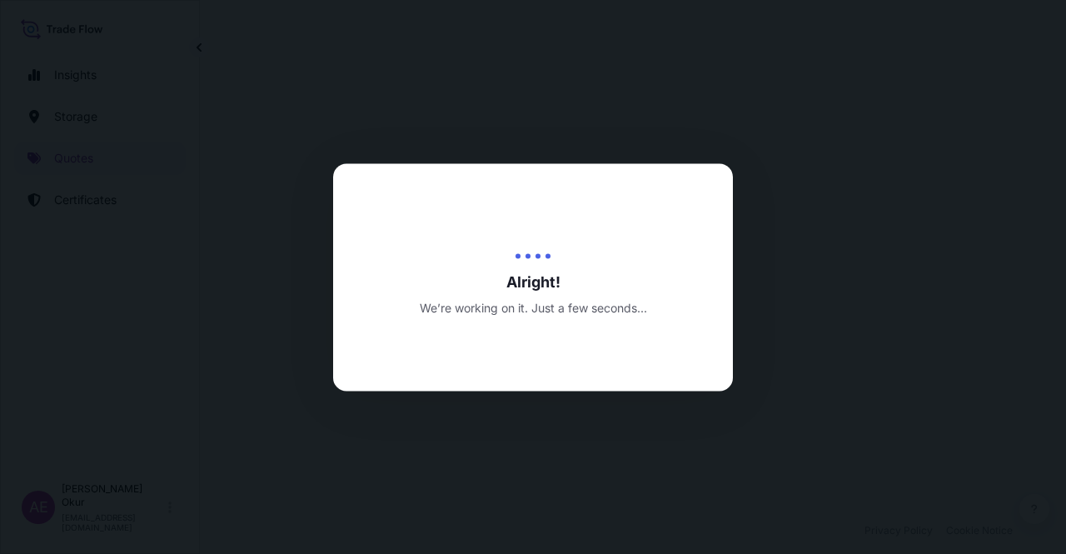
select select "Ocean Vessel"
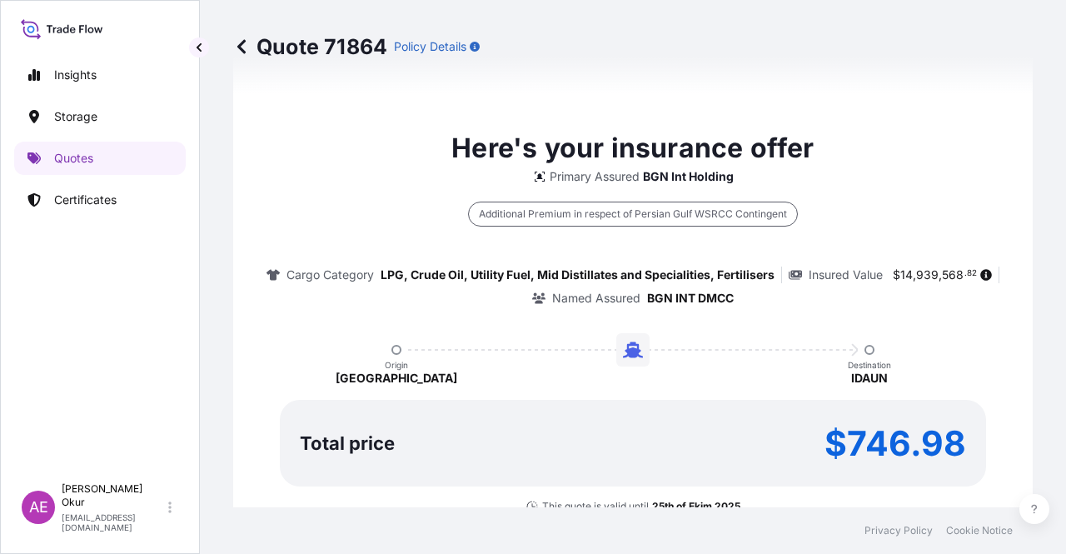
scroll to position [903, 0]
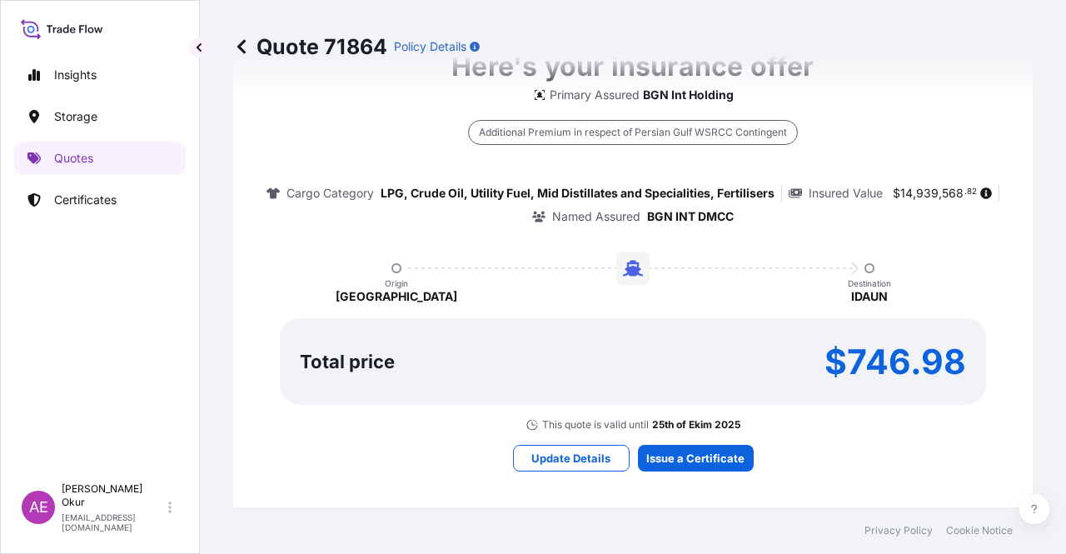
drag, startPoint x: 677, startPoint y: 470, endPoint x: 676, endPoint y: 457, distance: 13.4
click at [675, 470] on div "Here's your insurance offer Primary Assured BGN Int Holding Additional Premium …" at bounding box center [633, 258] width 753 height 969
click at [678, 437] on div "Here's your insurance offer Primary Assured BGN Int Holding Additional Premium …" at bounding box center [633, 258] width 753 height 969
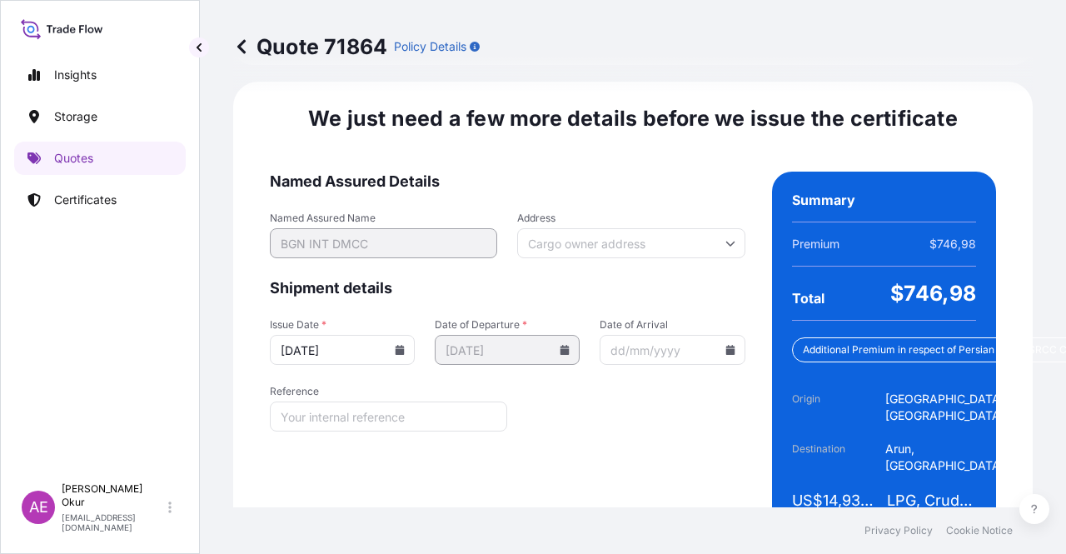
scroll to position [2142, 0]
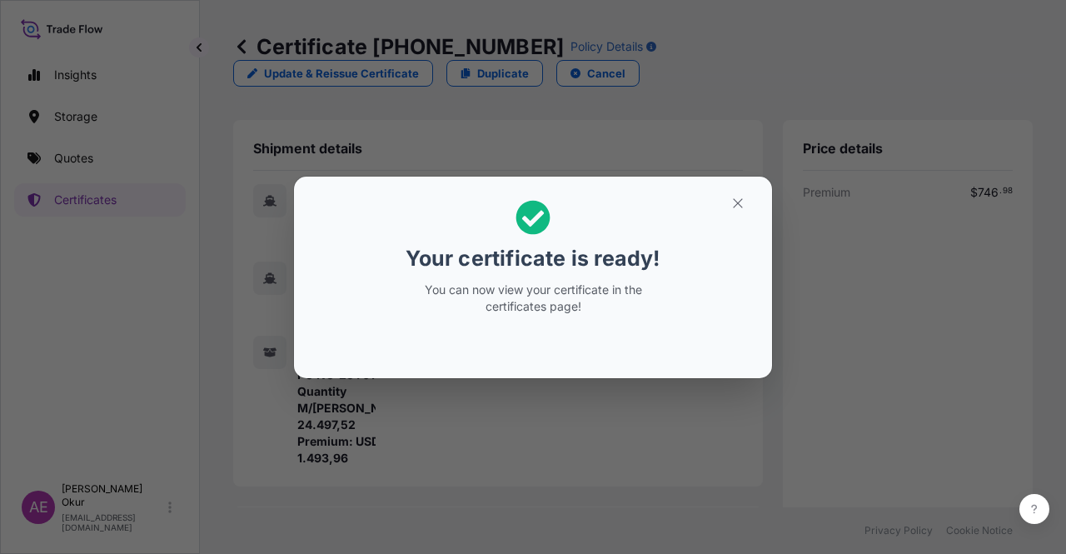
click at [759, 175] on div "Your certificate is ready! You can now view your certificate in the certificate…" at bounding box center [533, 277] width 1066 height 554
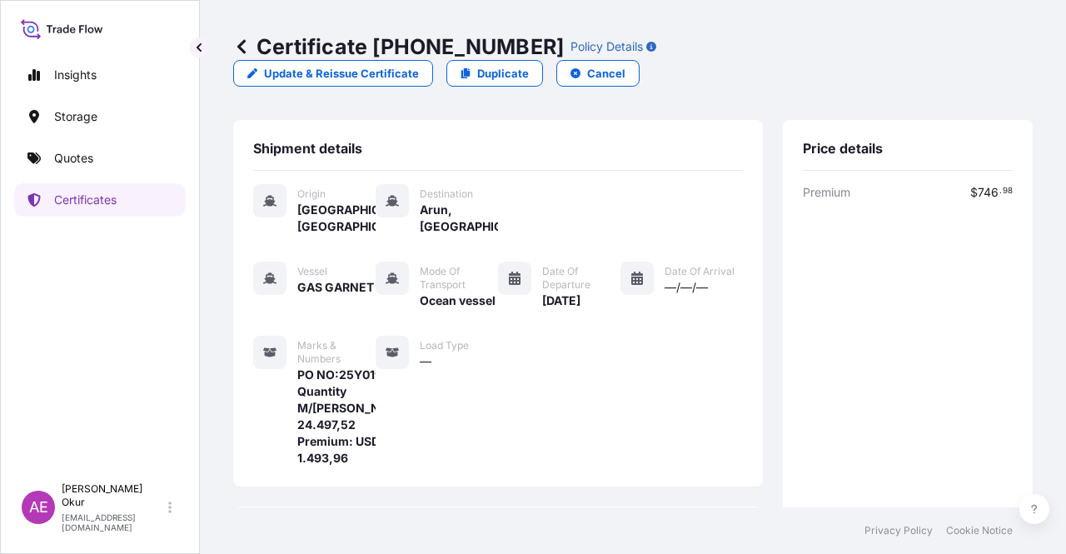
scroll to position [467, 0]
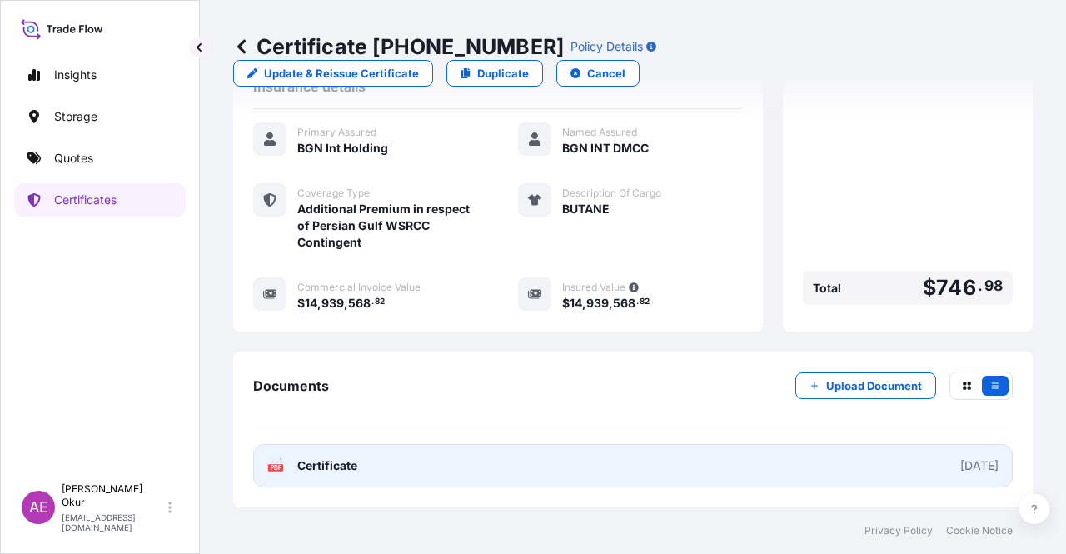
click at [297, 462] on div "PDF Certificate" at bounding box center [312, 465] width 90 height 17
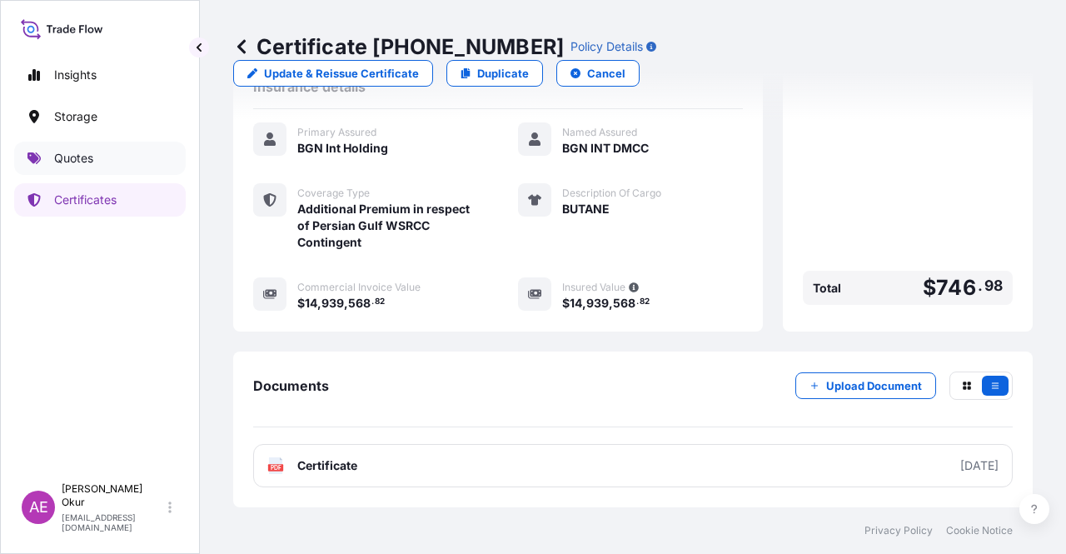
click at [90, 160] on p "Quotes" at bounding box center [73, 158] width 39 height 17
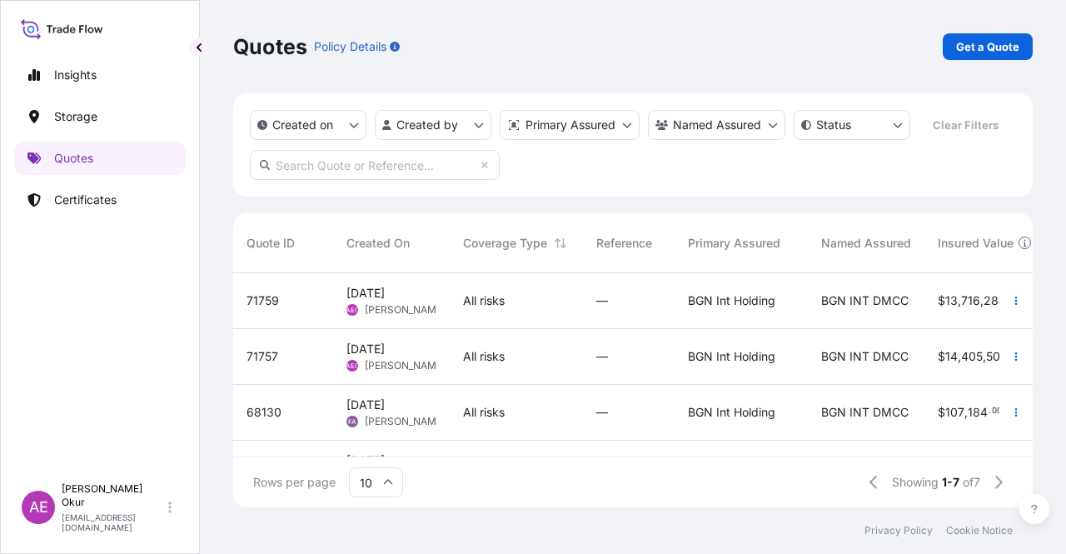
click at [513, 310] on div "All risks" at bounding box center [516, 301] width 133 height 56
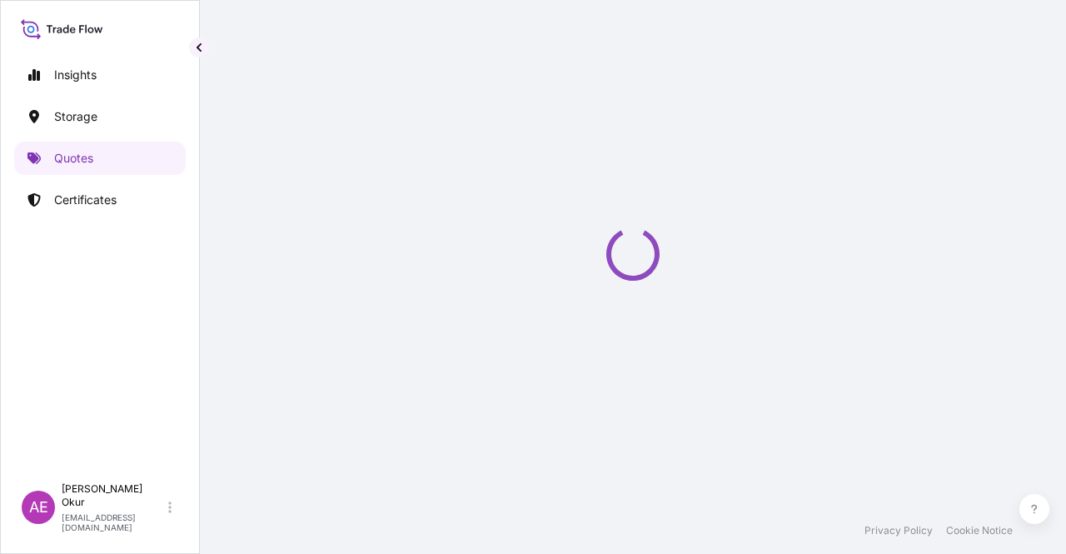
select select "Ocean Vessel"
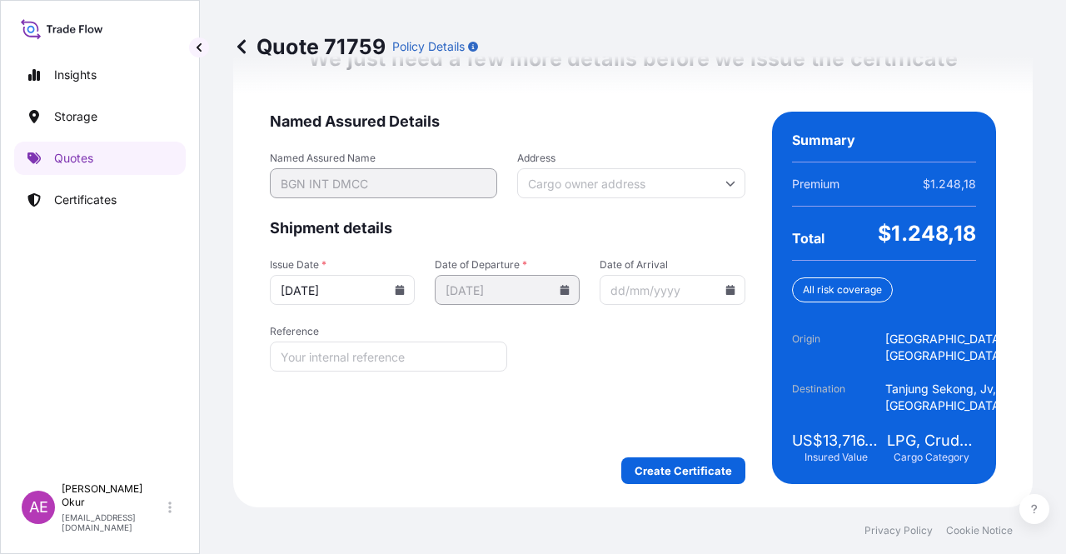
scroll to position [2196, 0]
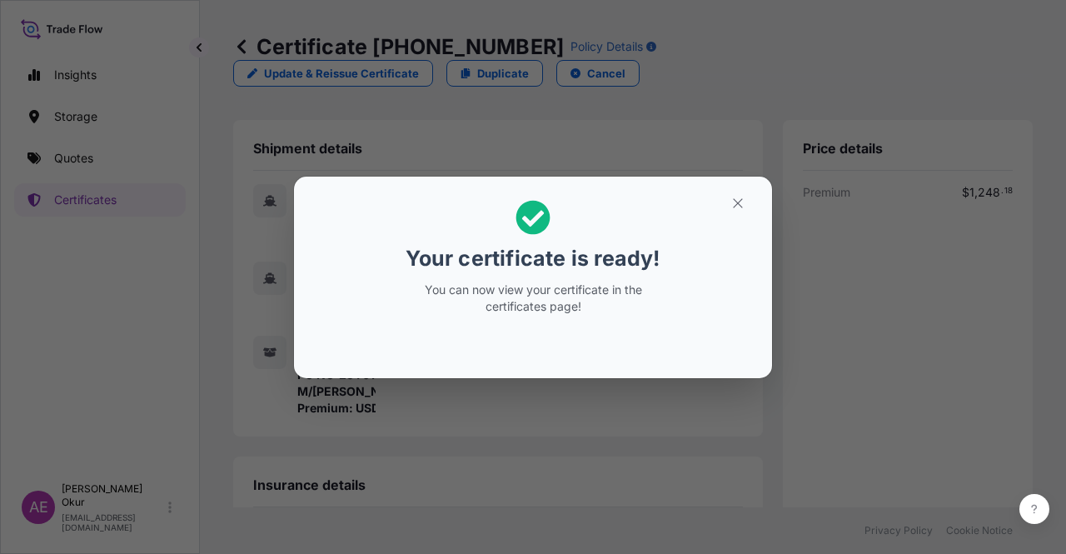
click at [750, 210] on button "button" at bounding box center [738, 203] width 42 height 27
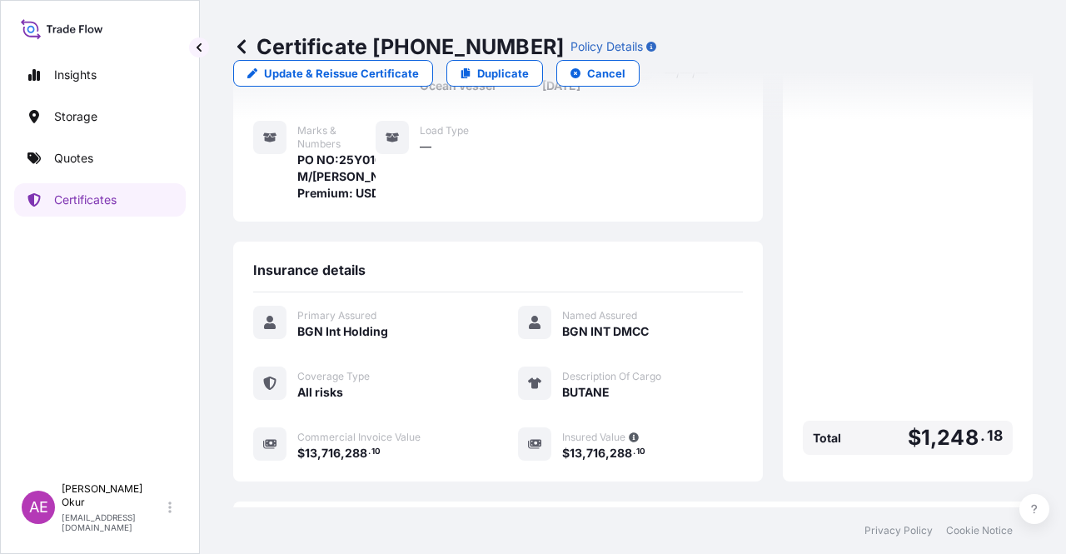
scroll to position [417, 0]
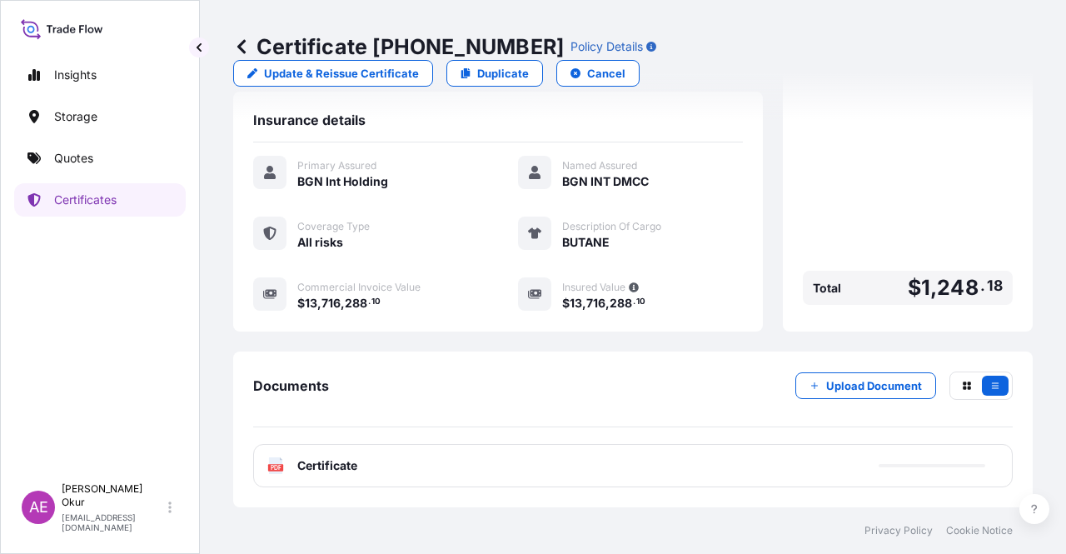
click at [327, 472] on span "Certificate" at bounding box center [327, 465] width 60 height 17
click at [346, 453] on div "PDF Certificate" at bounding box center [633, 465] width 760 height 43
click at [340, 469] on span "Certificate" at bounding box center [327, 465] width 60 height 17
click at [358, 466] on div "PDF Certificate" at bounding box center [633, 465] width 760 height 43
click at [335, 465] on span "Certificate" at bounding box center [327, 465] width 60 height 17
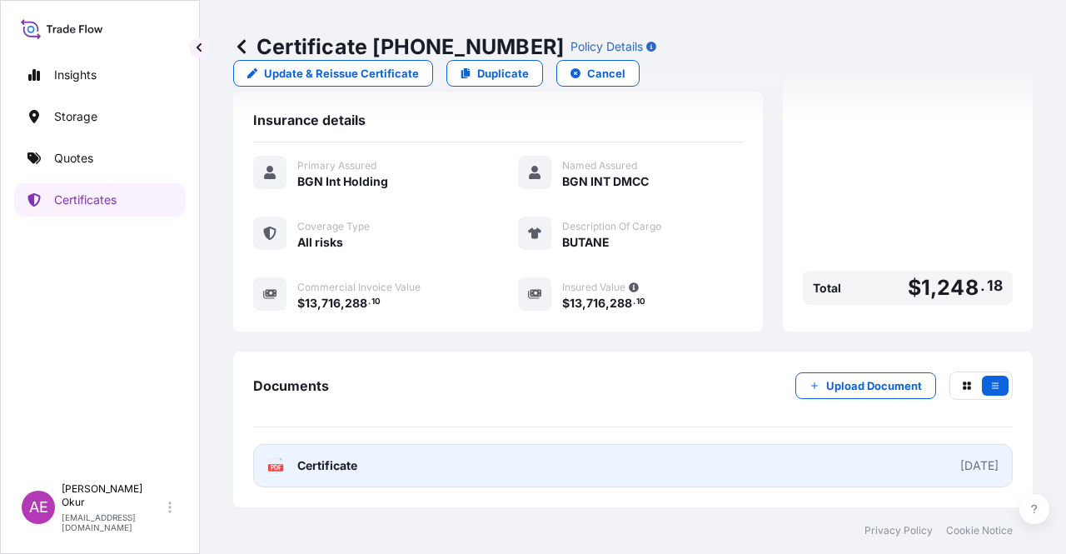
click at [320, 460] on span "Certificate" at bounding box center [327, 465] width 60 height 17
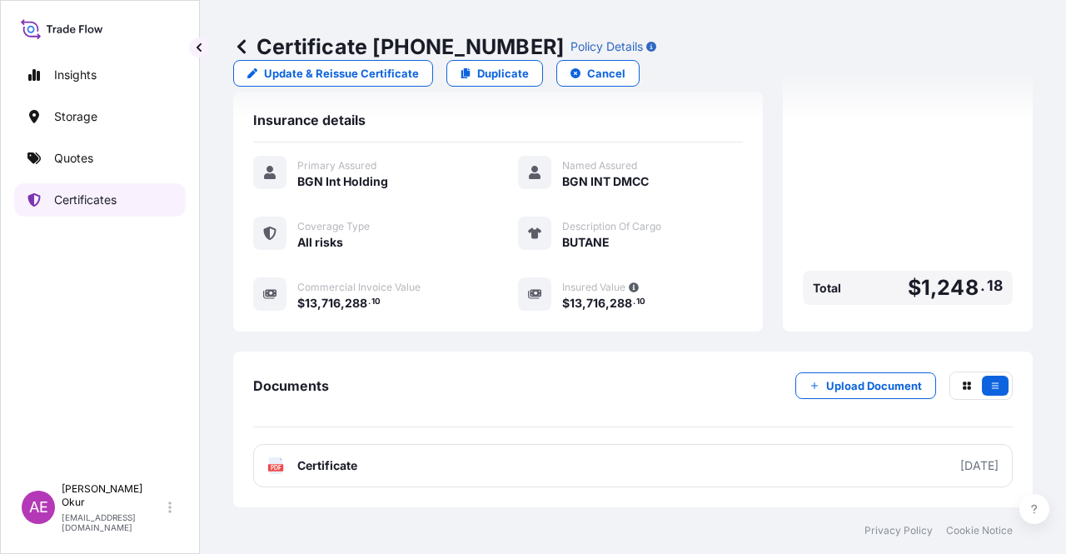
click at [121, 177] on div "Insights Storage Quotes Certificates" at bounding box center [100, 259] width 172 height 432
click at [123, 166] on link "Quotes" at bounding box center [100, 158] width 172 height 33
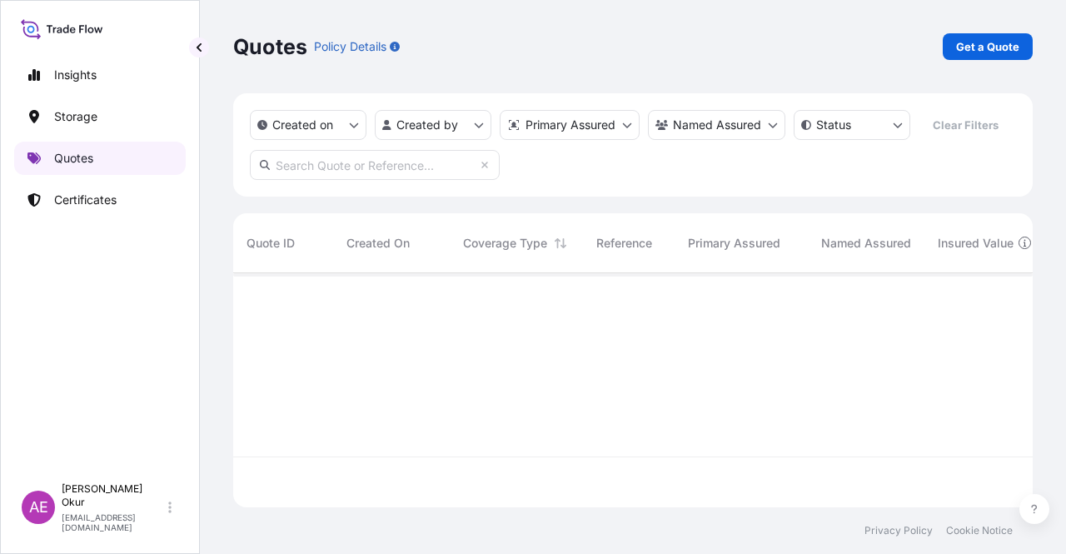
scroll to position [231, 787]
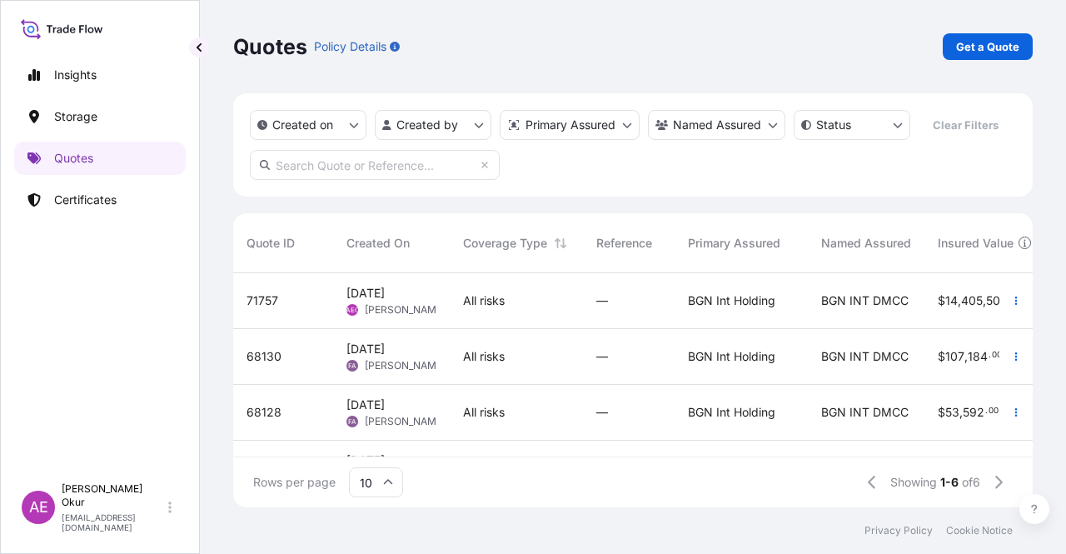
click at [457, 314] on div "All risks" at bounding box center [516, 301] width 133 height 56
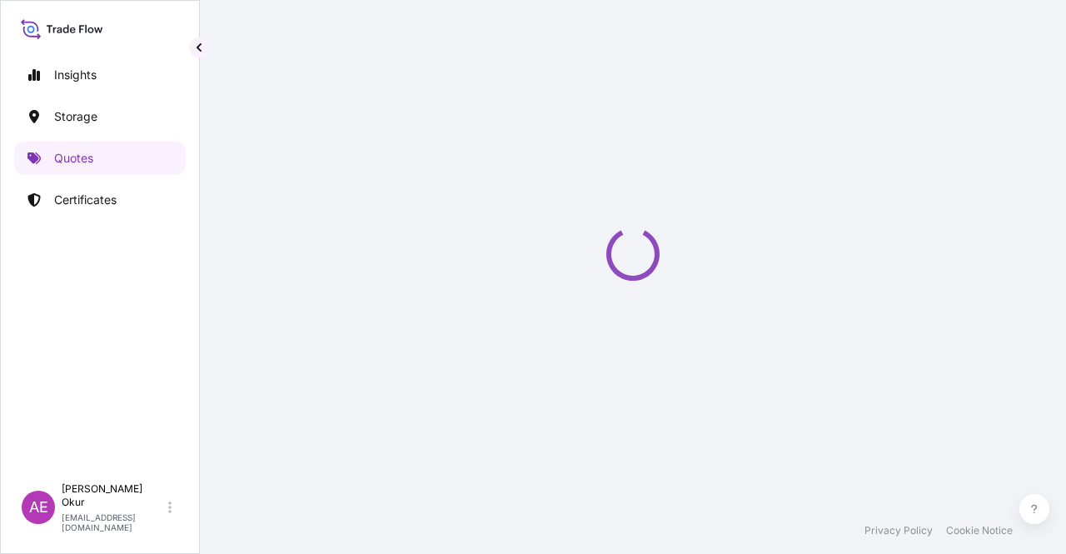
select select "Ocean Vessel"
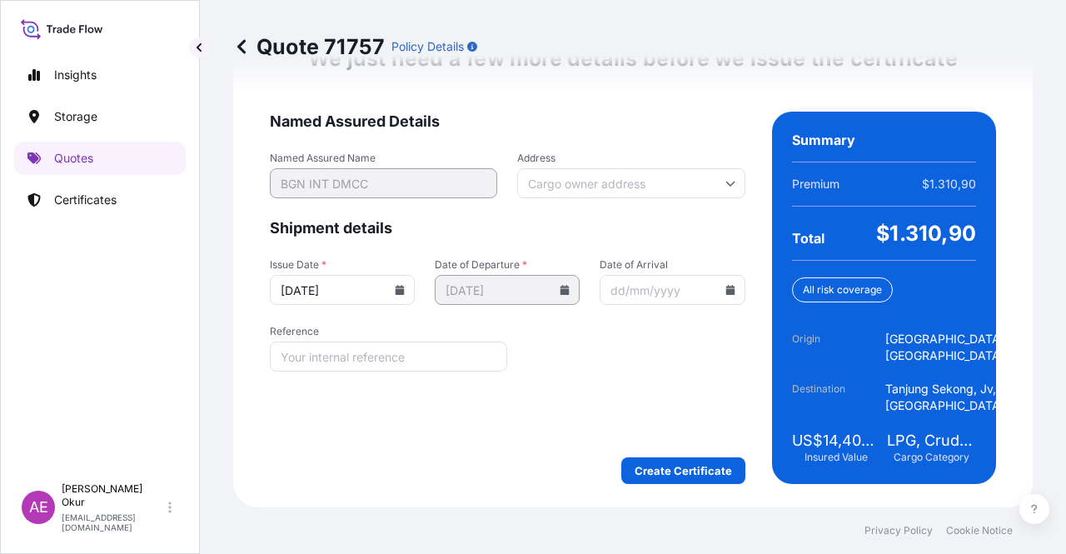
scroll to position [2196, 0]
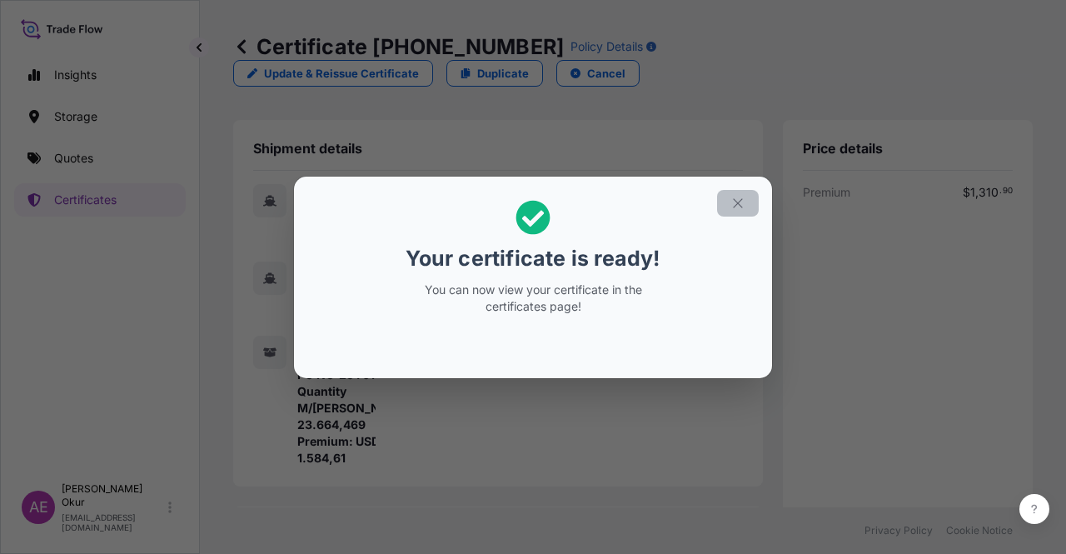
click at [755, 204] on button "button" at bounding box center [738, 203] width 42 height 27
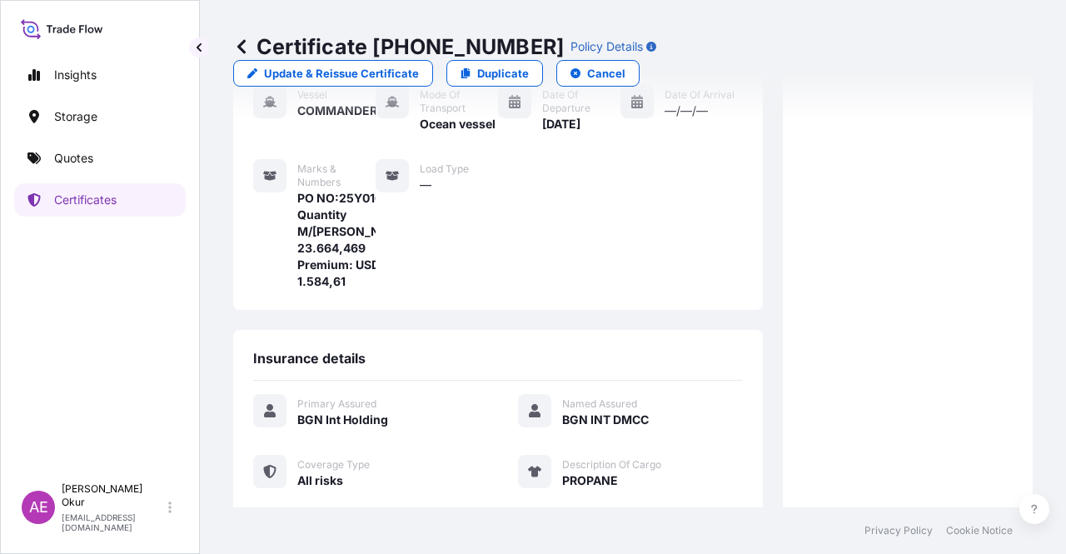
scroll to position [433, 0]
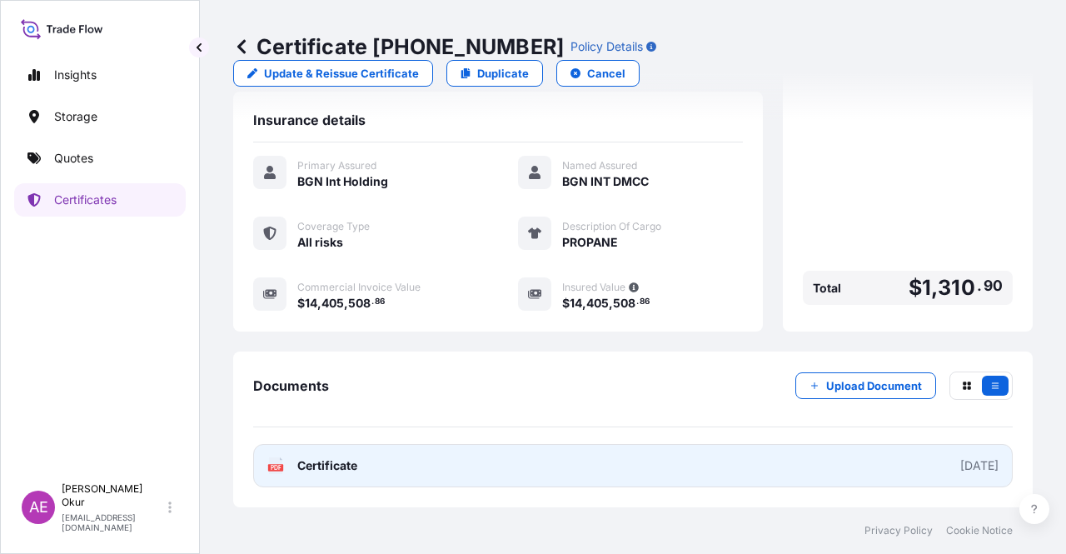
click at [333, 477] on link "PDF Certificate [DATE]" at bounding box center [633, 465] width 760 height 43
